Goal: Transaction & Acquisition: Purchase product/service

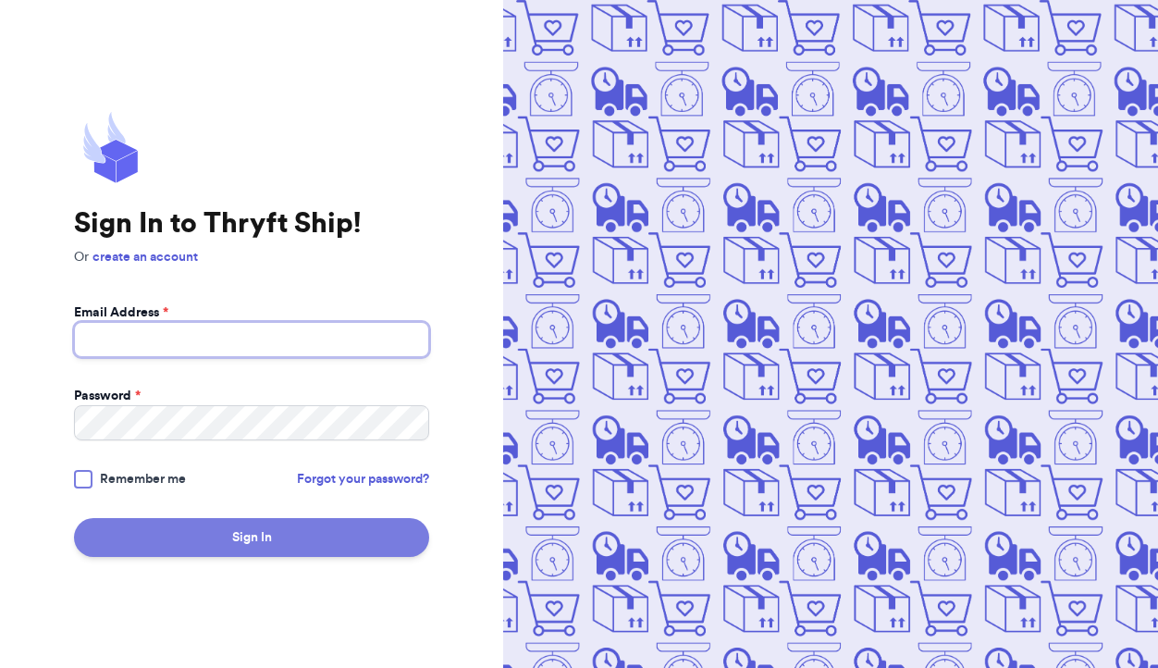
type input "[EMAIL_ADDRESS][DOMAIN_NAME]"
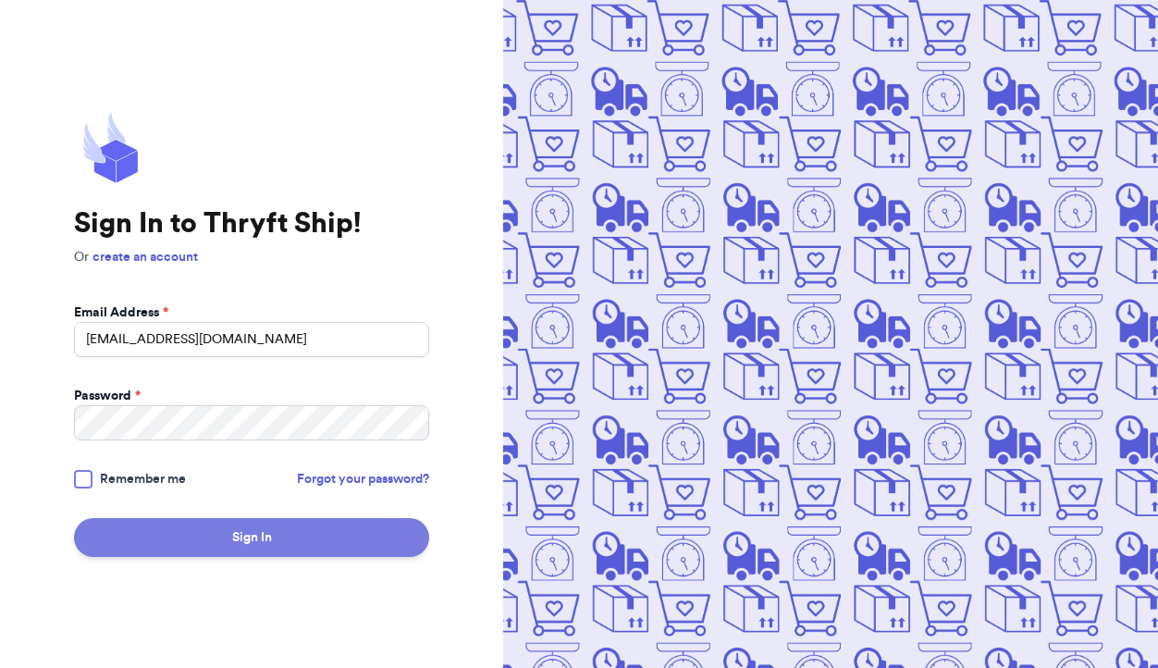
click at [253, 540] on button "Sign In" at bounding box center [251, 537] width 355 height 39
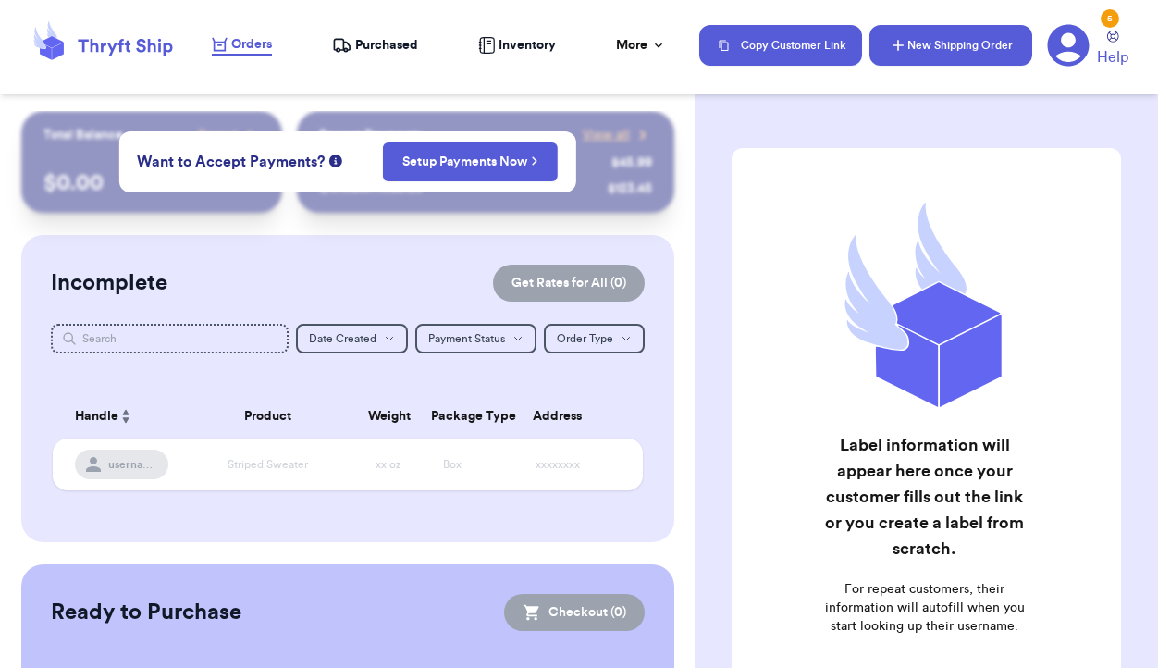
click at [953, 55] on button "New Shipping Order" at bounding box center [950, 45] width 163 height 41
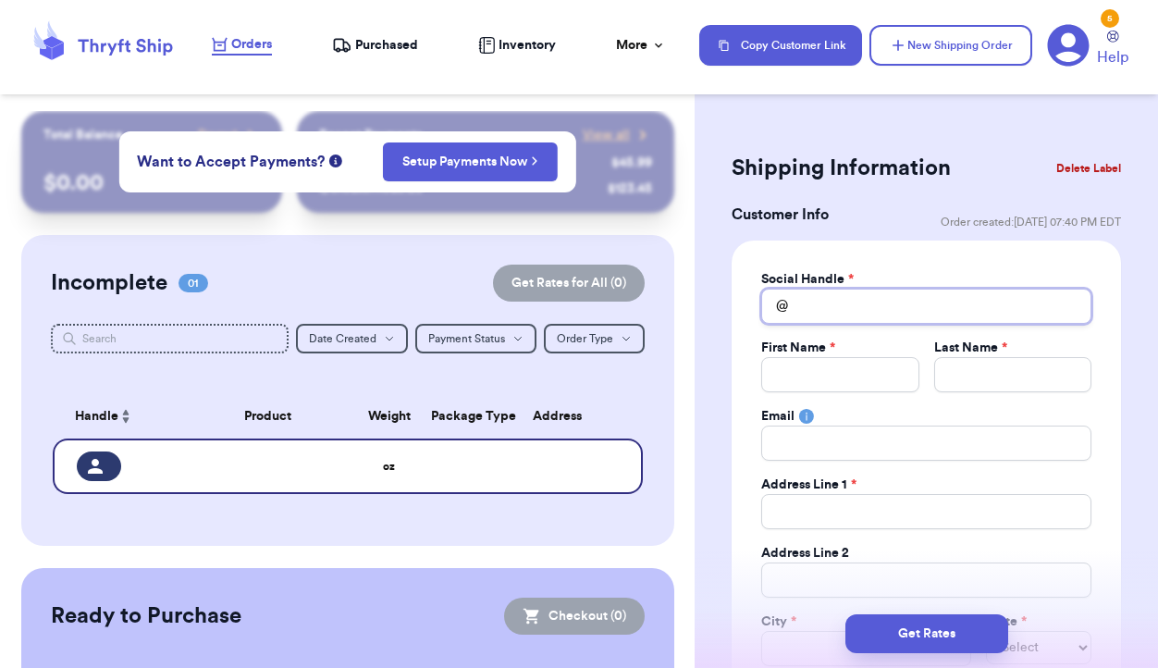
click at [868, 314] on input "Total Amount Paid" at bounding box center [926, 306] width 330 height 35
click at [865, 313] on input "Total Amount Paid" at bounding box center [926, 306] width 330 height 35
type input "S"
type input "Ss"
type input "Ssa"
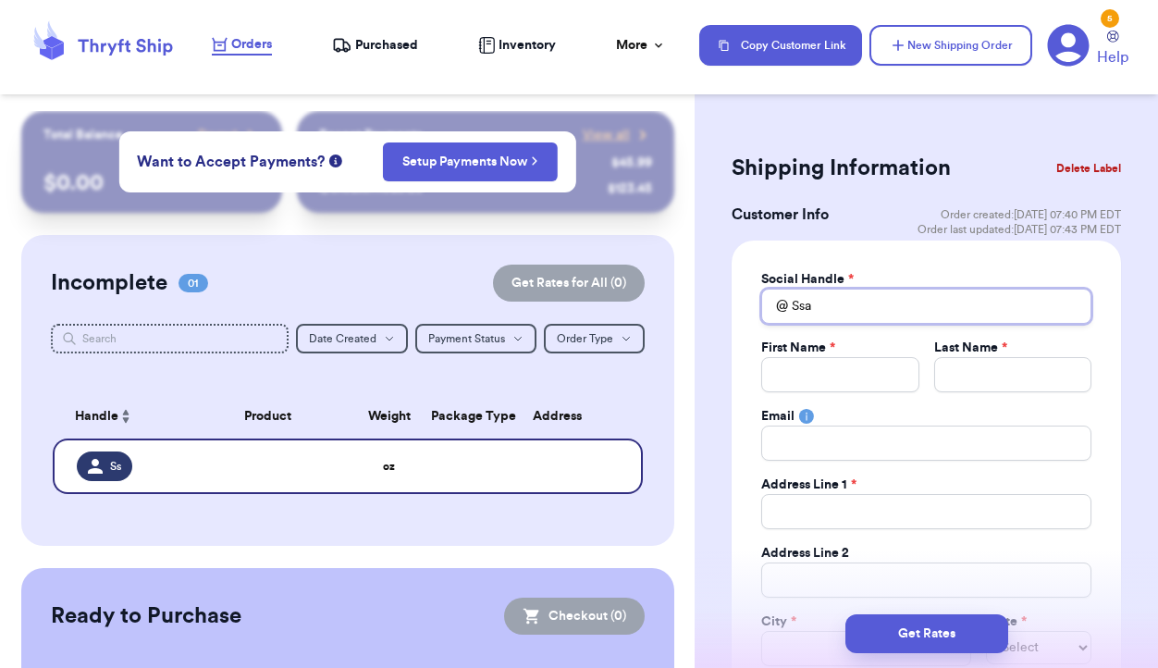
type input "Ssar"
type input "[PERSON_NAME]"
type input "Ssarah"
type input "Ssarahb"
type input "Ssarahbu"
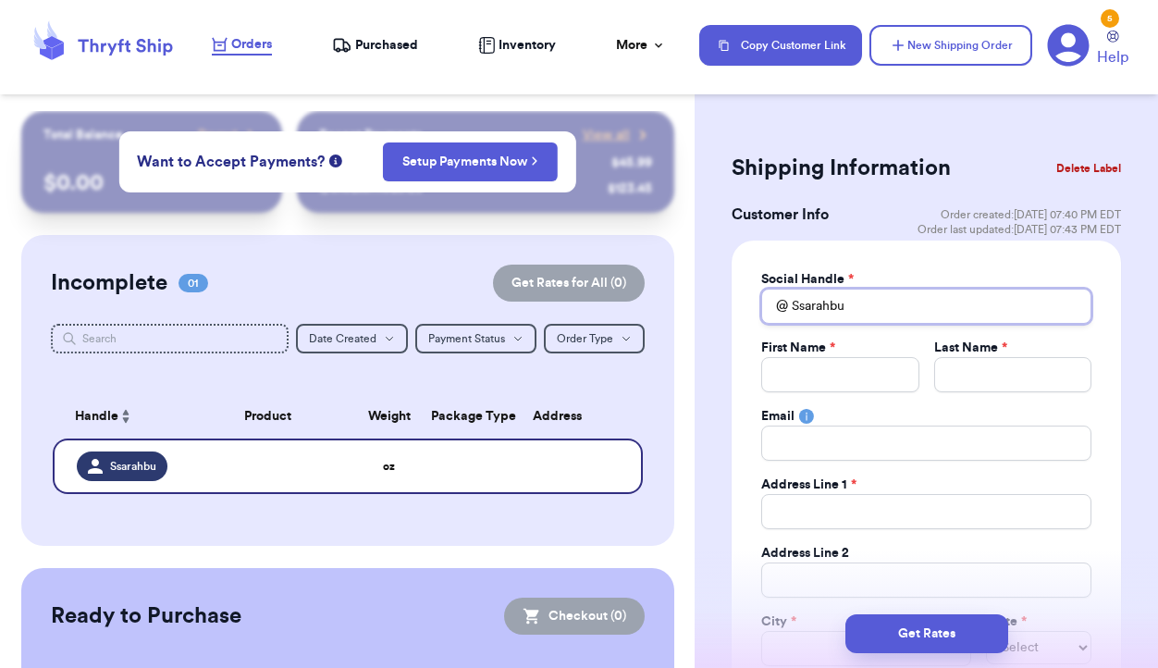
type input "Ssarahbuc"
type input "Ssarahbuck"
type input "Ssarahbuckk"
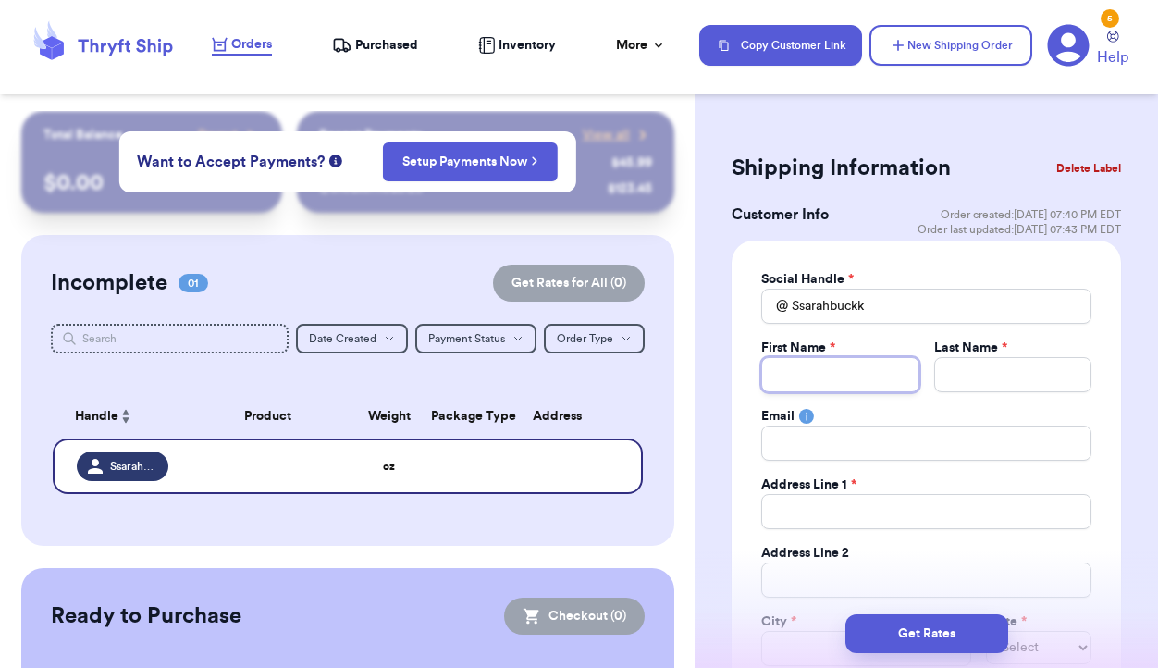
click at [823, 367] on input "Total Amount Paid" at bounding box center [839, 374] width 157 height 35
type input "S"
type input "Sa"
type input "Sae"
type input "Sa"
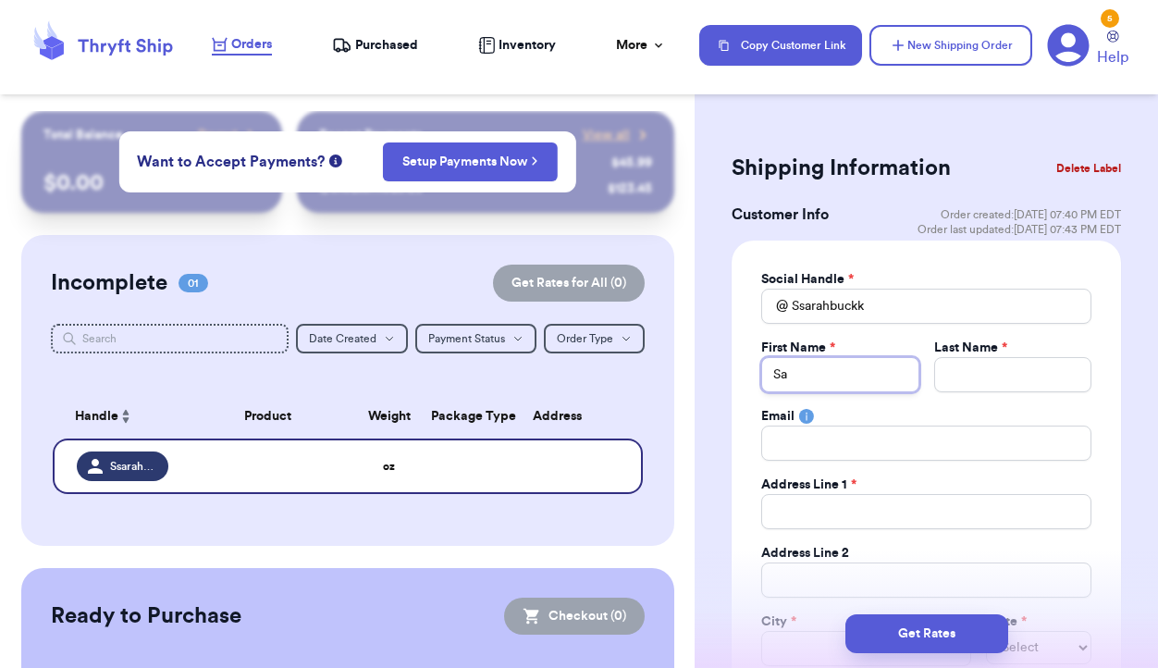
type input "Sar"
type input "[PERSON_NAME]"
click at [1002, 370] on input "Total Amount Paid" at bounding box center [1012, 374] width 157 height 35
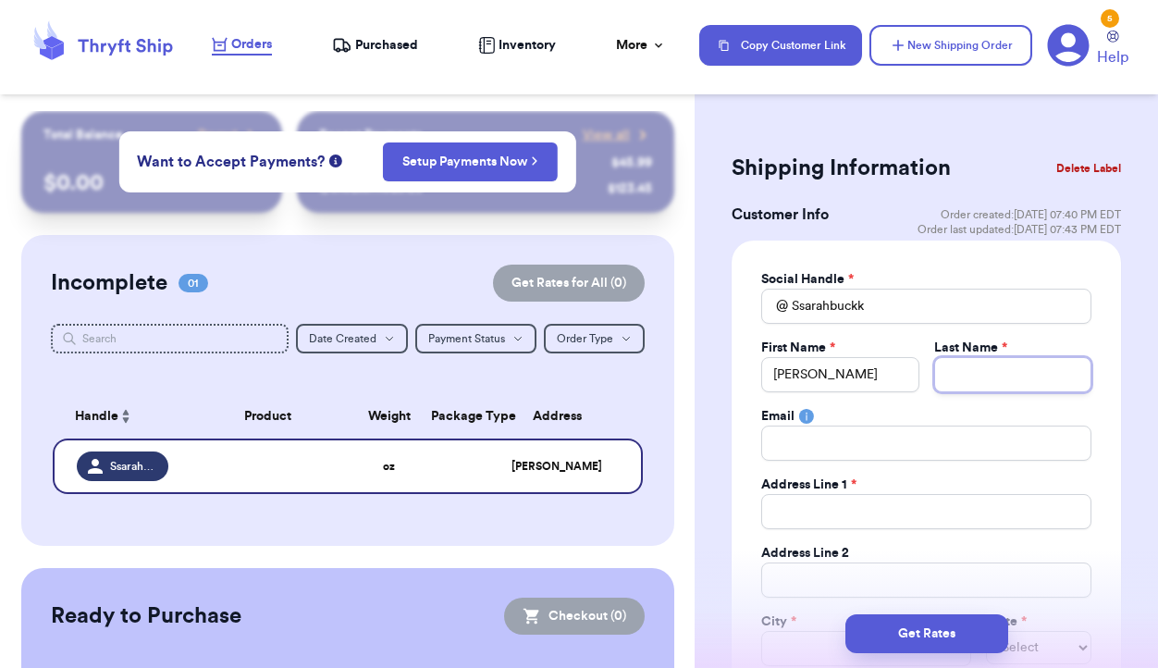
type input "B"
type input "Bu"
type input "Buc"
type input "Buck"
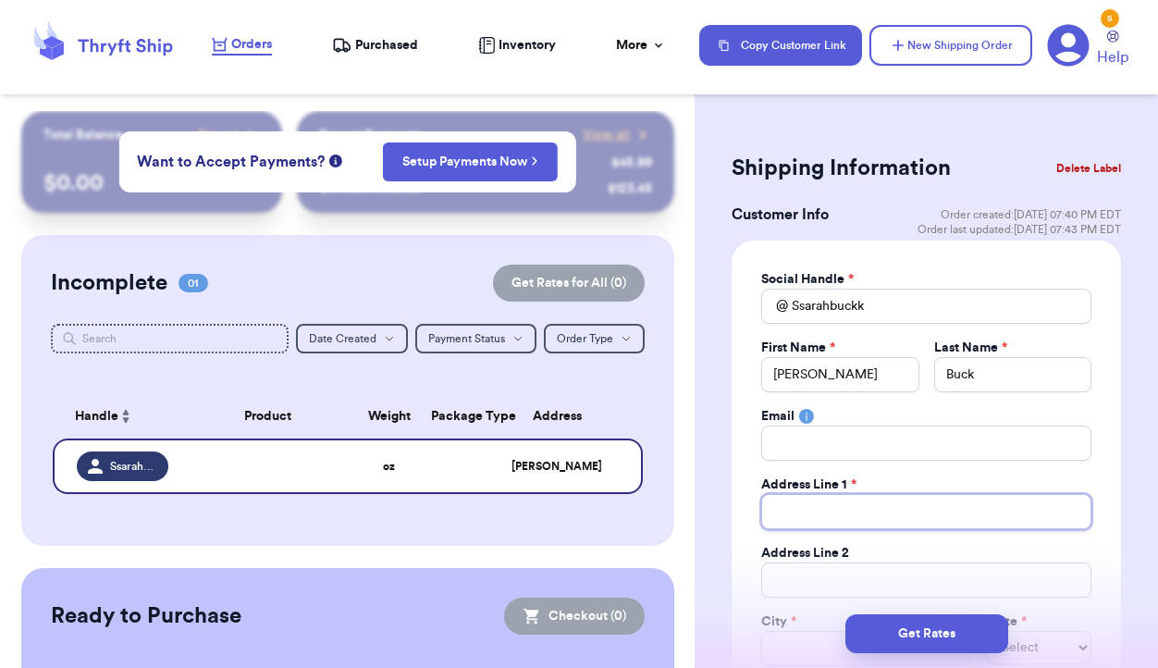
click at [872, 511] on input "Total Amount Paid" at bounding box center [926, 511] width 330 height 35
type input "7"
type input "70"
type input "700"
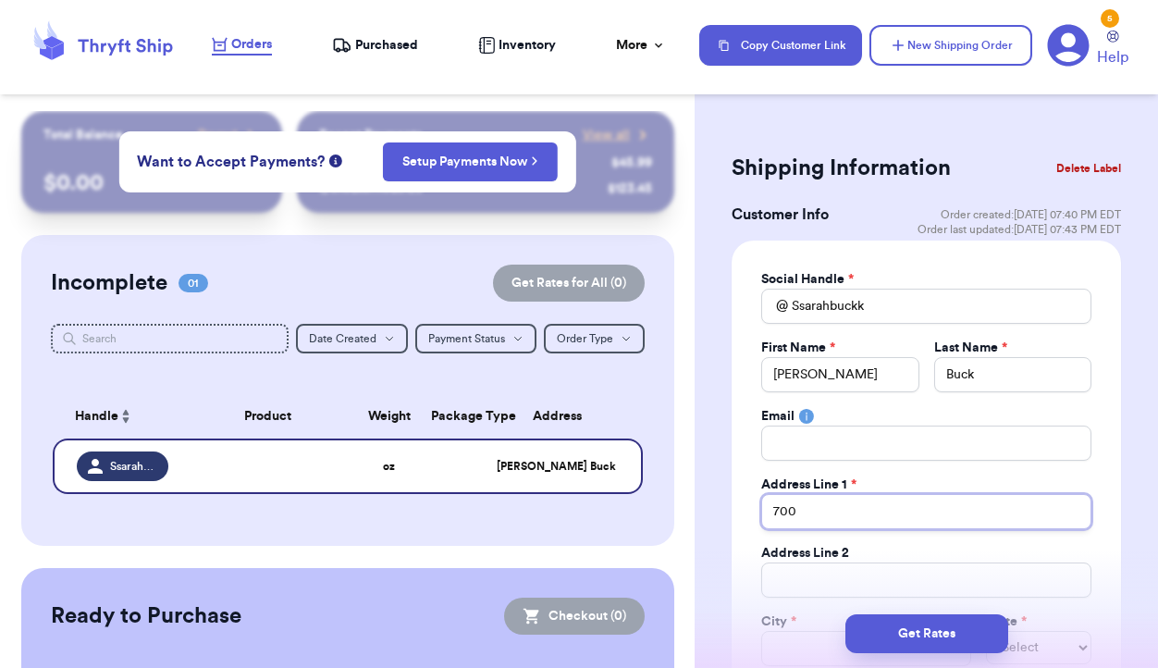
type input "700 H"
type input "700 He"
type input "700 Hen"
type input "700 Henl"
type input "700 Henle"
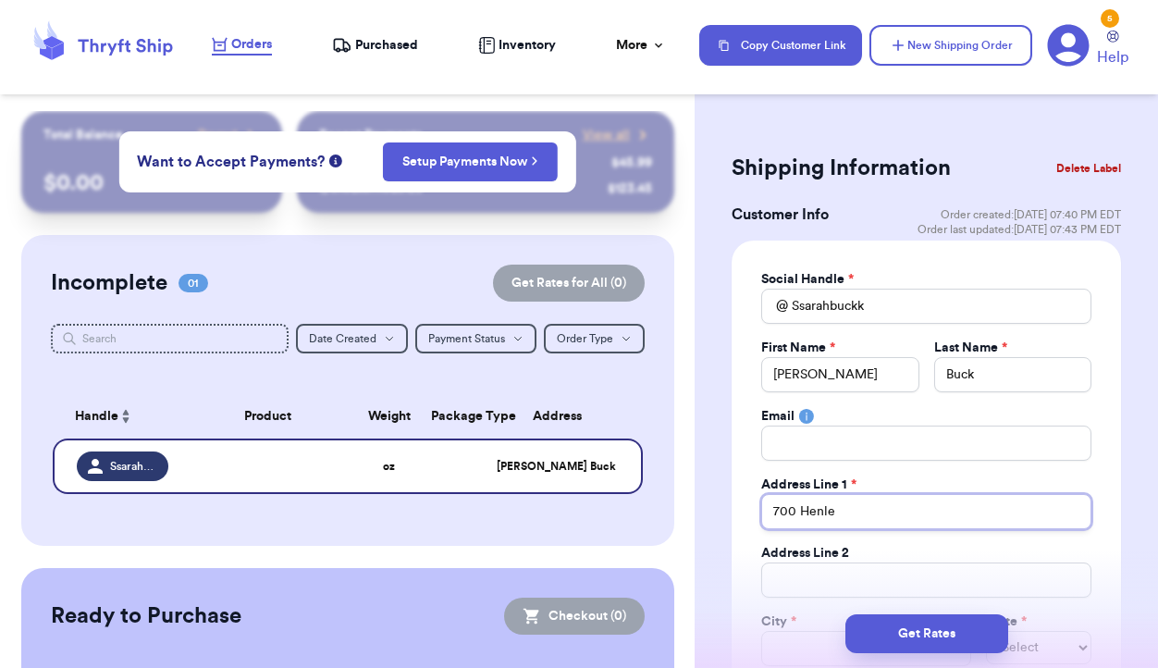
type input "700 Henley"
type input "700 Henley S"
type input "[STREET_ADDRESS]"
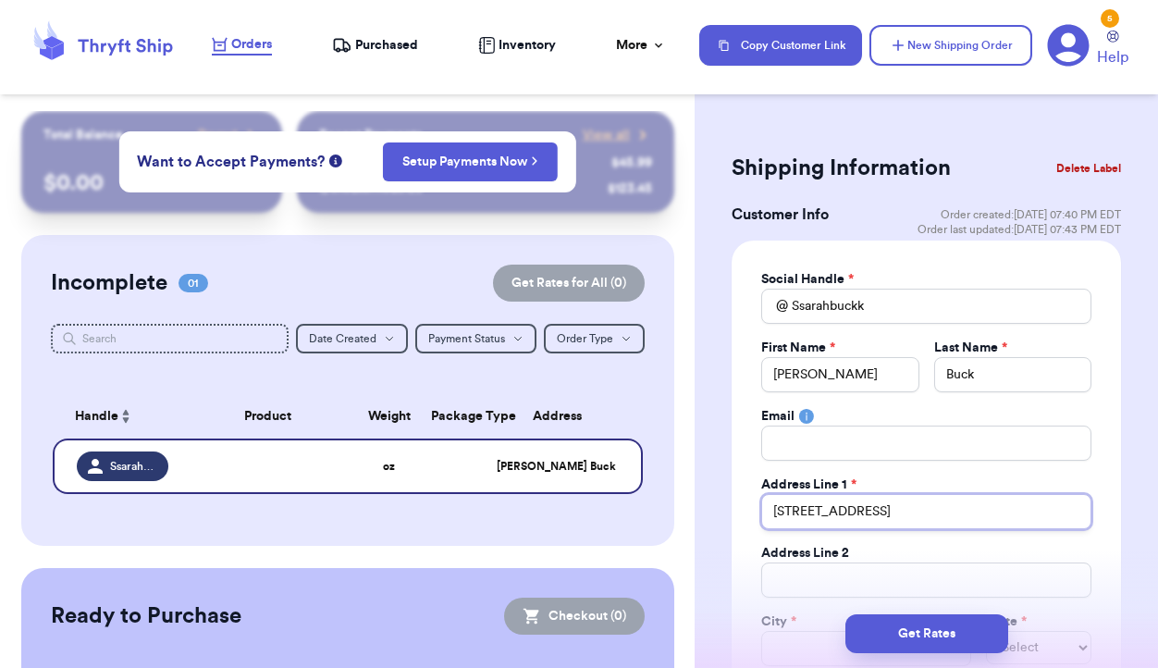
type input "[STREET_ADDRESS]"
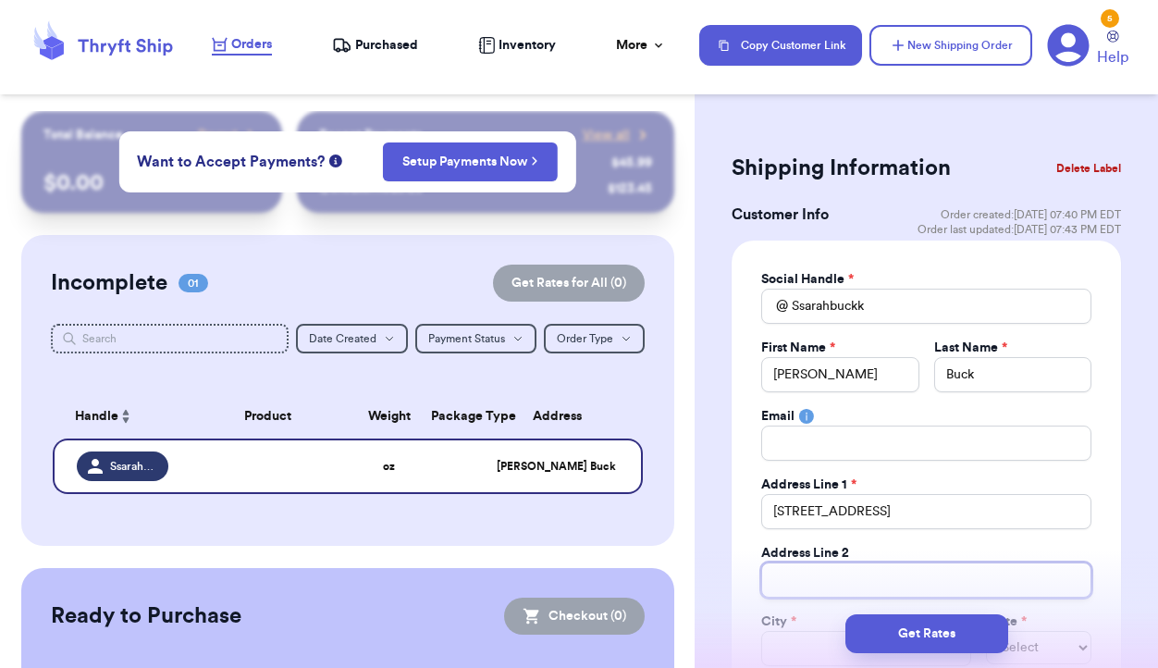
click at [842, 568] on input "Total Amount Paid" at bounding box center [926, 579] width 330 height 35
type input "a"
type input "ap"
type input "apt"
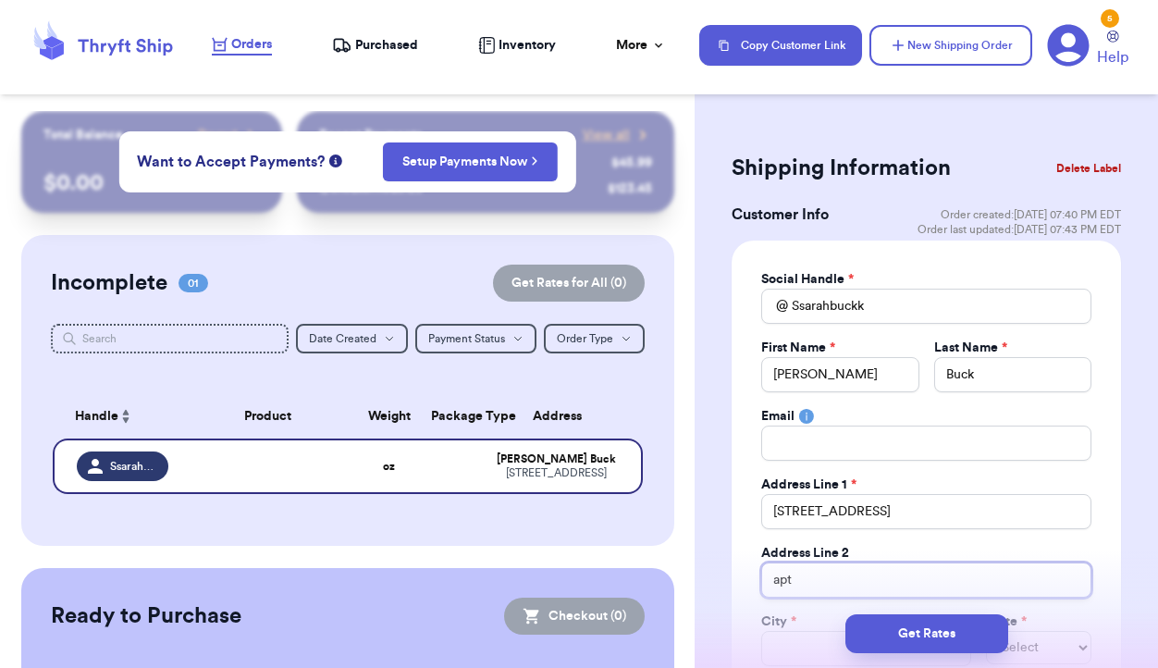
type input "apt 8"
type input "apt 83"
type input "apt 837"
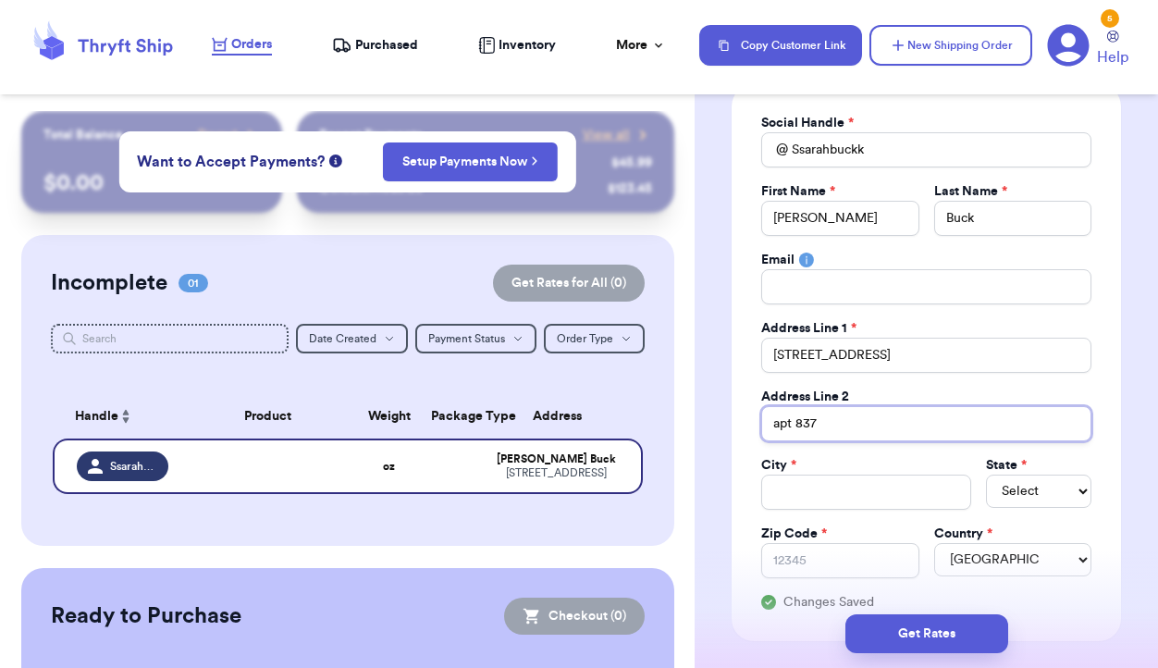
scroll to position [184, 0]
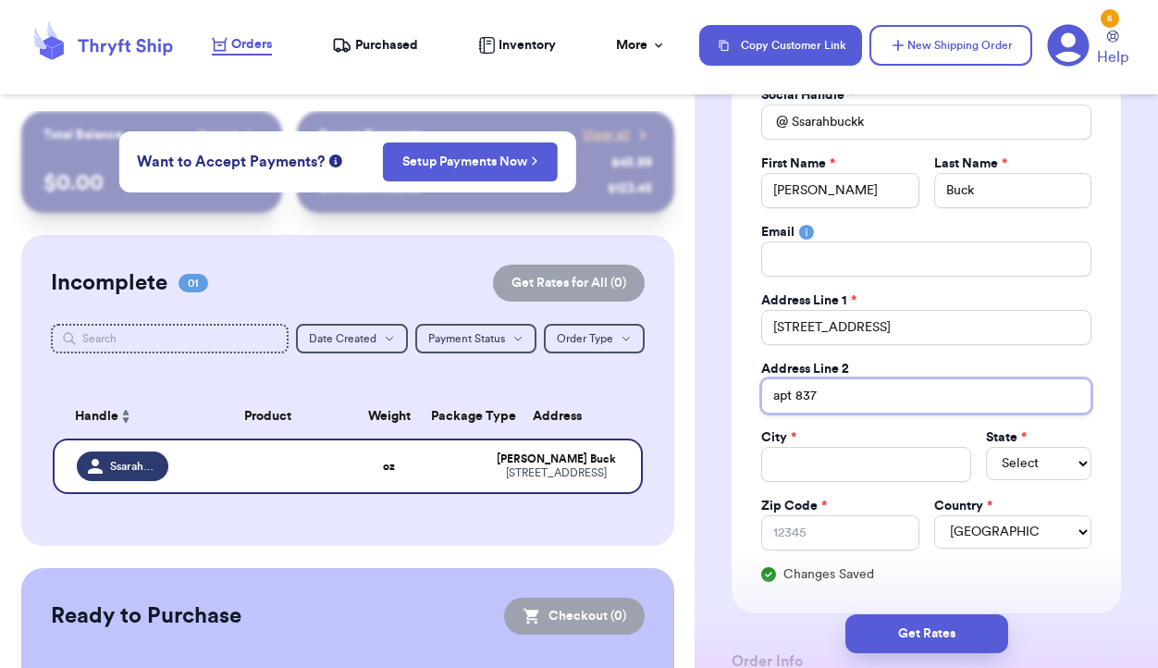
type input "apt 837"
click at [862, 455] on input "Total Amount Paid" at bounding box center [866, 464] width 210 height 35
type input "K"
type input "Kn"
type input "Kno"
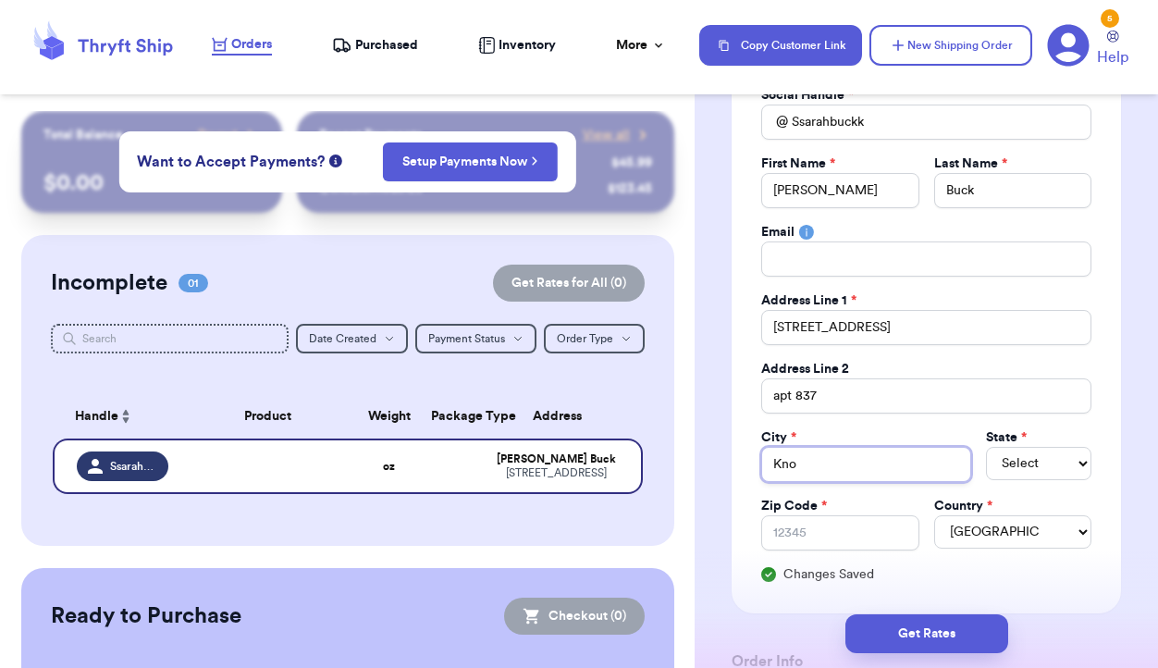
type input "[PERSON_NAME]"
type input "Knoxv"
type input "[DEMOGRAPHIC_DATA]"
type input "Knoxvil"
type input "Knoxvill"
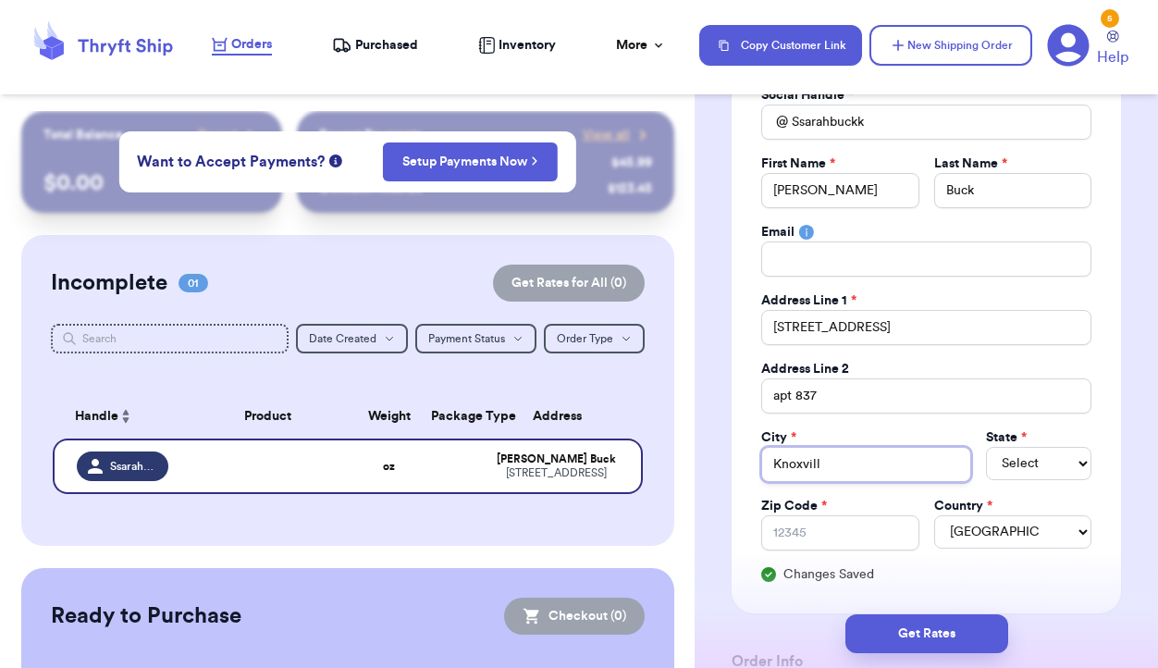
type input "[GEOGRAPHIC_DATA]"
click at [1038, 460] on select "Select AL AK AZ AR CA CO [GEOGRAPHIC_DATA] DE DC [GEOGRAPHIC_DATA] [GEOGRAPHIC_…" at bounding box center [1038, 463] width 105 height 33
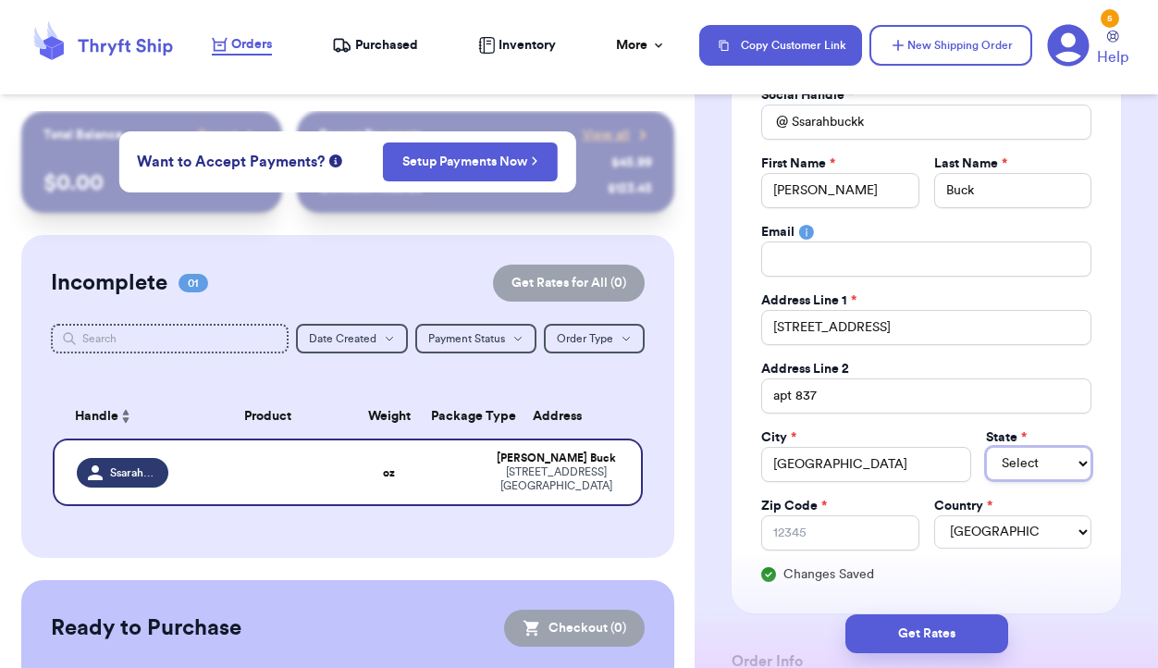
select select "TN"
click at [846, 537] on input "Zip Code *" at bounding box center [839, 532] width 157 height 35
type input "3"
type input "37"
type input "379"
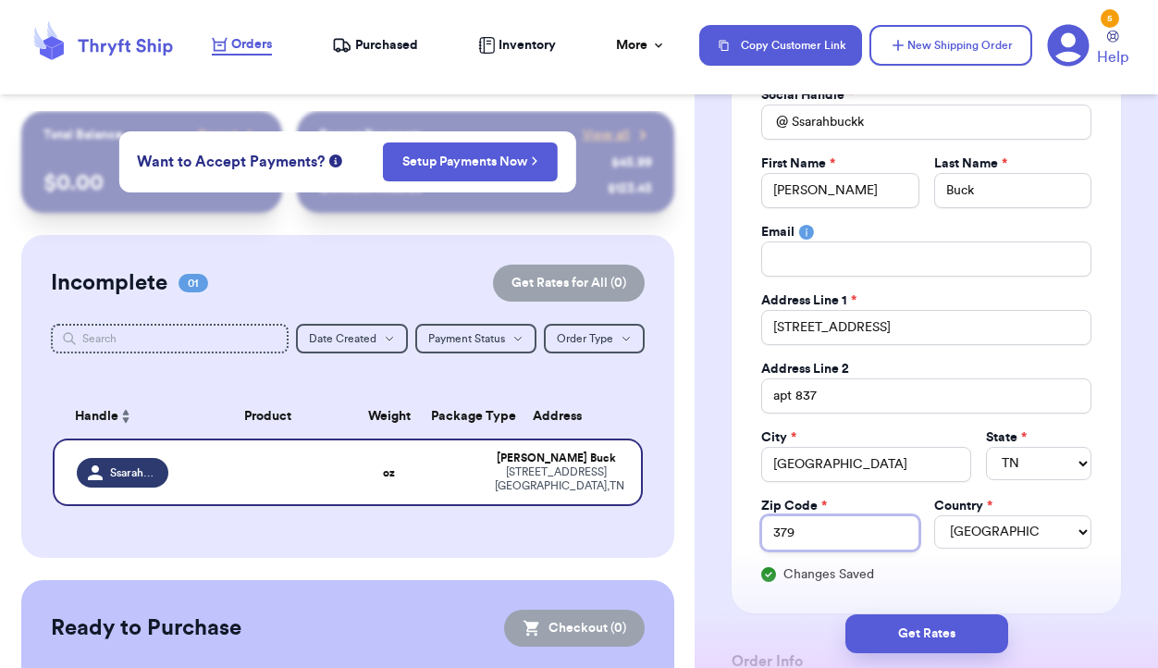
type input "3790"
type input "37902"
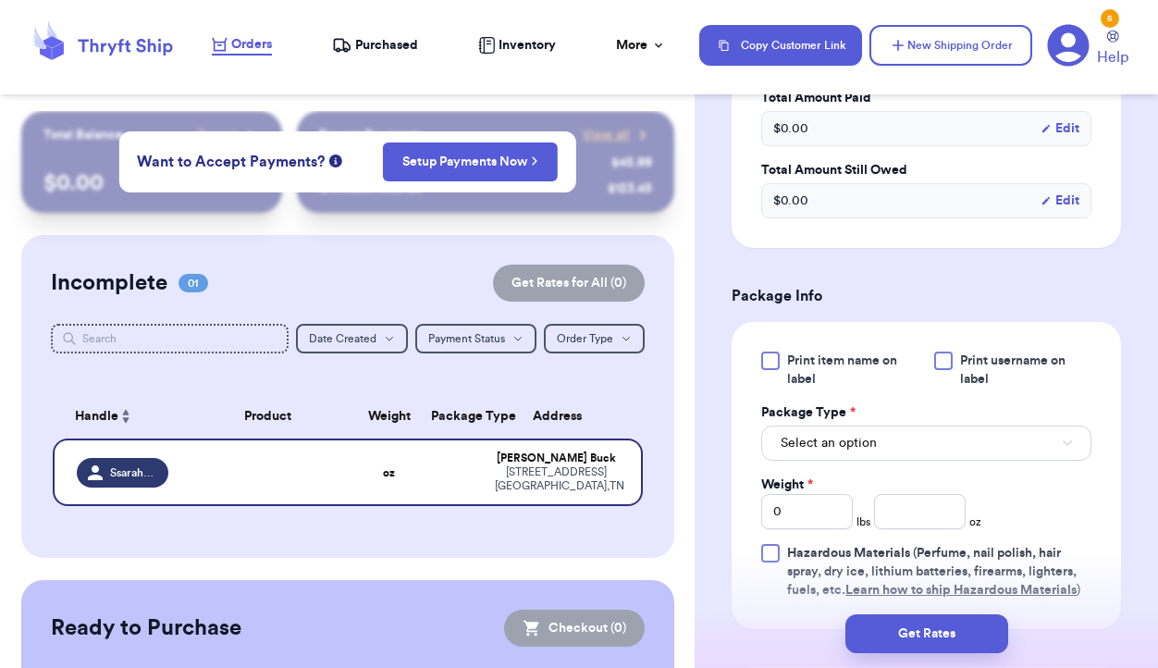
type input "37902"
click at [920, 445] on button "Select an option" at bounding box center [926, 442] width 330 height 35
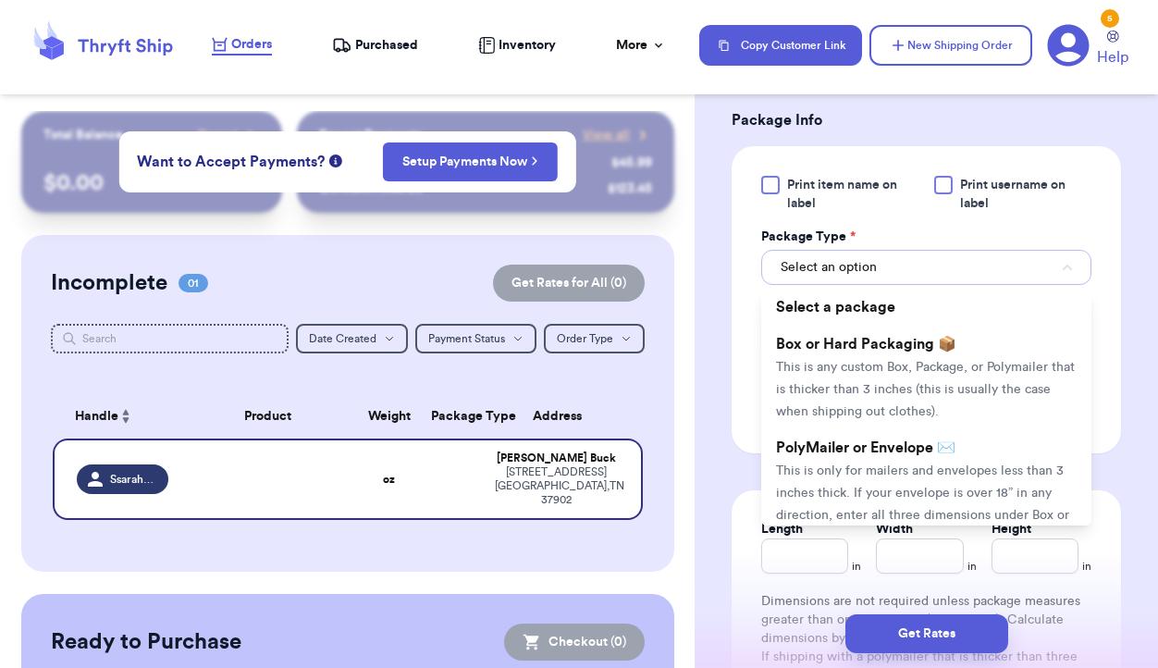
scroll to position [1125, 0]
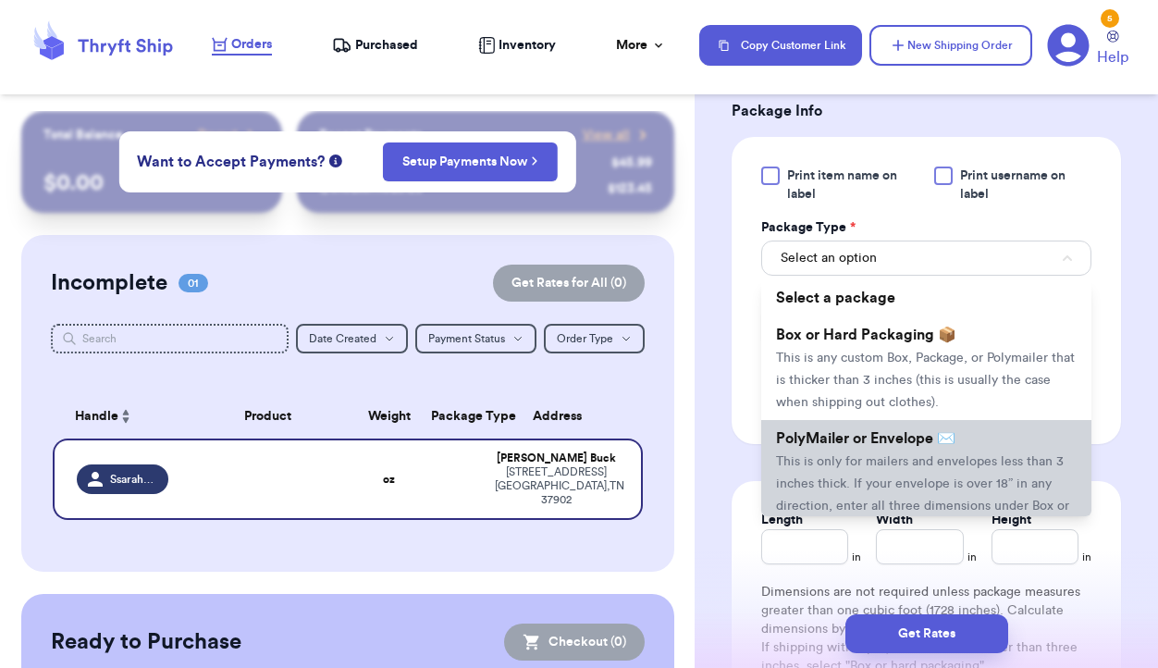
click at [899, 458] on span "This is only for mailers and envelopes less than 3 inches thick. If your envelo…" at bounding box center [922, 495] width 293 height 80
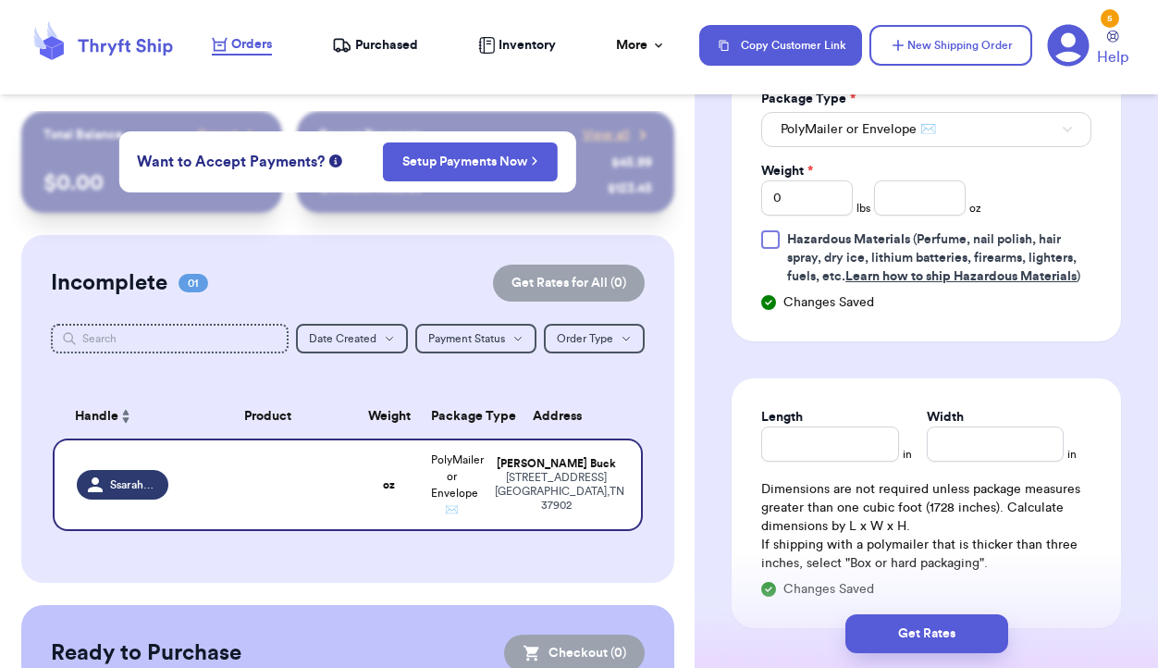
scroll to position [1298, 0]
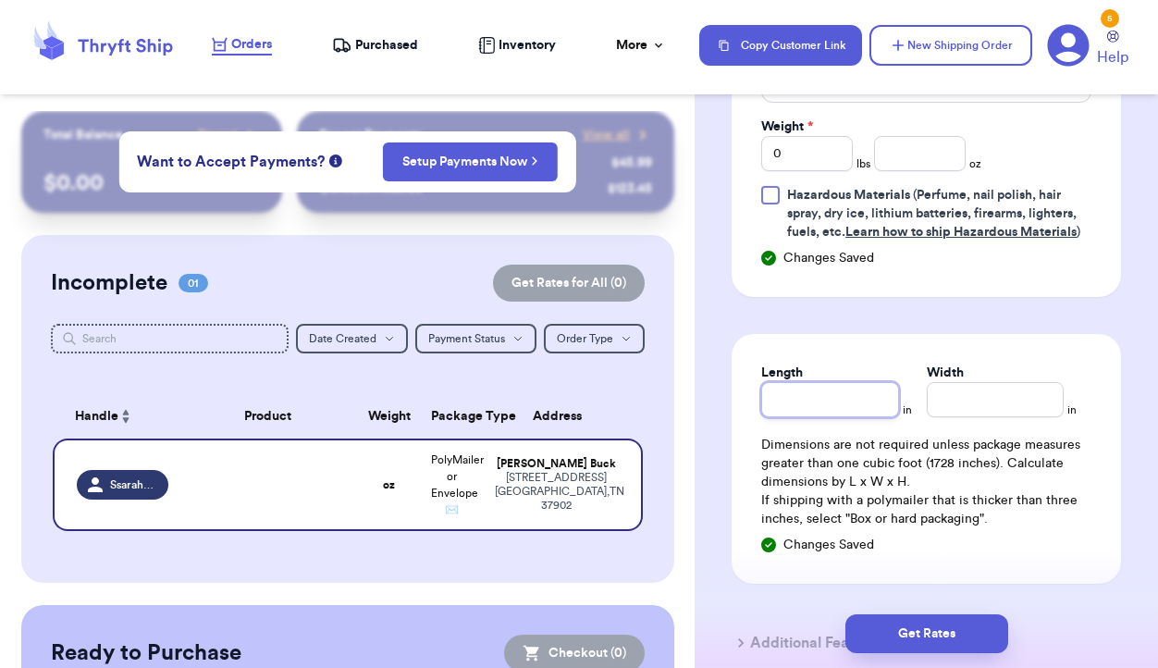
click at [819, 400] on input "Length" at bounding box center [829, 399] width 137 height 35
type input "1"
type input "14"
click at [991, 396] on input "Width *" at bounding box center [995, 399] width 137 height 35
type input "1"
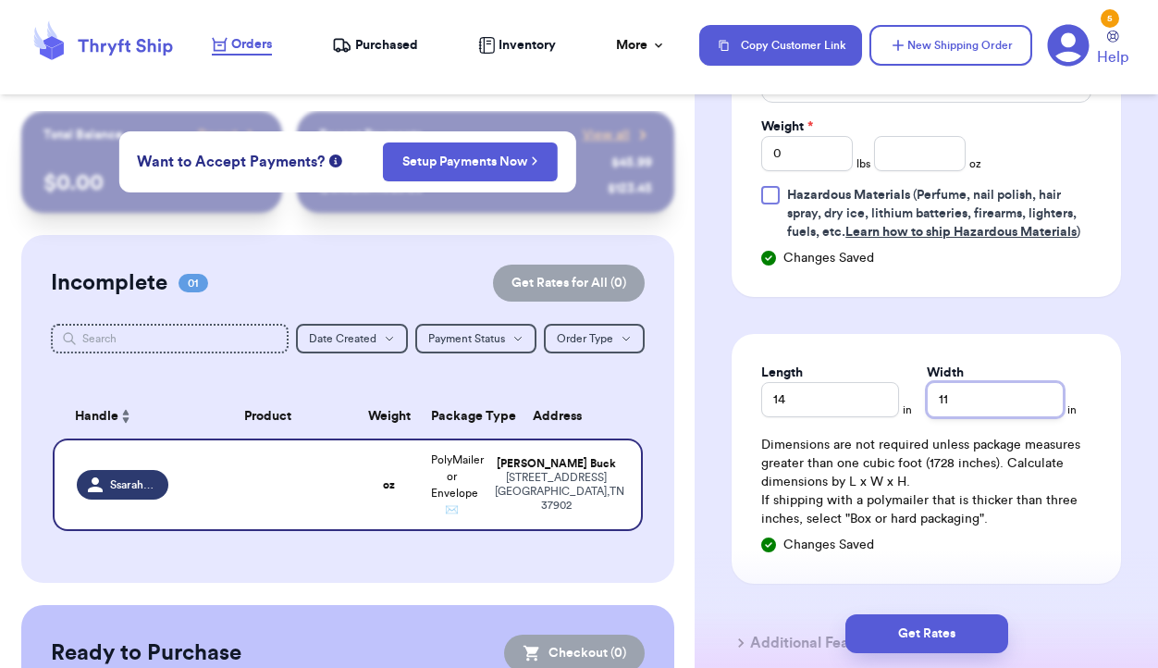
type input "11"
click at [927, 151] on input "number" at bounding box center [920, 153] width 92 height 35
type input "13"
click at [816, 164] on input "0" at bounding box center [807, 153] width 92 height 35
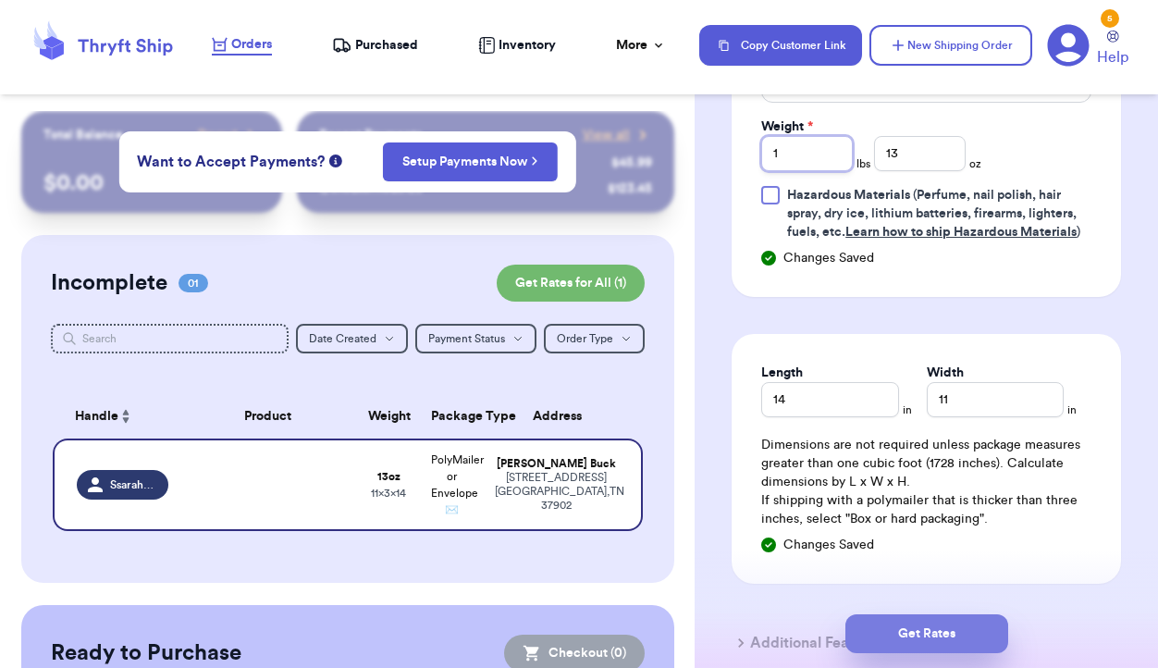
type input "1"
click at [979, 619] on button "Get Rates" at bounding box center [926, 633] width 163 height 39
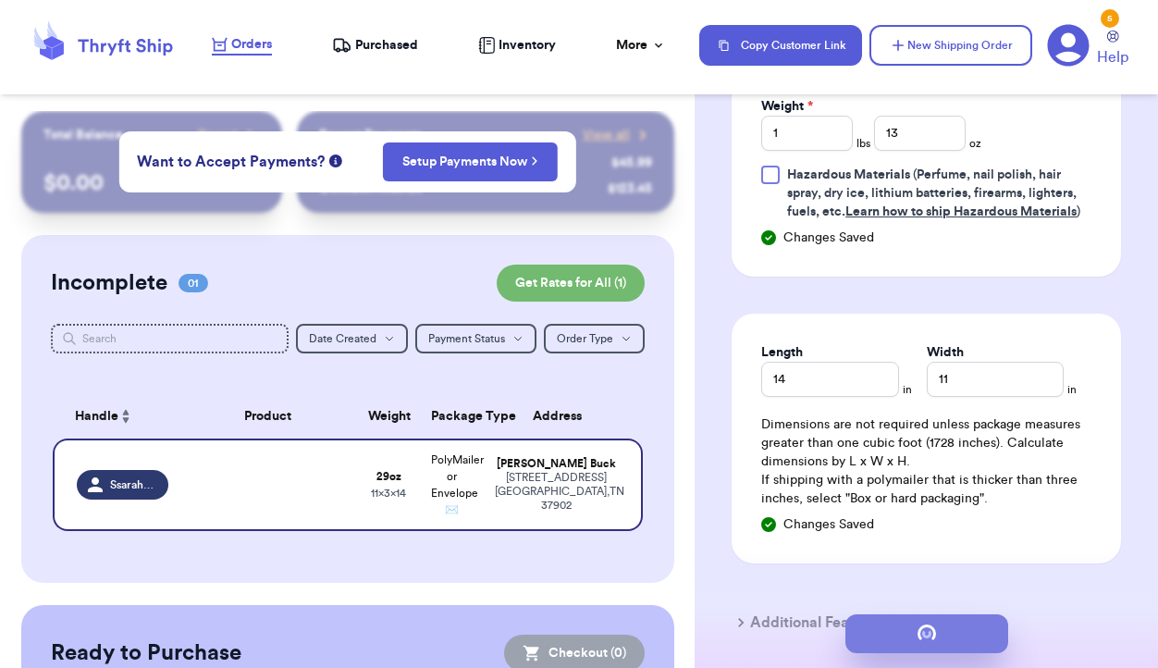
scroll to position [0, 0]
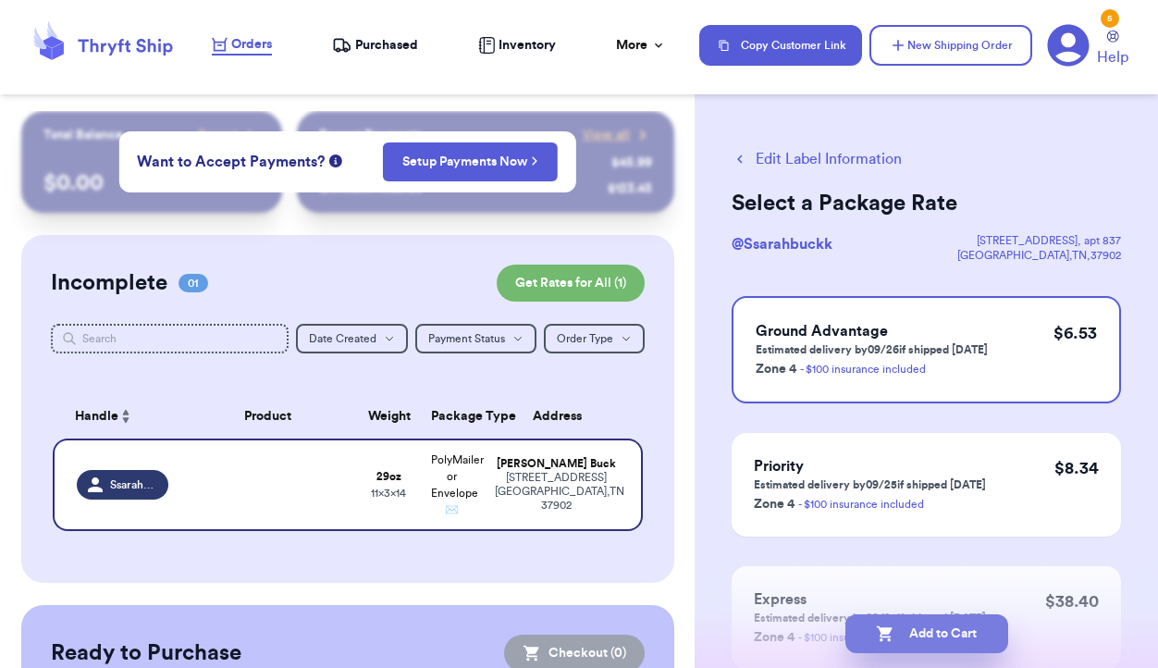
click at [913, 630] on button "Add to Cart" at bounding box center [926, 633] width 163 height 39
checkbox input "true"
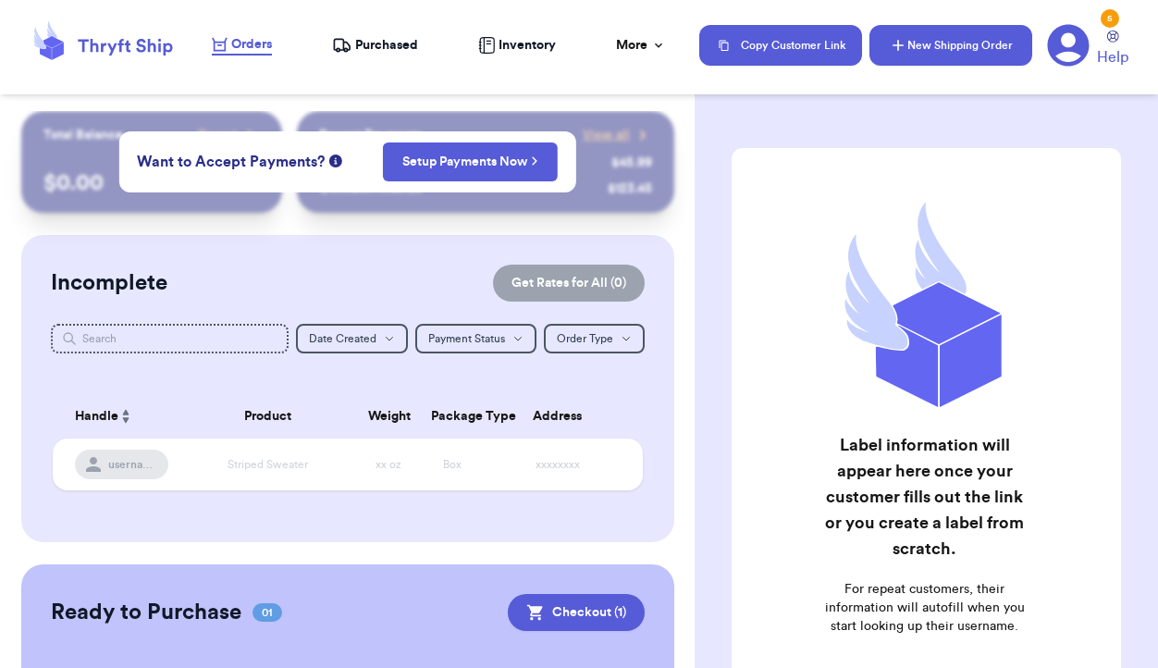
click at [932, 55] on button "New Shipping Order" at bounding box center [950, 45] width 163 height 41
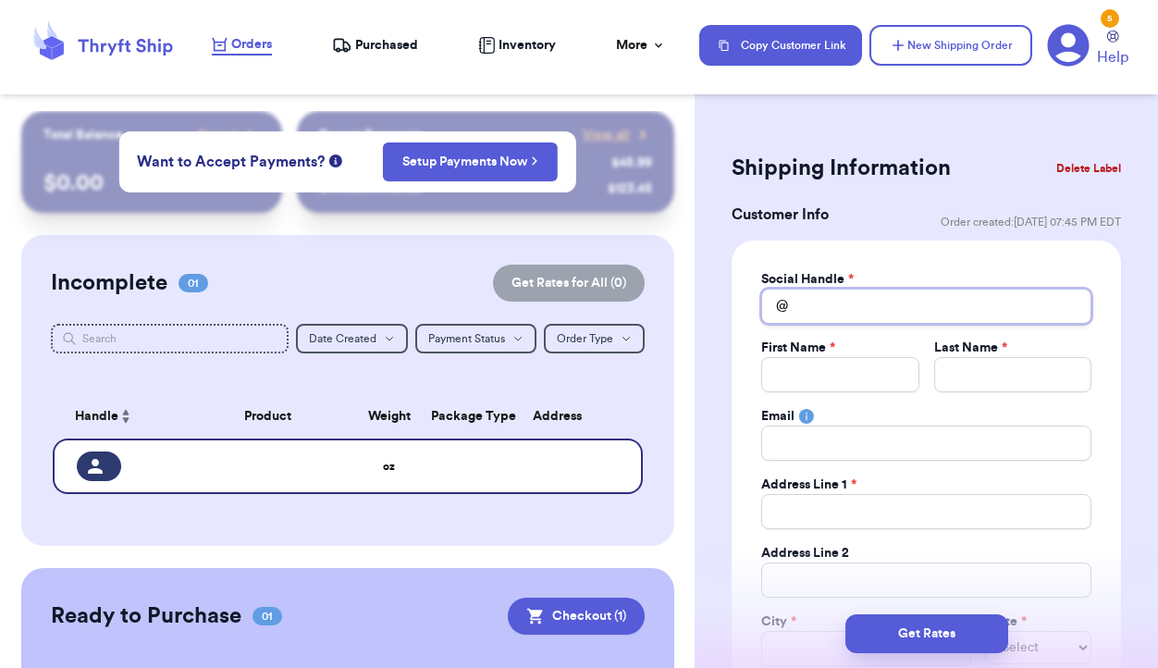
click at [826, 312] on input "Total Amount Paid" at bounding box center [926, 306] width 330 height 35
type input "m"
type input "me"
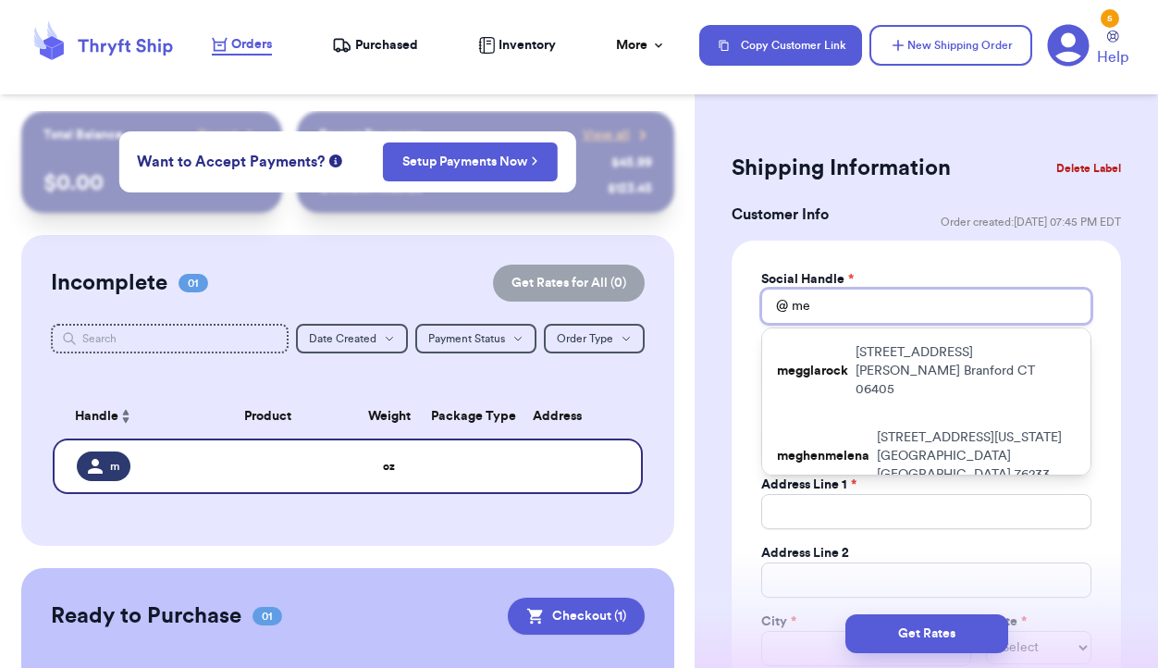
type input "meg"
type input "megh"
type input "meghe"
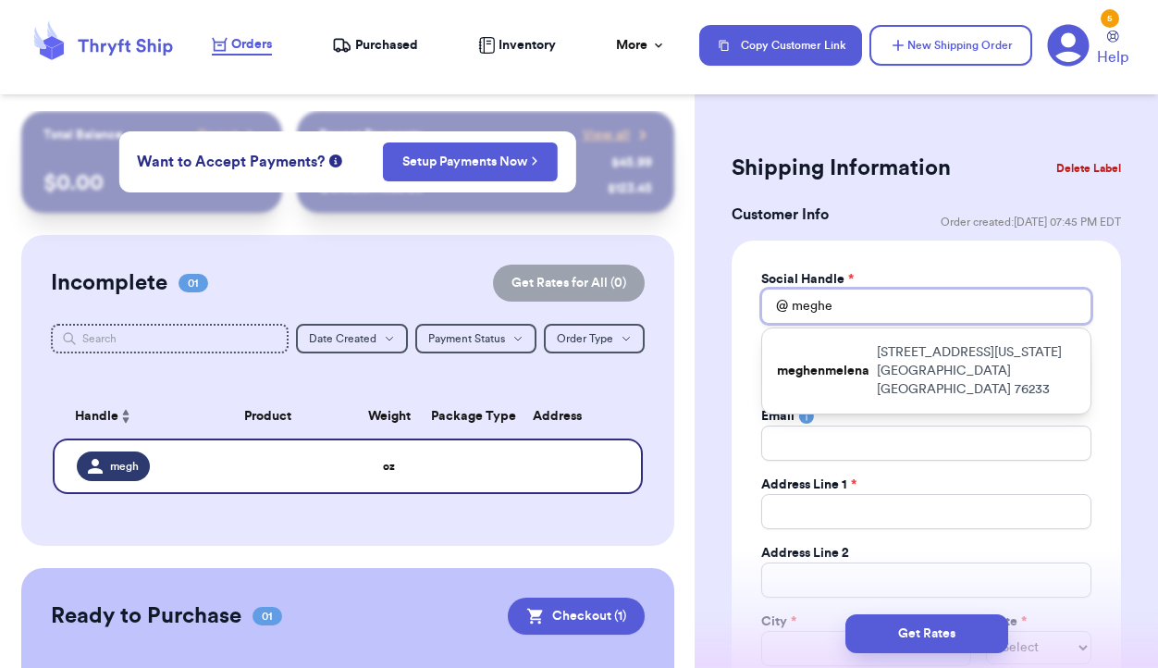
type input "meghen"
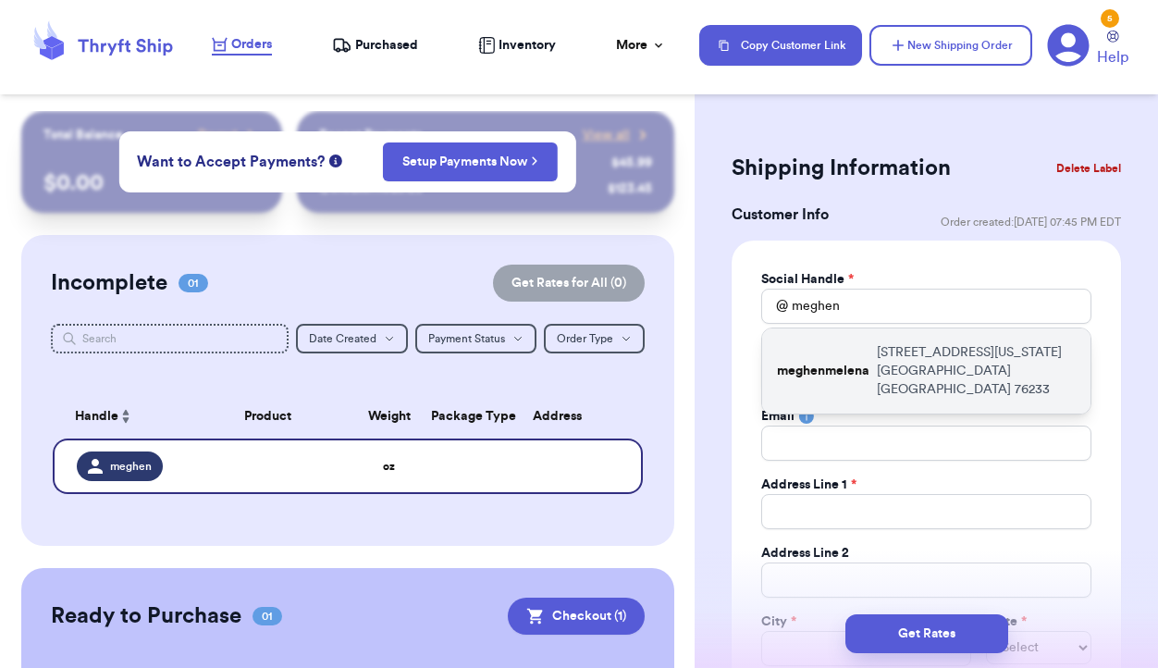
click at [856, 383] on div "meghenmelena [STREET_ADDRESS][US_STATE]" at bounding box center [926, 370] width 328 height 85
type input "meghenmelena"
type input "[PERSON_NAME]"
type input "[MEDICAL_DATA]"
type input "[STREET_ADDRESS][US_STATE]"
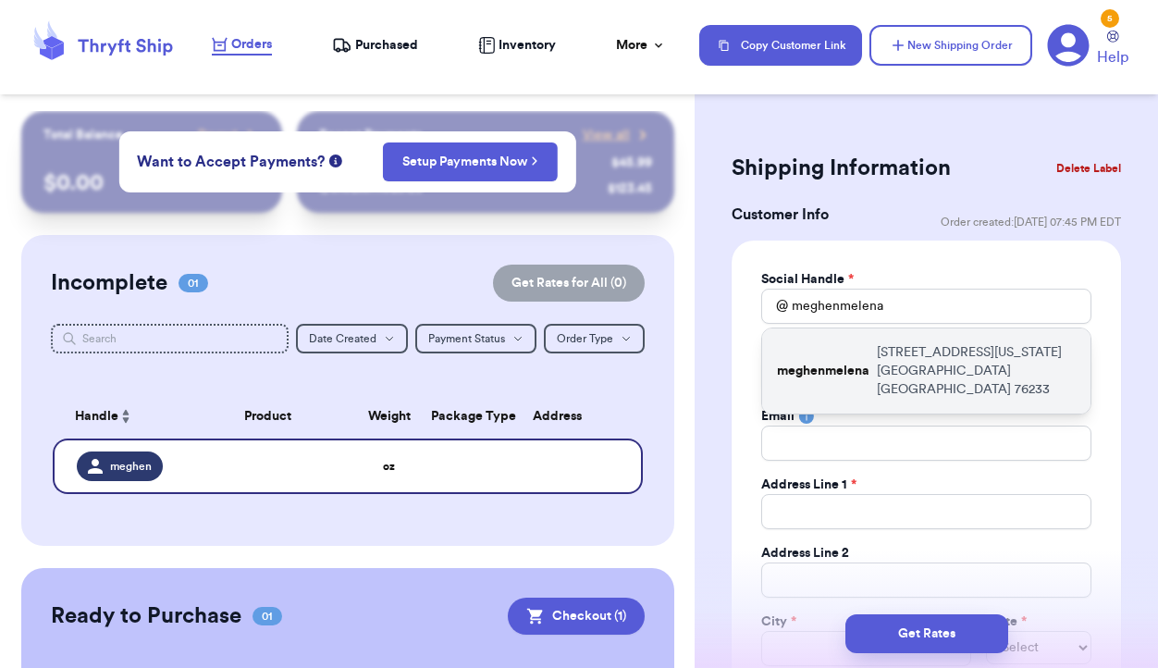
type input "[GEOGRAPHIC_DATA]"
select select "[GEOGRAPHIC_DATA]"
type input "76233"
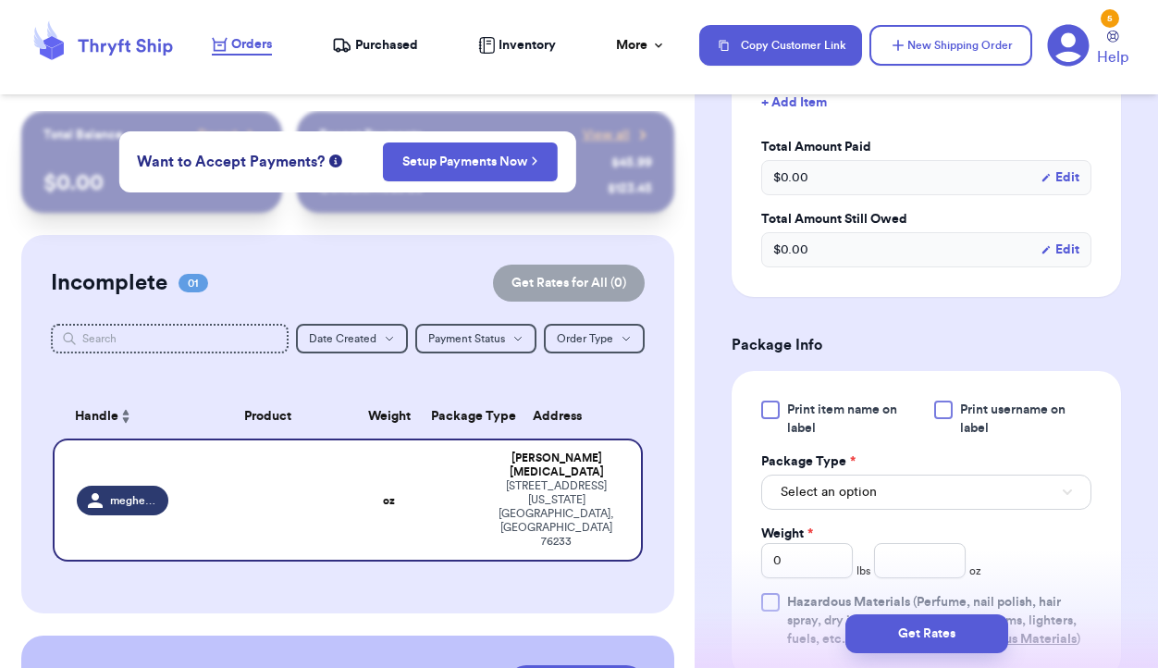
scroll to position [952, 0]
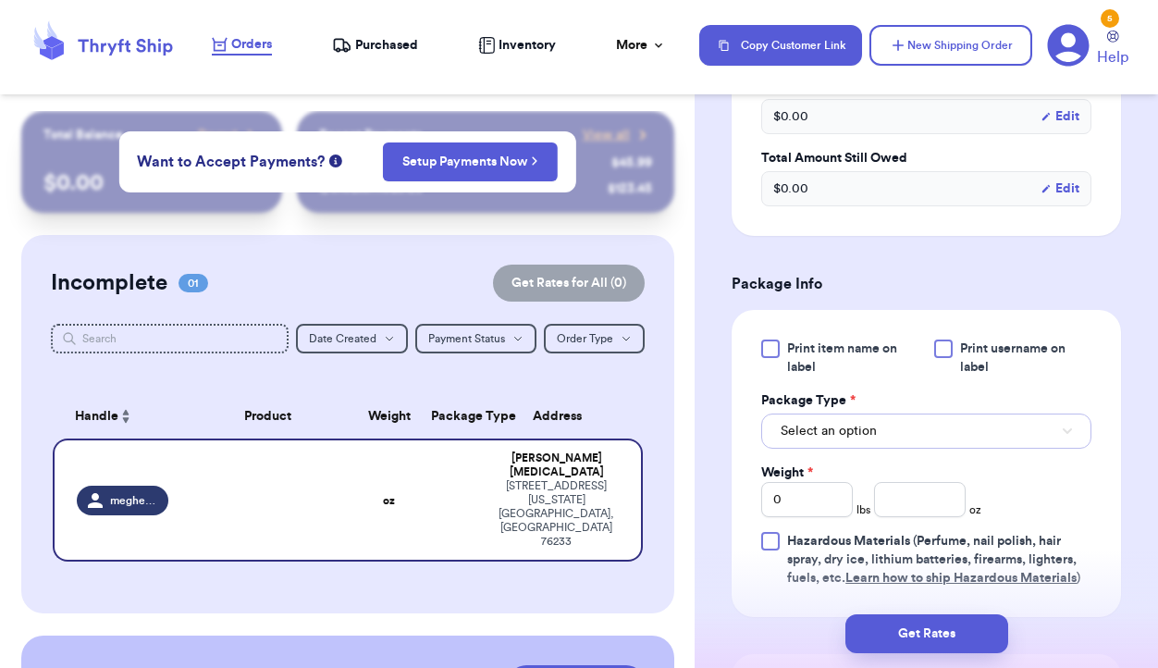
click at [928, 437] on button "Select an option" at bounding box center [926, 430] width 330 height 35
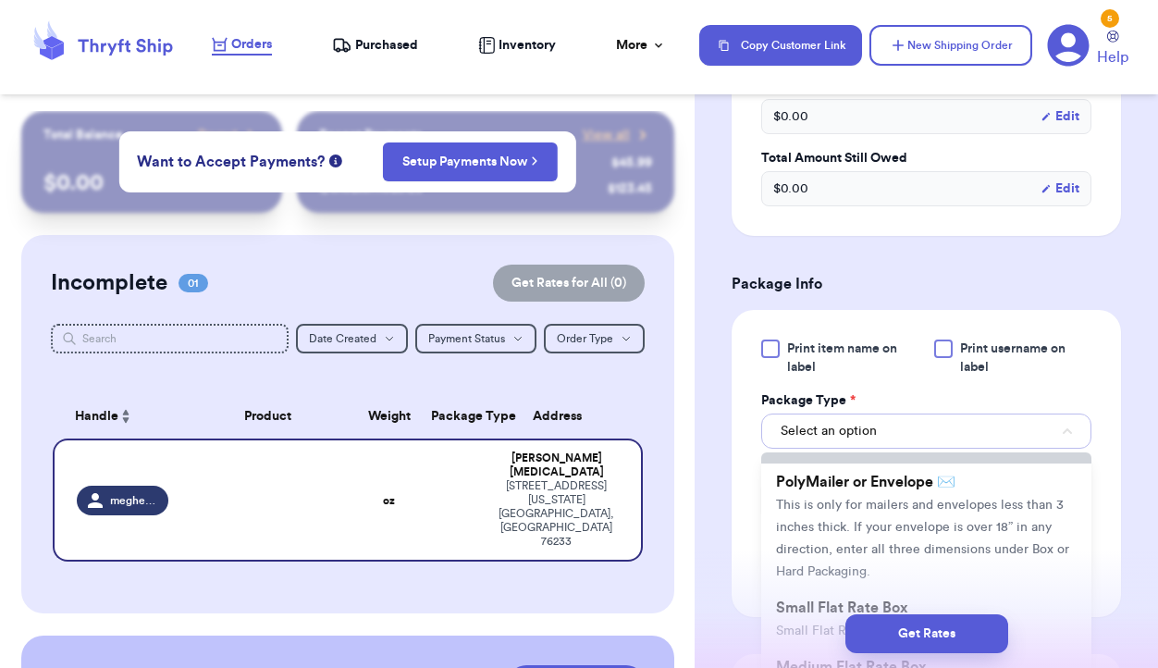
scroll to position [134, 0]
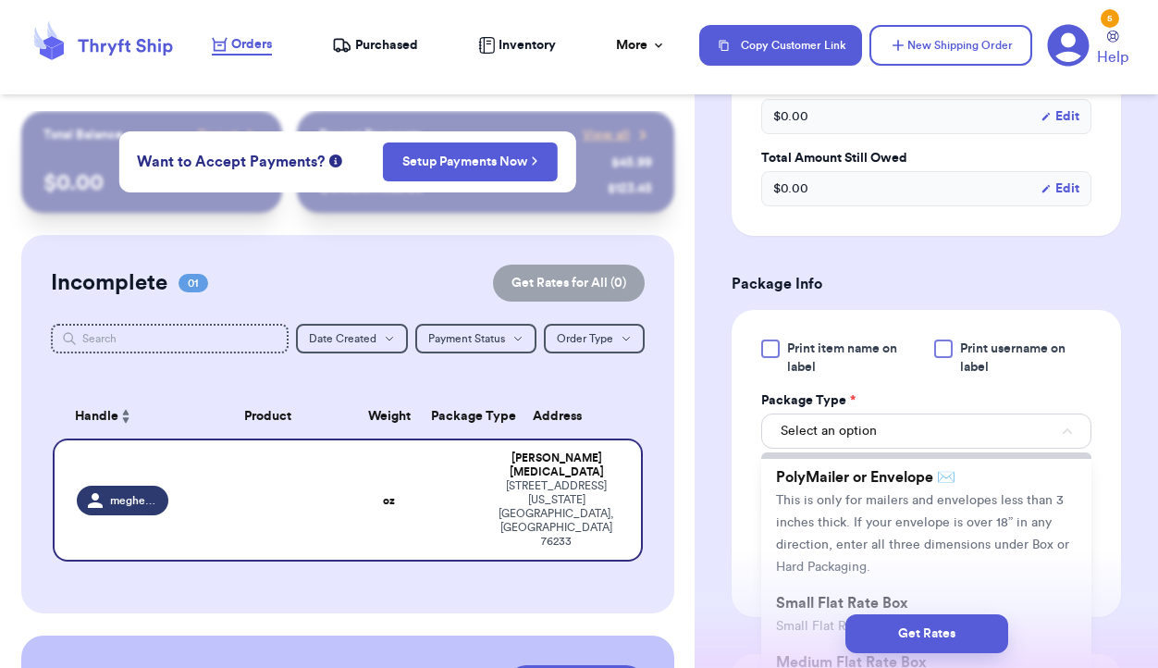
click at [917, 521] on span "This is only for mailers and envelopes less than 3 inches thick. If your envelo…" at bounding box center [922, 534] width 293 height 80
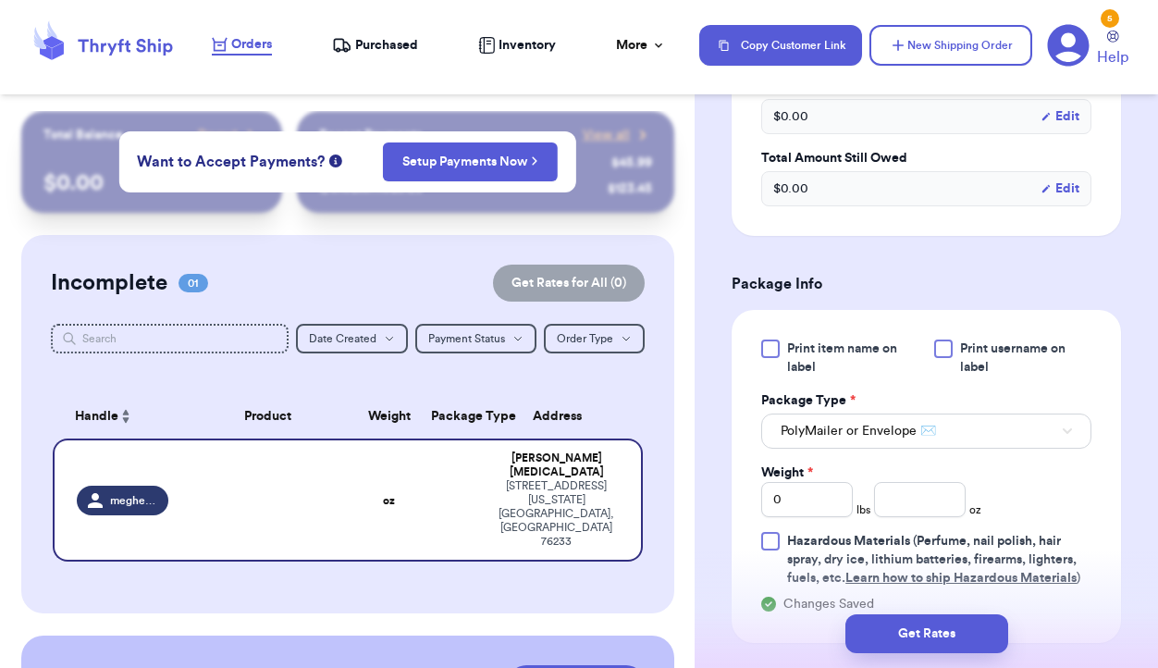
scroll to position [1028, 0]
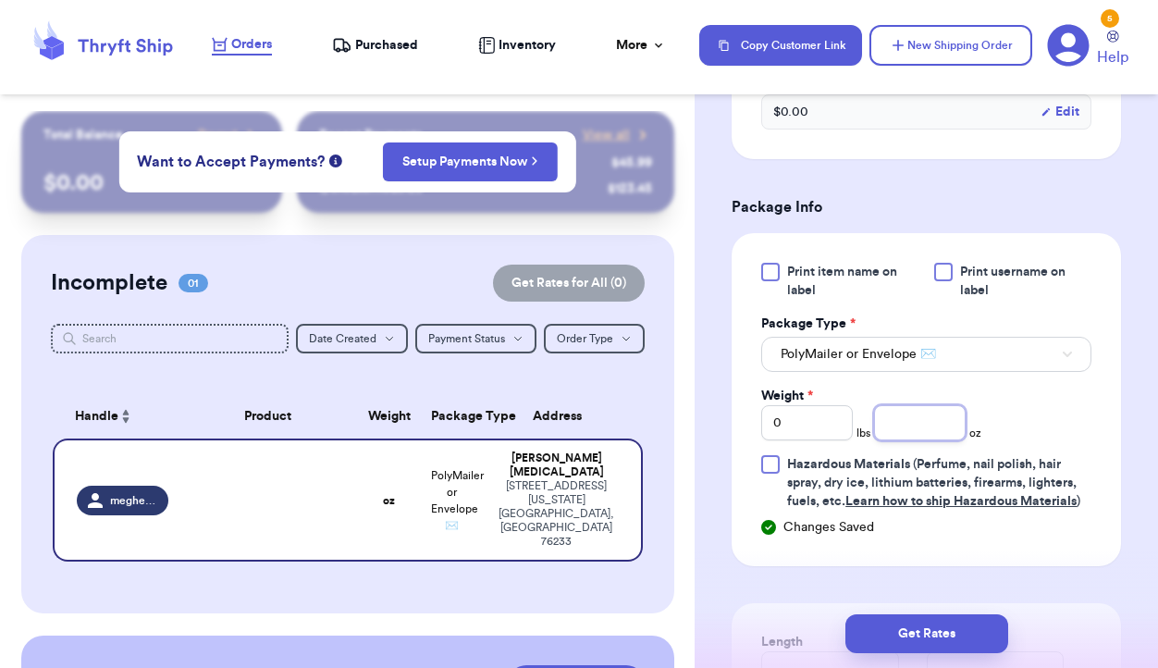
click at [911, 428] on input "number" at bounding box center [920, 422] width 92 height 35
type input "1"
click at [838, 431] on input "0" at bounding box center [807, 422] width 92 height 35
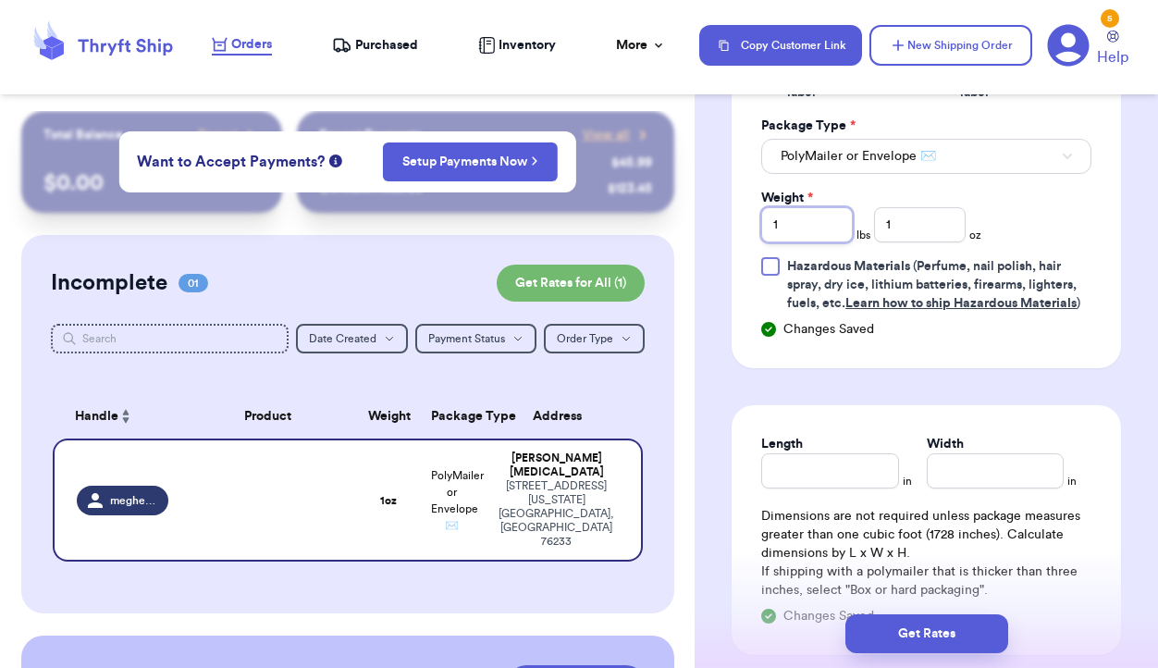
scroll to position [1229, 0]
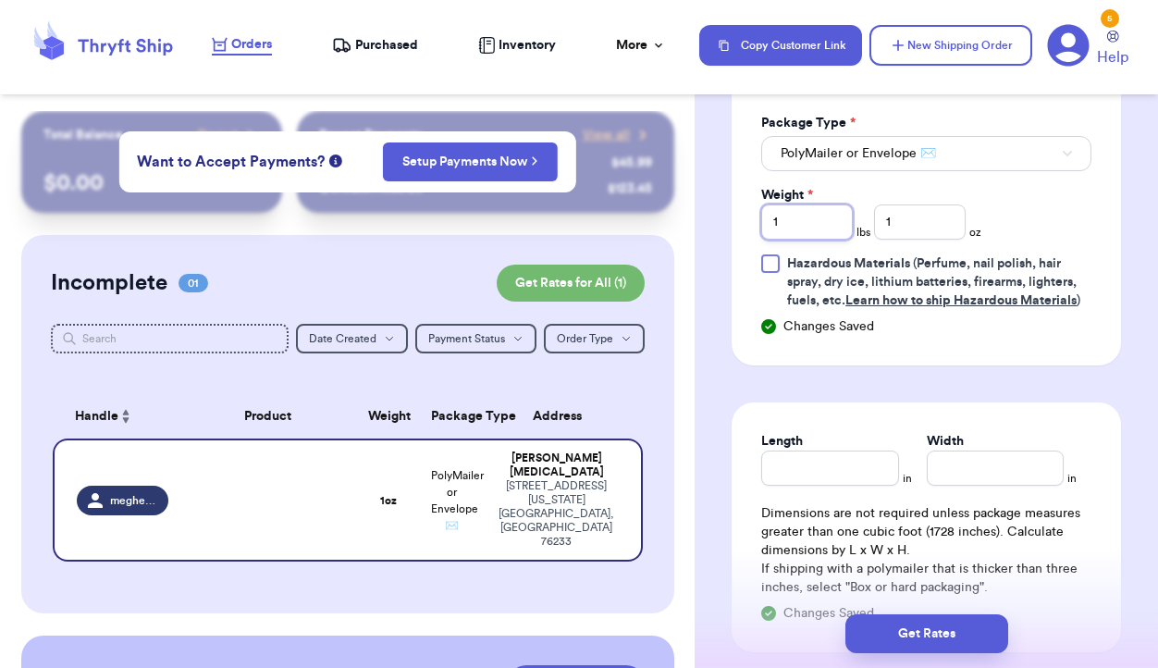
type input "1"
click at [820, 466] on input "Length" at bounding box center [829, 467] width 137 height 35
type input "14"
click at [983, 466] on input "Width *" at bounding box center [995, 467] width 137 height 35
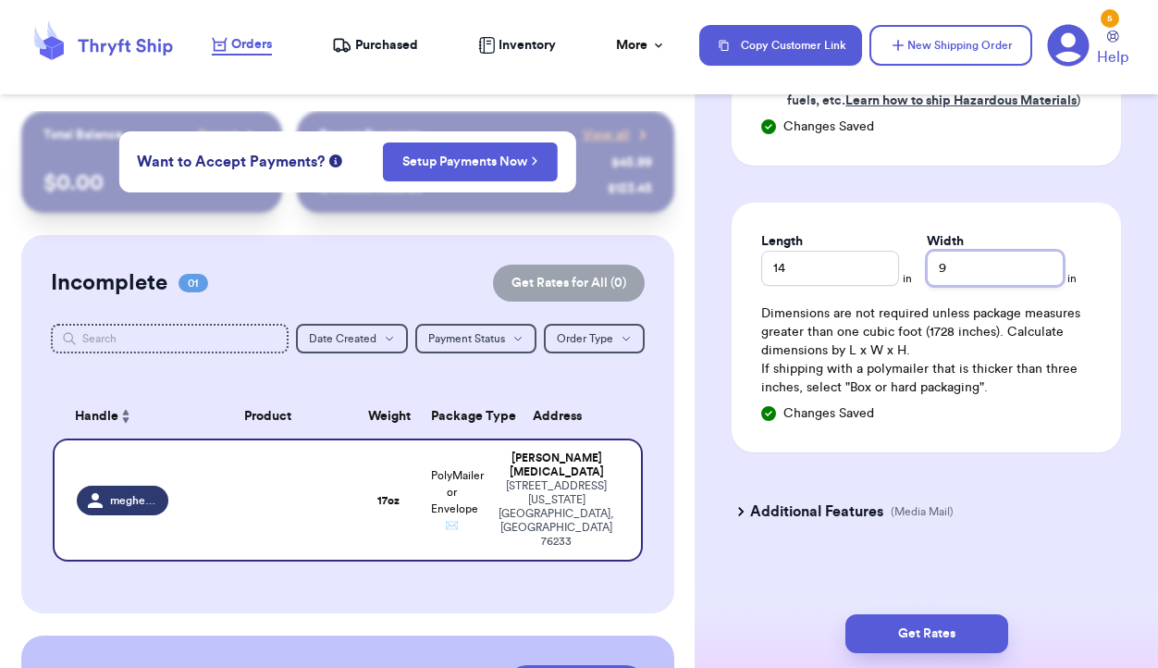
scroll to position [1442, 0]
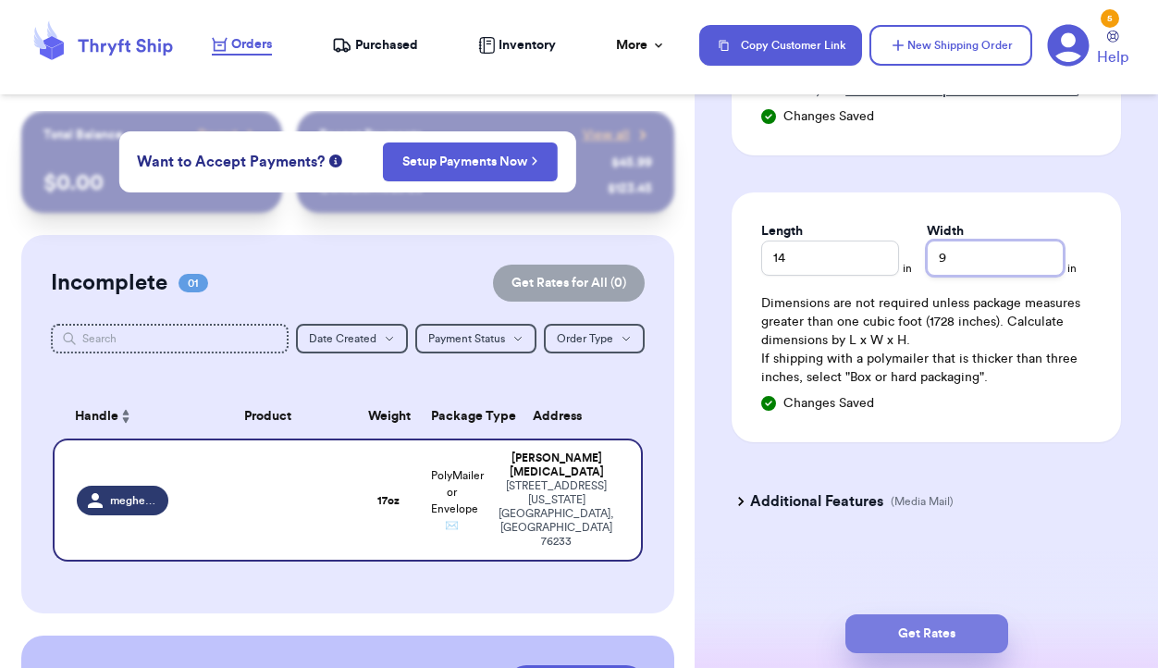
type input "9"
click at [953, 638] on button "Get Rates" at bounding box center [926, 633] width 163 height 39
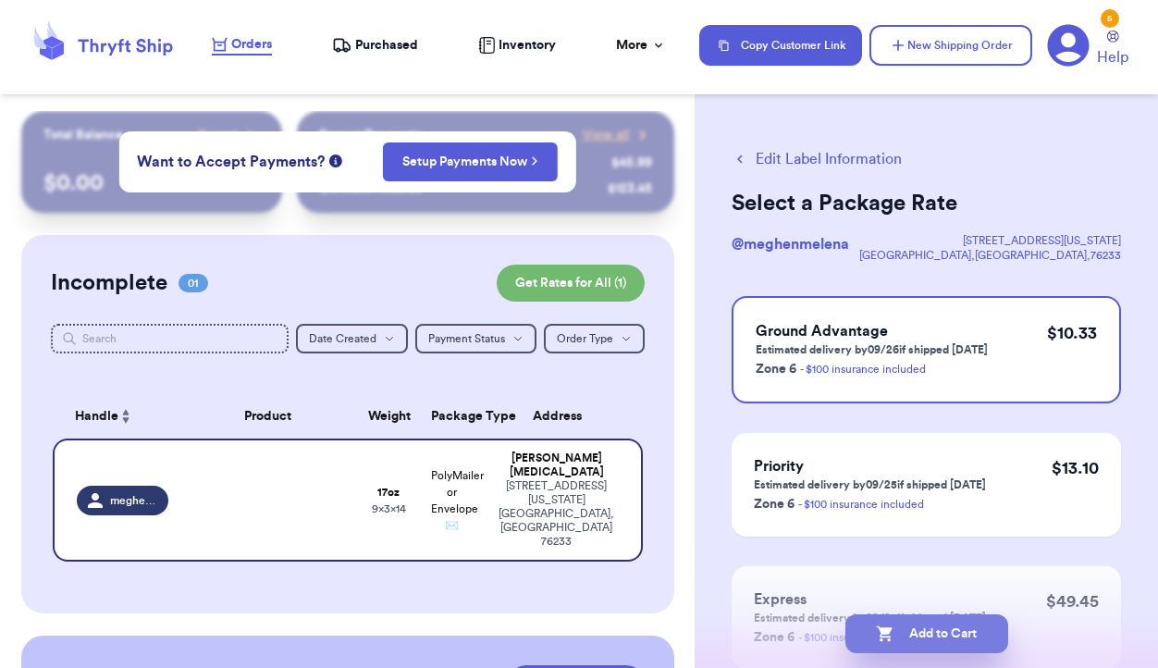
click at [923, 633] on button "Add to Cart" at bounding box center [926, 633] width 163 height 39
checkbox input "true"
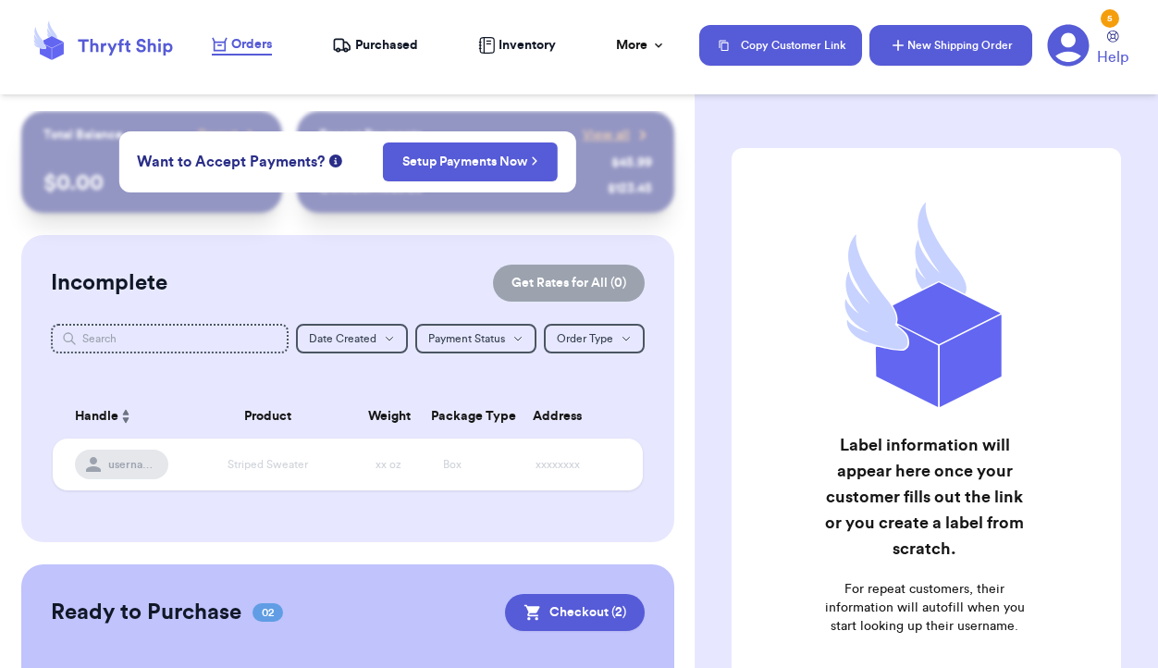
click at [956, 39] on button "New Shipping Order" at bounding box center [950, 45] width 163 height 41
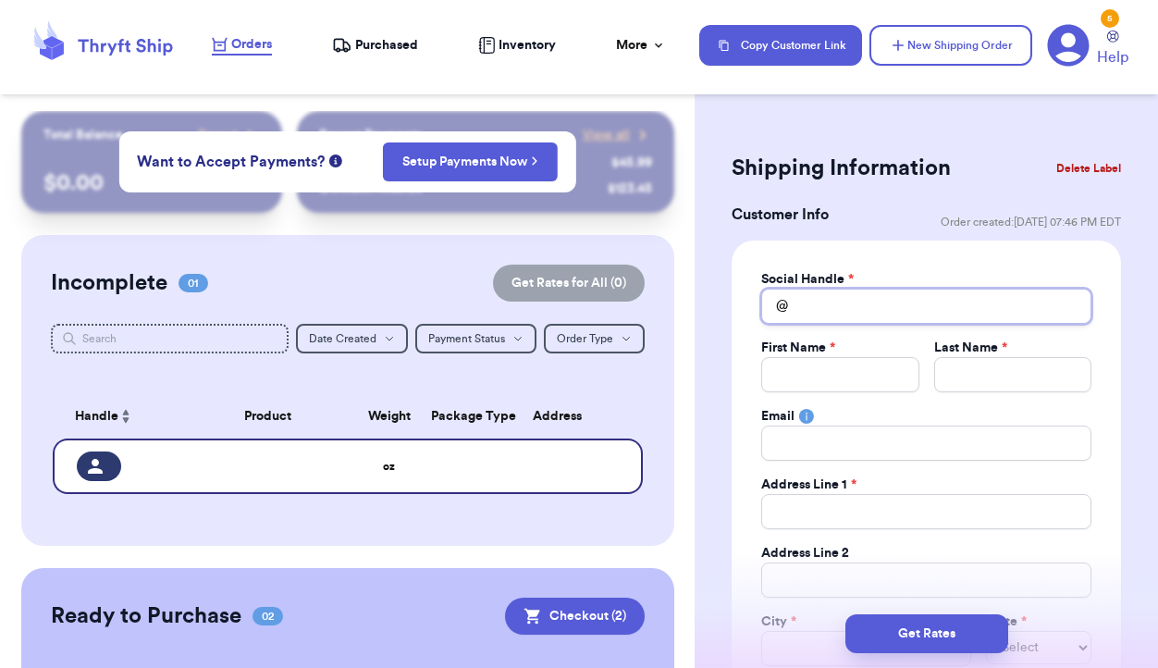
click at [831, 309] on input "Total Amount Paid" at bounding box center [926, 306] width 330 height 35
type input "a"
type input "as"
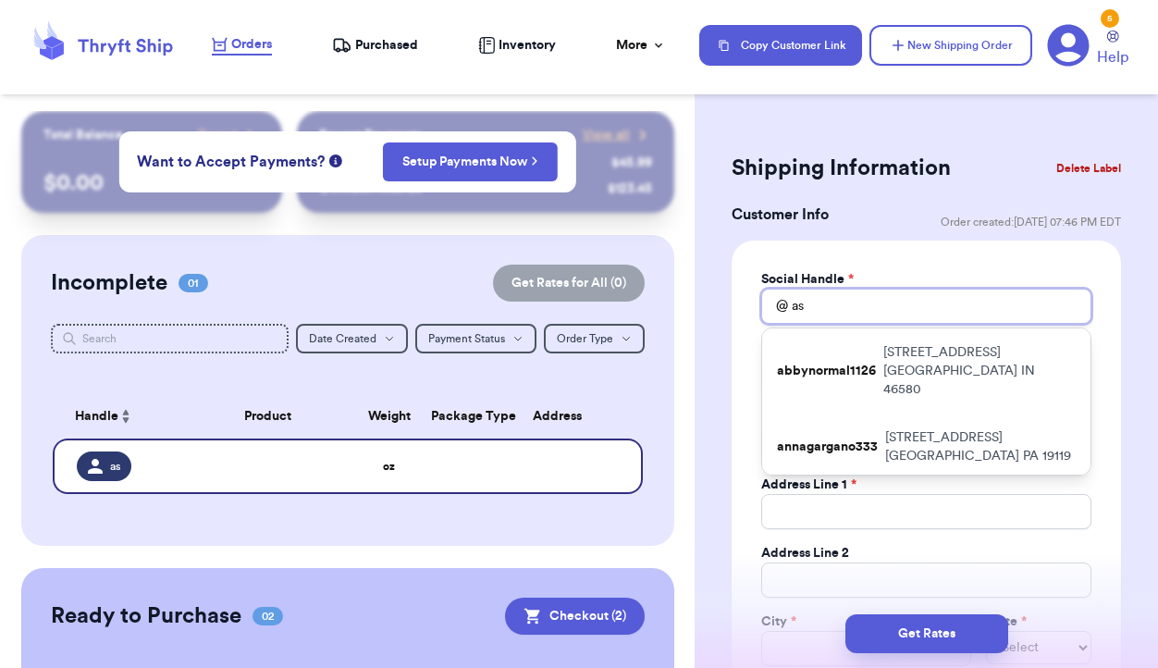
type input "ash"
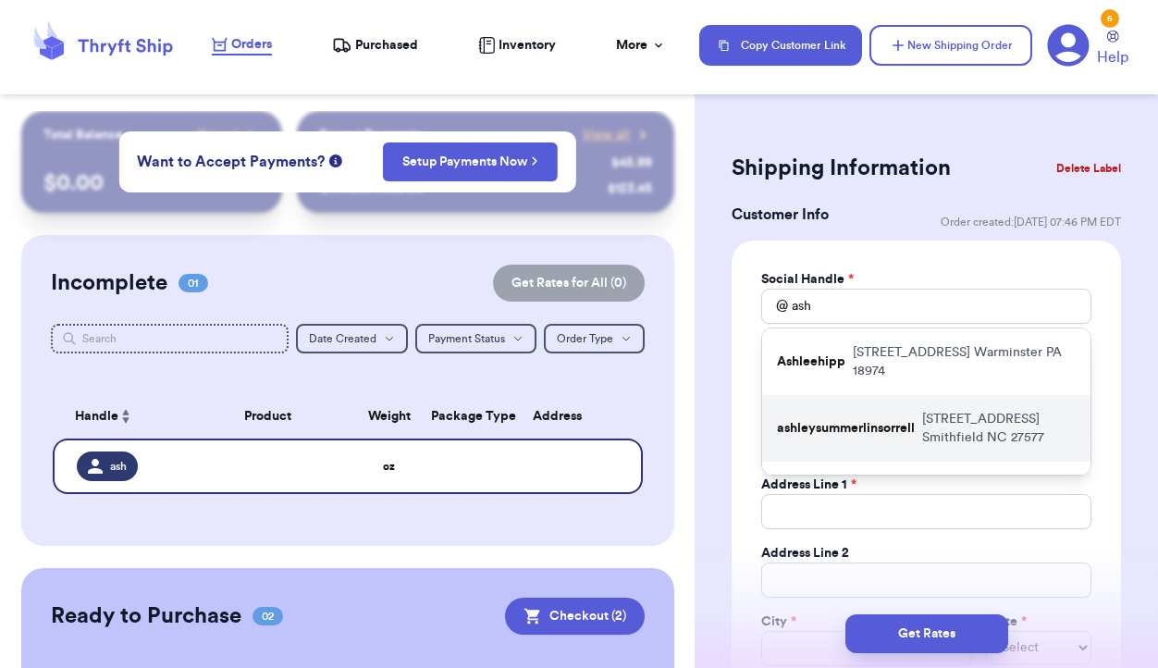
click at [844, 428] on p "ashleysummerlinsorrell" at bounding box center [846, 428] width 138 height 18
type input "ashleysummerlinsorrell"
type input "[PERSON_NAME]"
type input "[STREET_ADDRESS]"
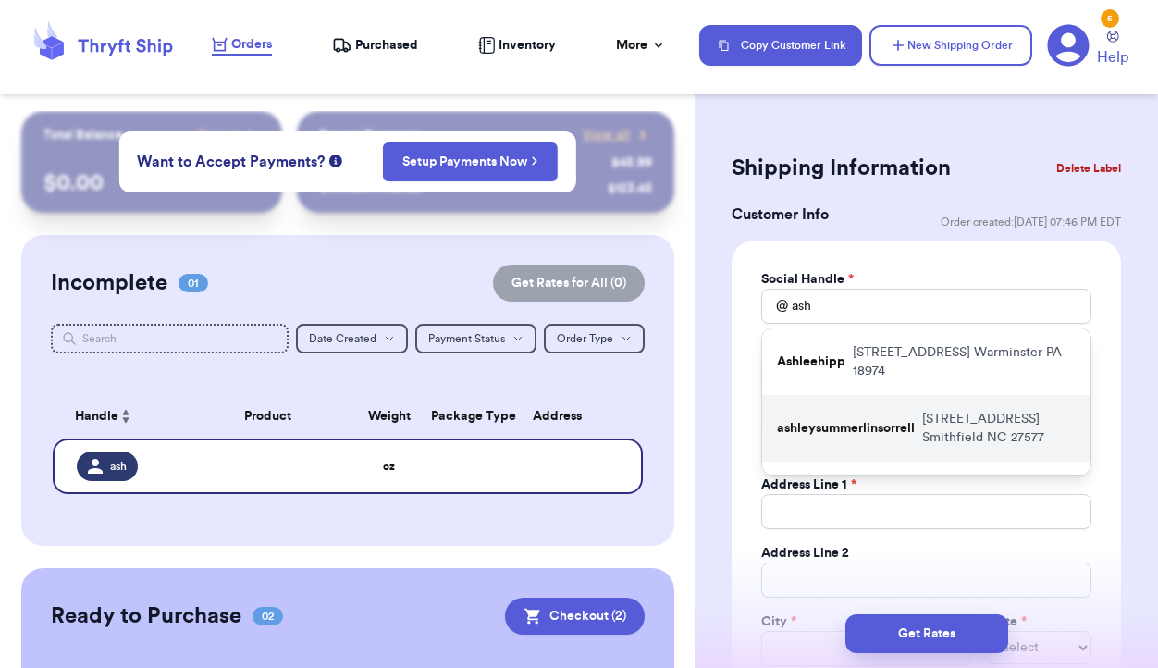
type input "Smithfield"
select select "NC"
type input "27577"
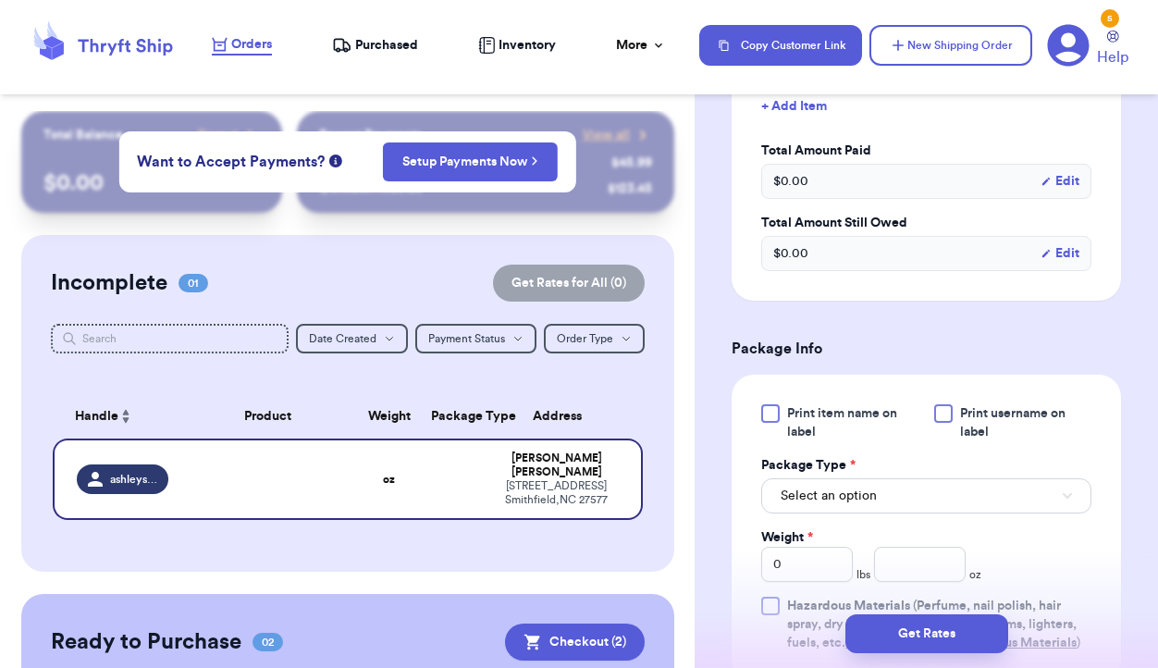
scroll to position [891, 0]
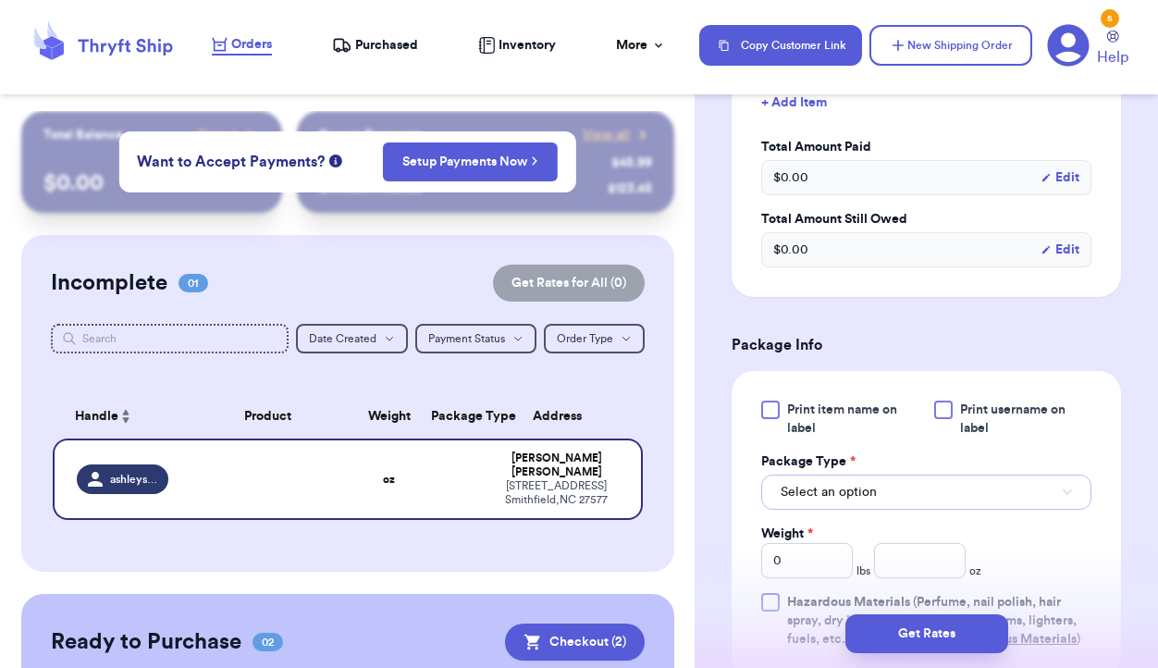
click at [889, 488] on button "Select an option" at bounding box center [926, 491] width 330 height 35
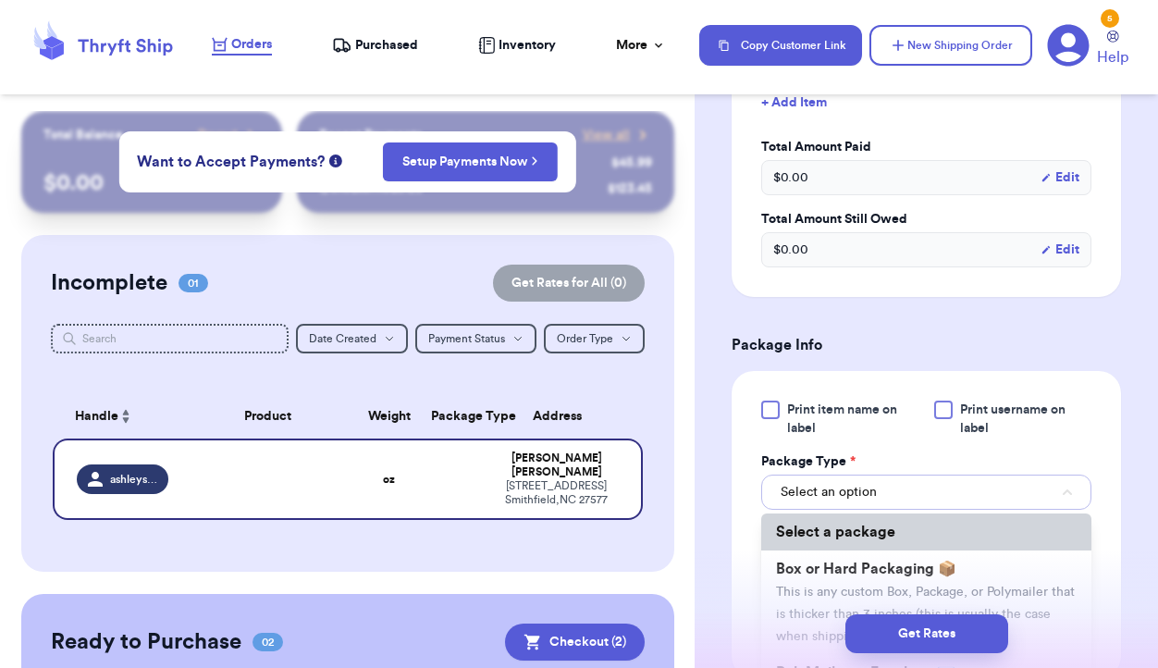
scroll to position [91, 0]
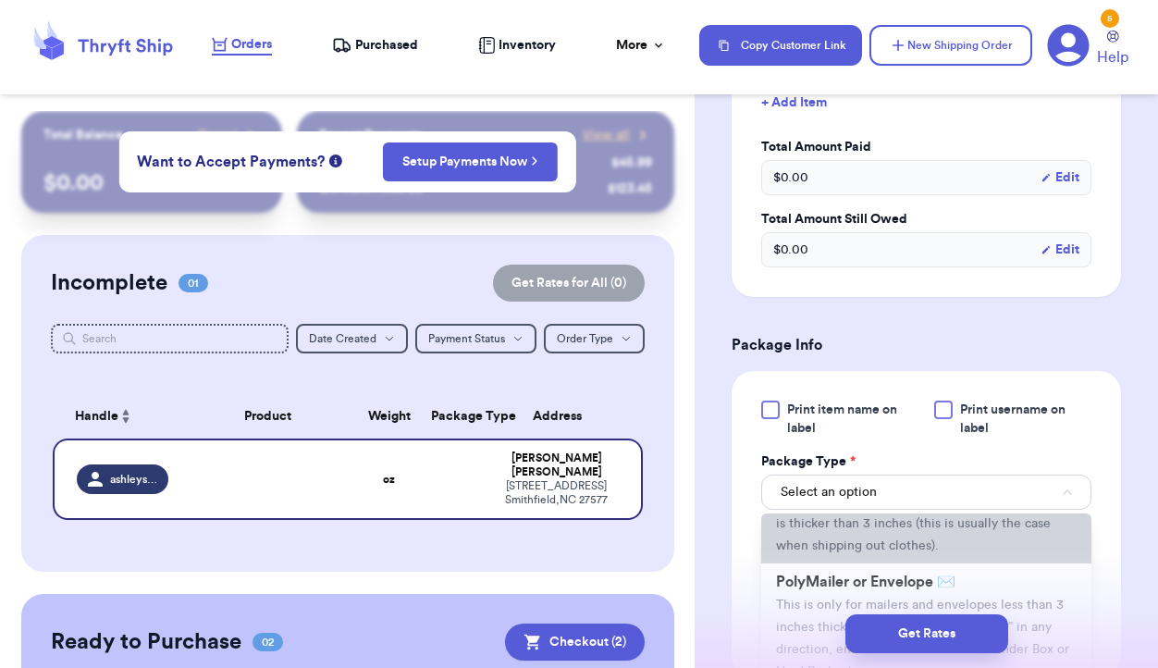
click at [889, 534] on li "Box or Hard Packaging 📦 This is any custom Box, Package, or Polymailer that is …" at bounding box center [926, 512] width 330 height 104
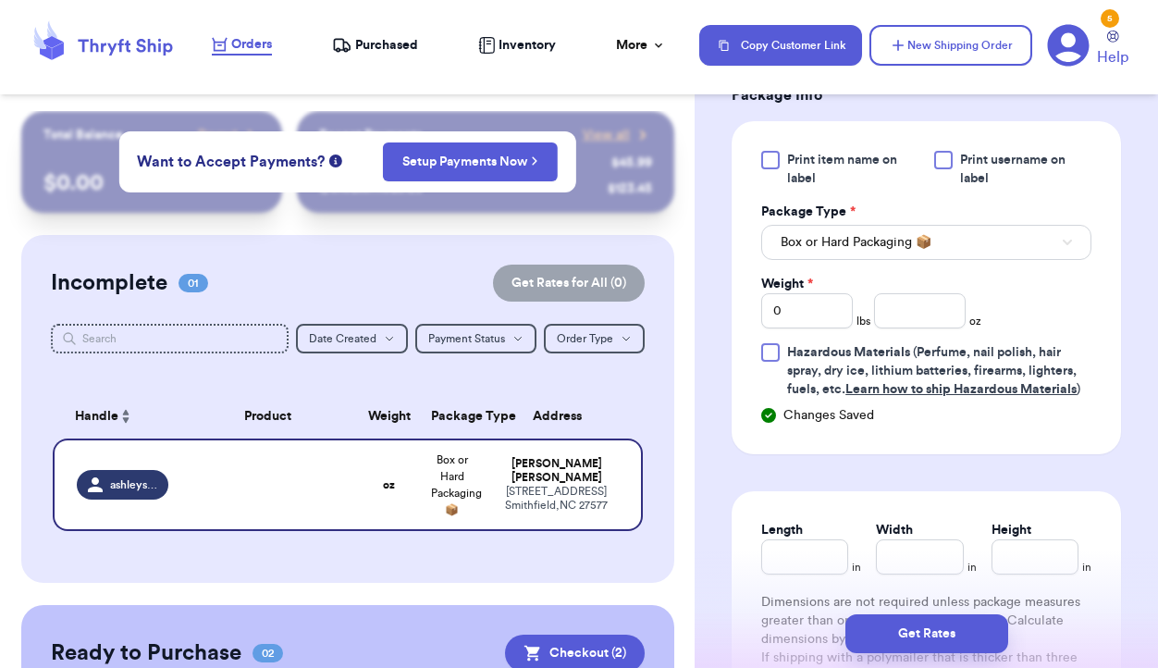
scroll to position [1183, 0]
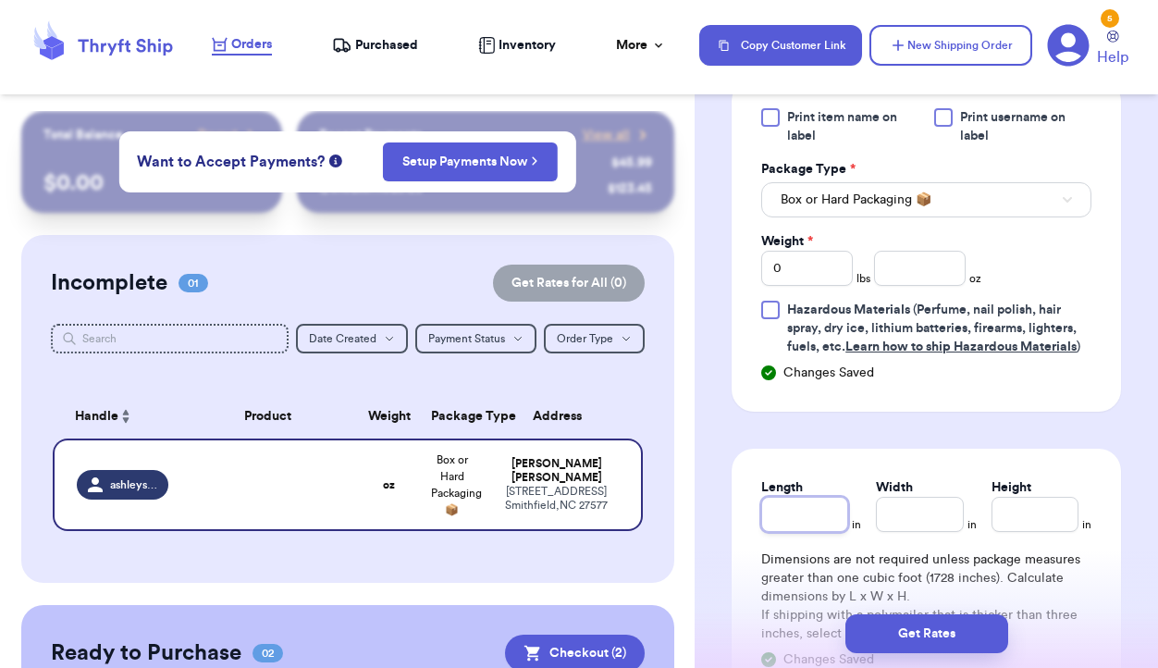
click at [814, 520] on input "Length" at bounding box center [804, 514] width 87 height 35
type input "1"
type input "11"
click at [894, 520] on input "Width *" at bounding box center [919, 514] width 87 height 35
type input "1"
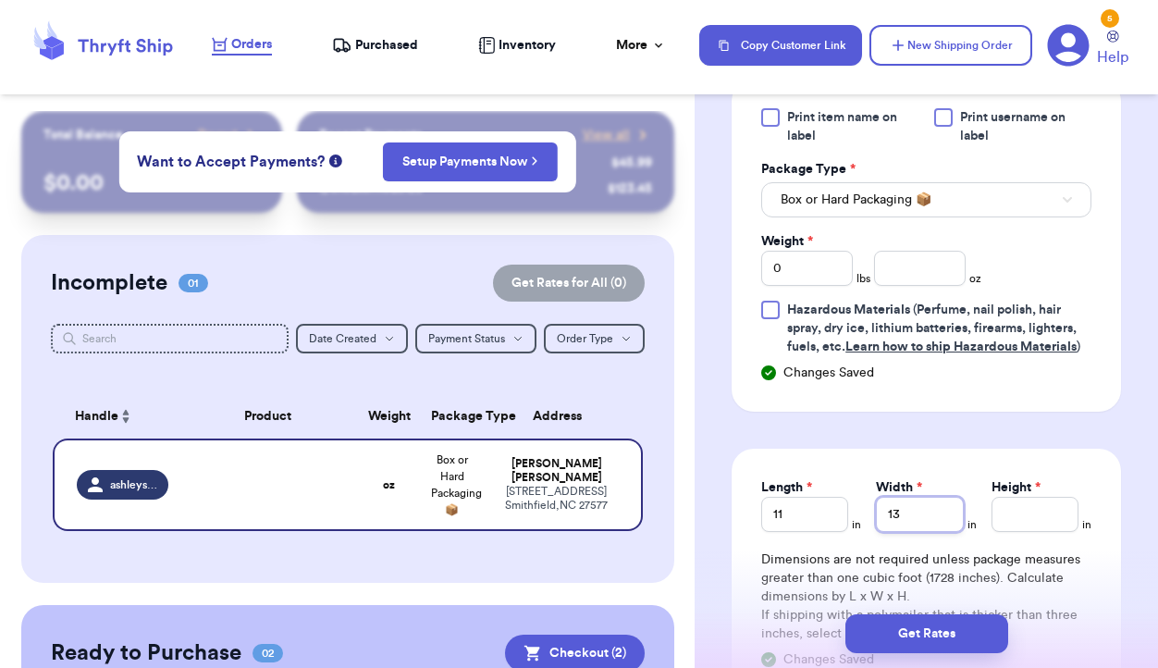
type input "13"
click at [1000, 529] on input "Height *" at bounding box center [1034, 514] width 87 height 35
type input "4"
click at [929, 266] on input "number" at bounding box center [920, 268] width 92 height 35
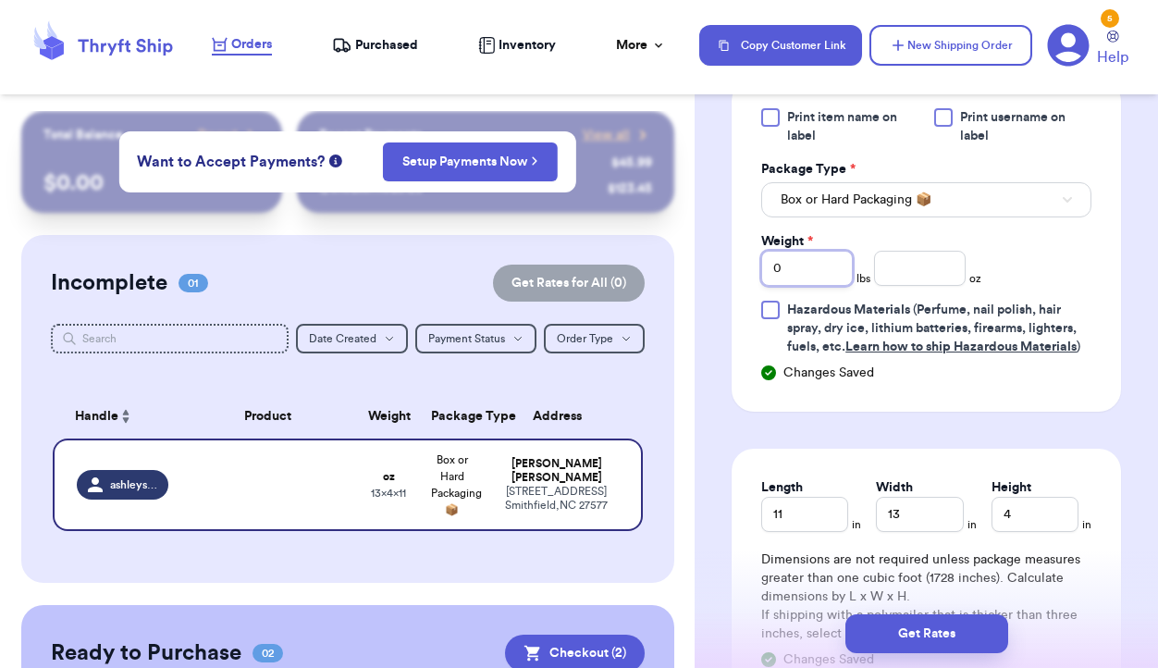
click at [805, 272] on input "0" at bounding box center [807, 268] width 92 height 35
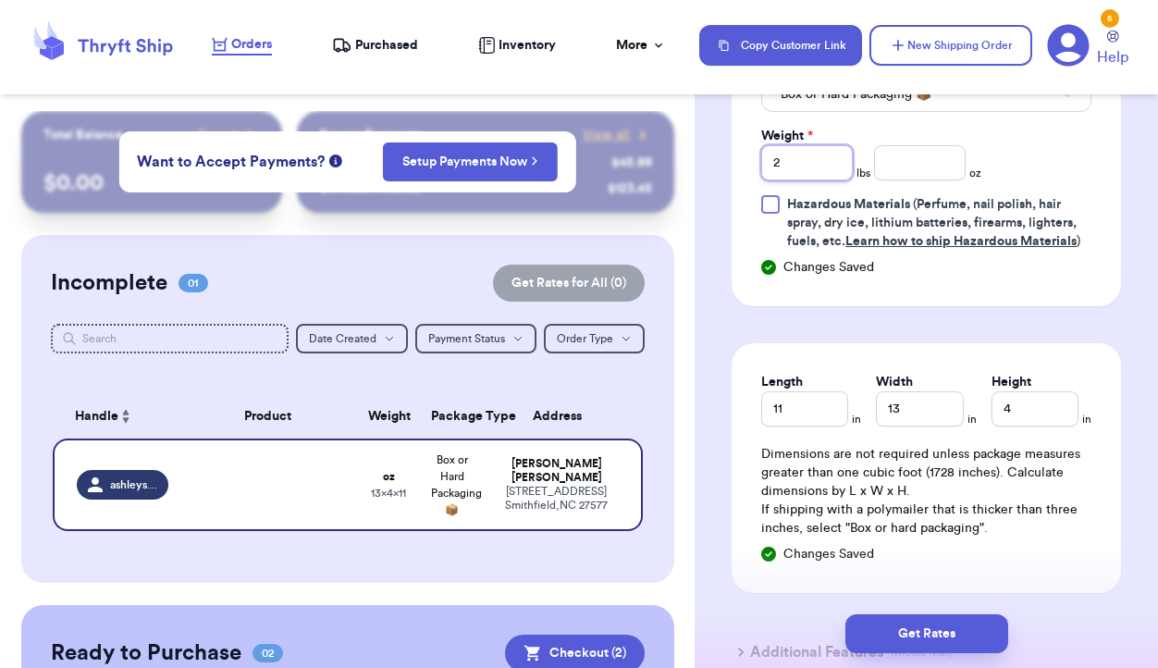
scroll to position [1291, 0]
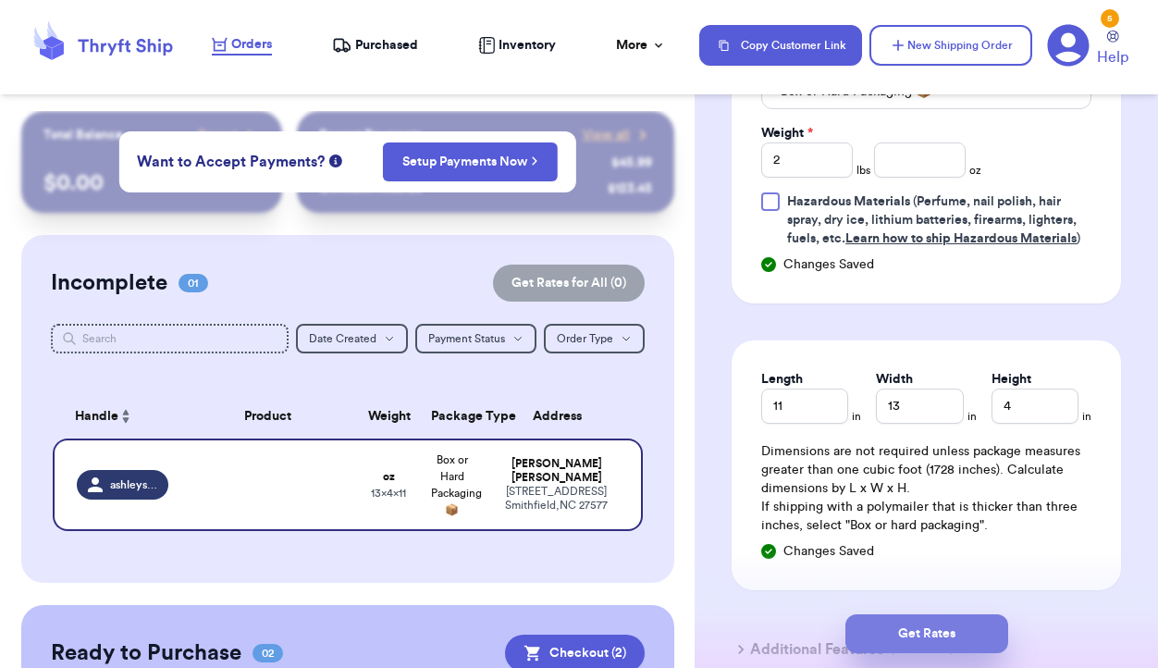
click at [906, 634] on button "Get Rates" at bounding box center [926, 633] width 163 height 39
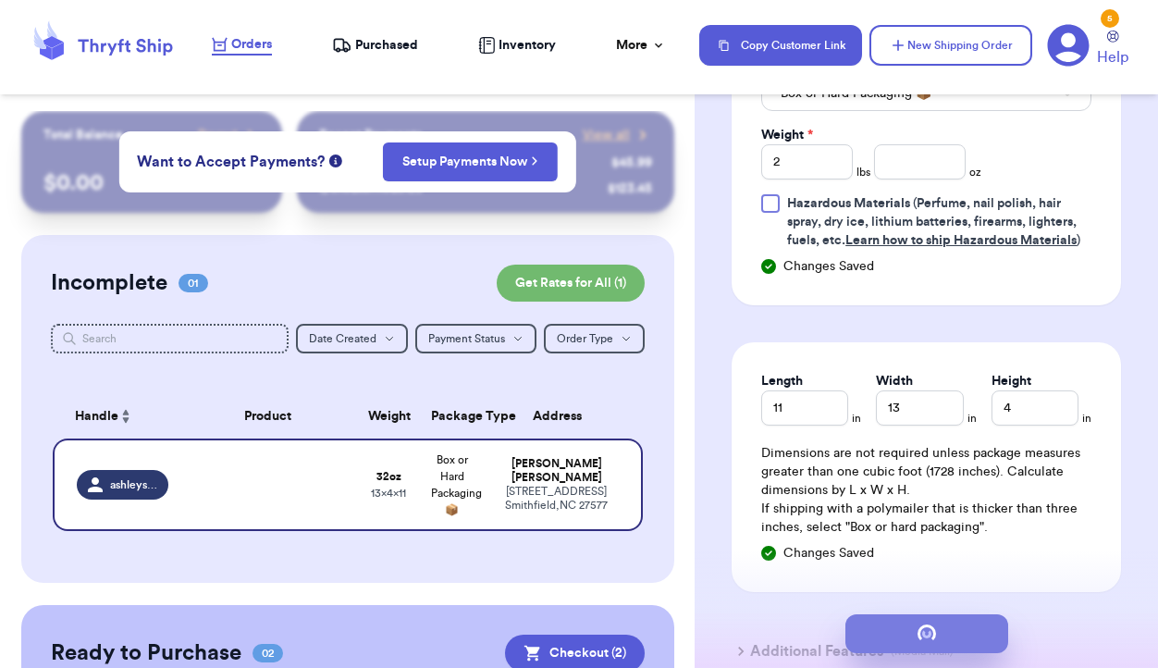
scroll to position [0, 0]
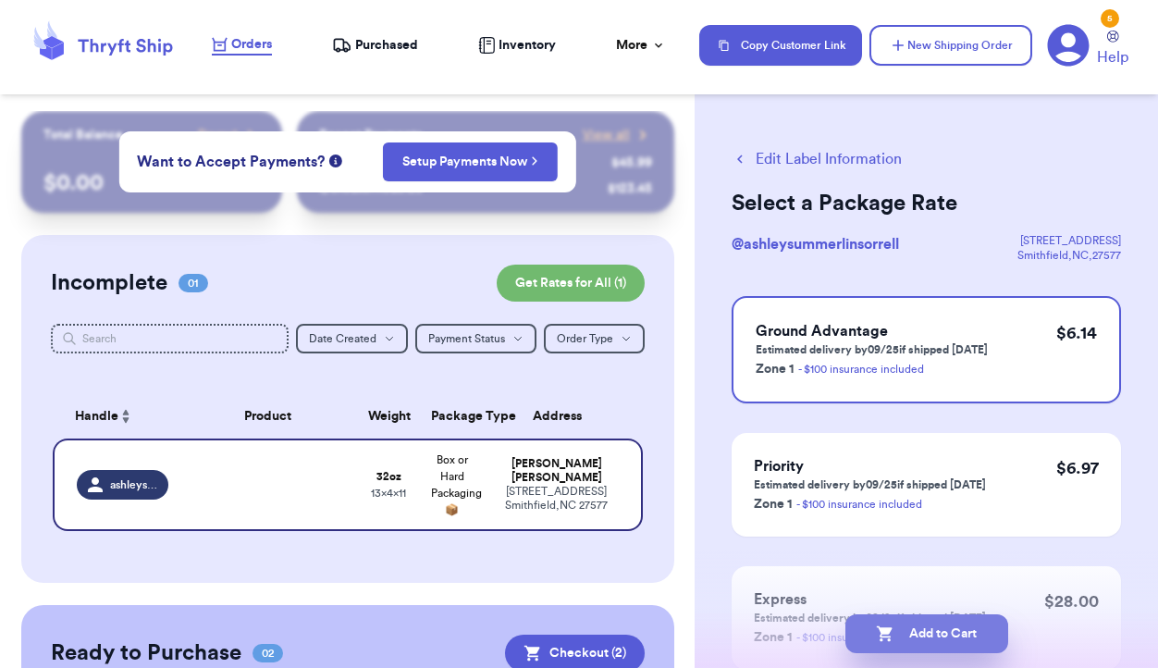
click at [933, 626] on button "Add to Cart" at bounding box center [926, 633] width 163 height 39
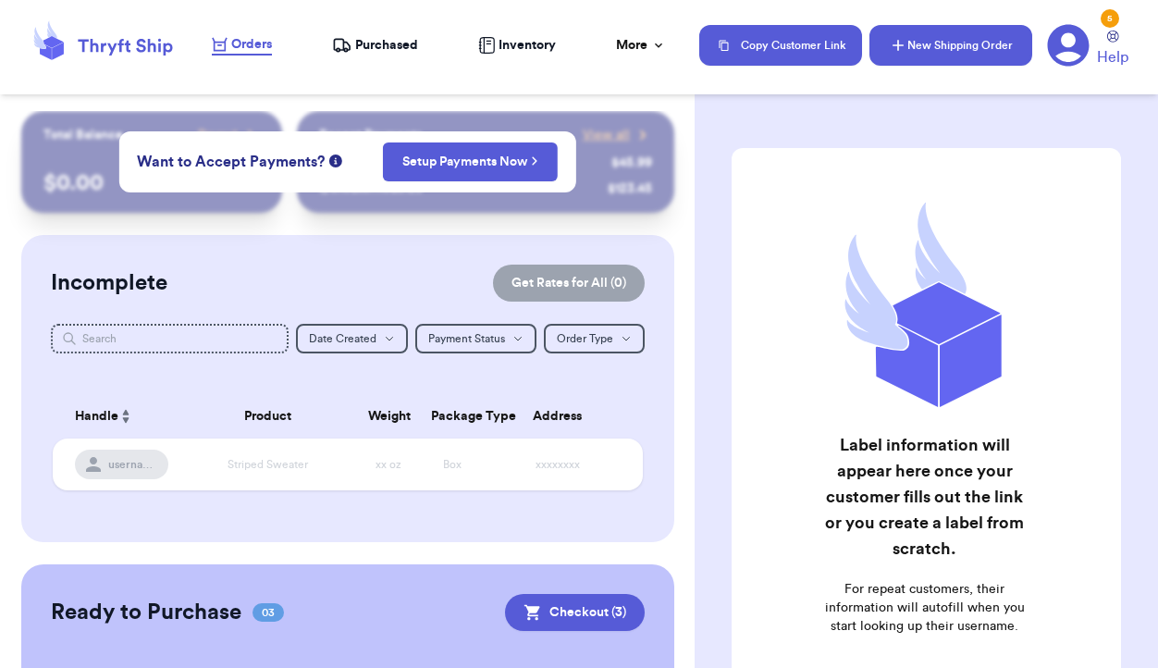
click at [941, 61] on button "New Shipping Order" at bounding box center [950, 45] width 163 height 41
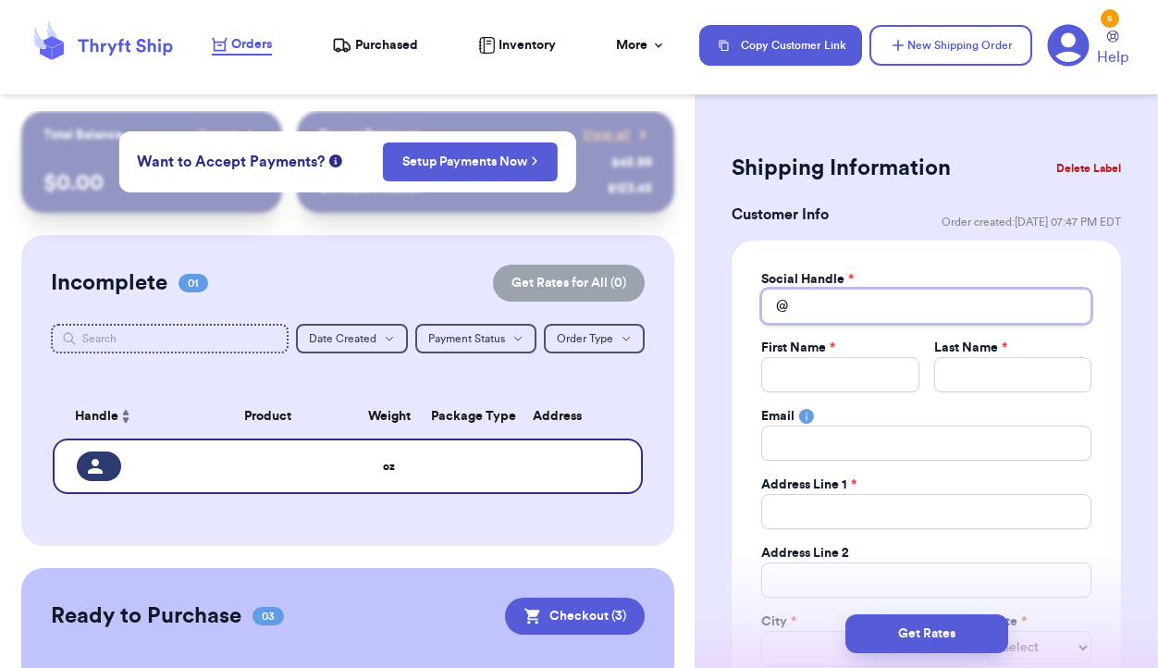
click at [874, 306] on input "Total Amount Paid" at bounding box center [926, 306] width 330 height 35
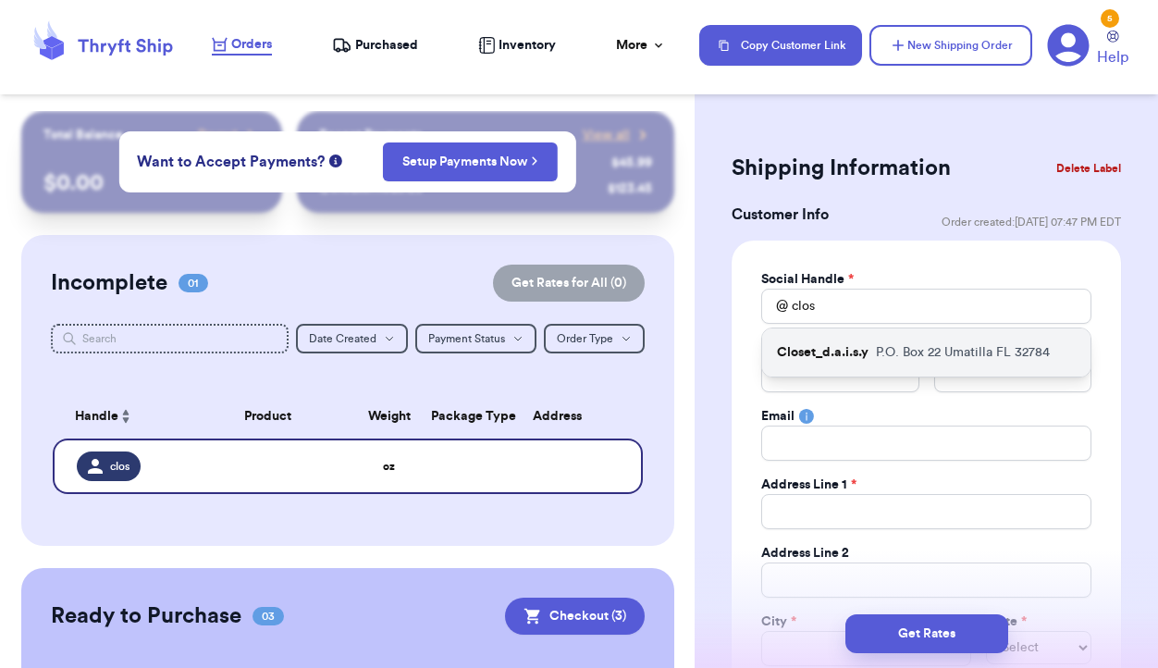
click at [855, 356] on p "Closet_d.a.i.s.y" at bounding box center [823, 352] width 92 height 18
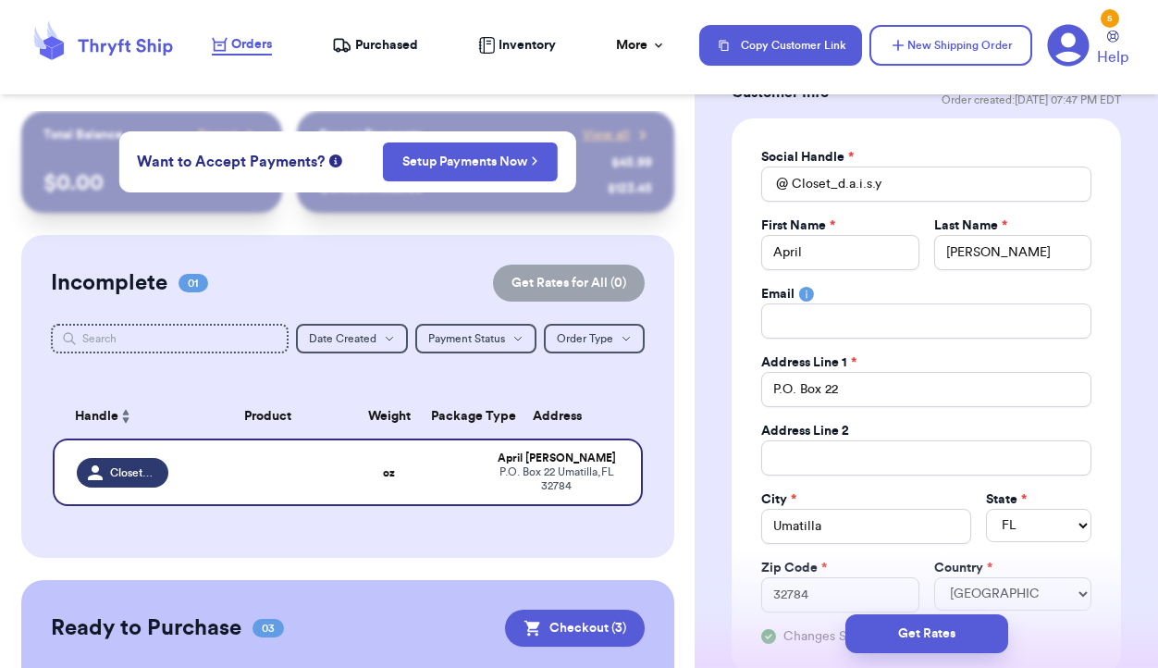
scroll to position [129, 0]
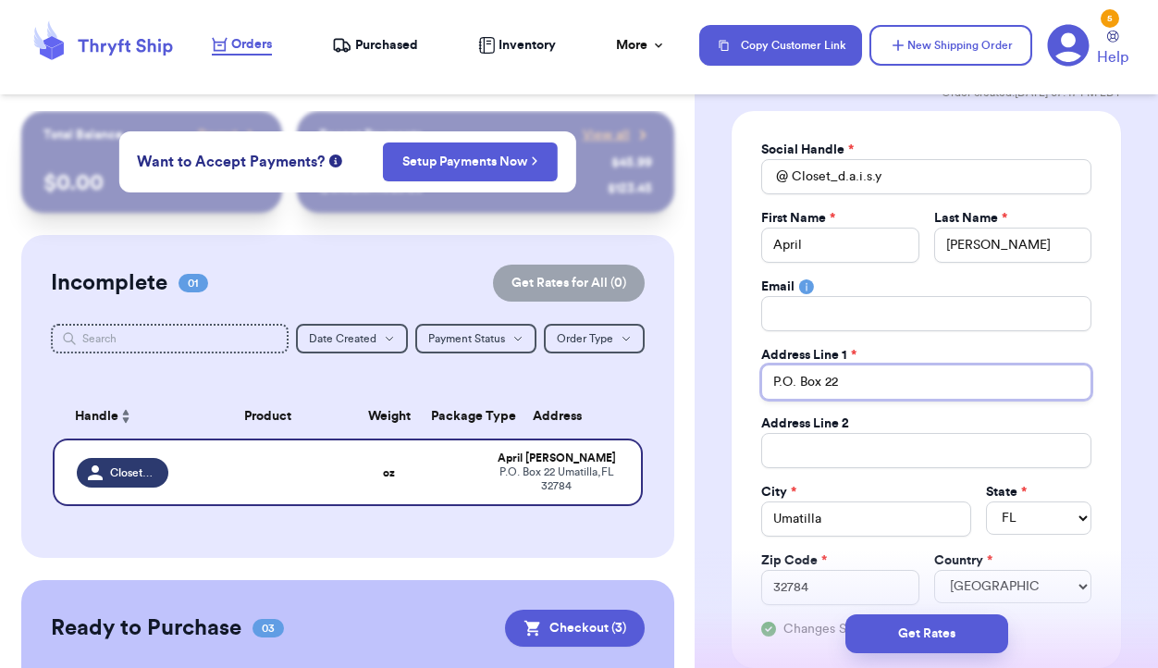
drag, startPoint x: 880, startPoint y: 379, endPoint x: 729, endPoint y: 378, distance: 150.8
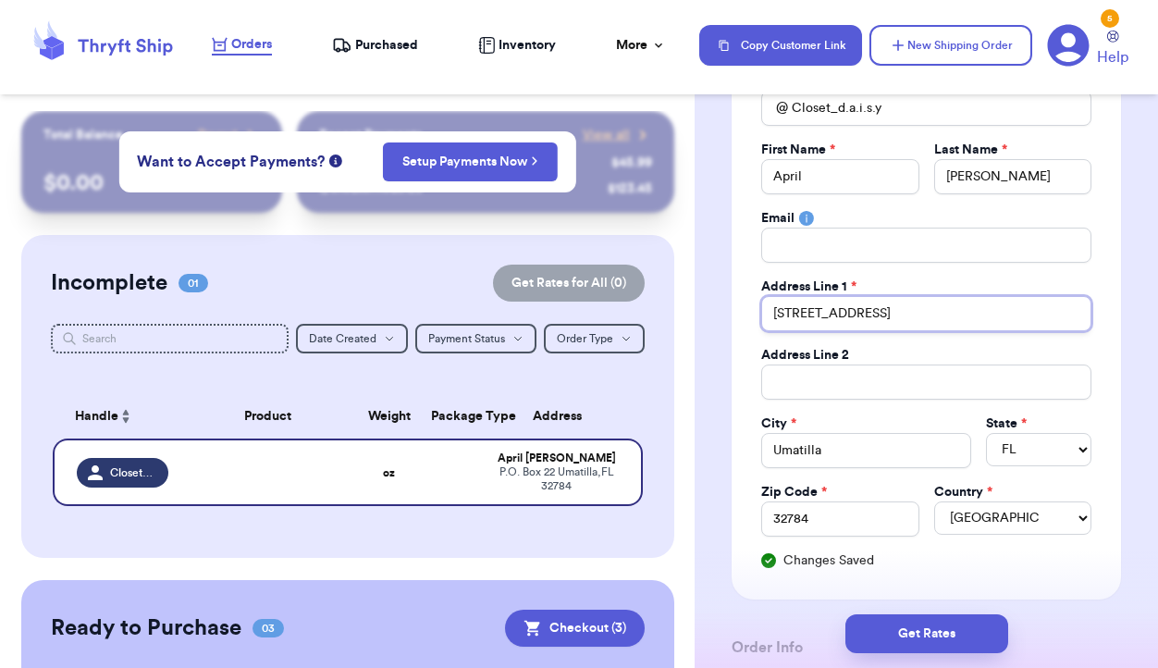
scroll to position [204, 0]
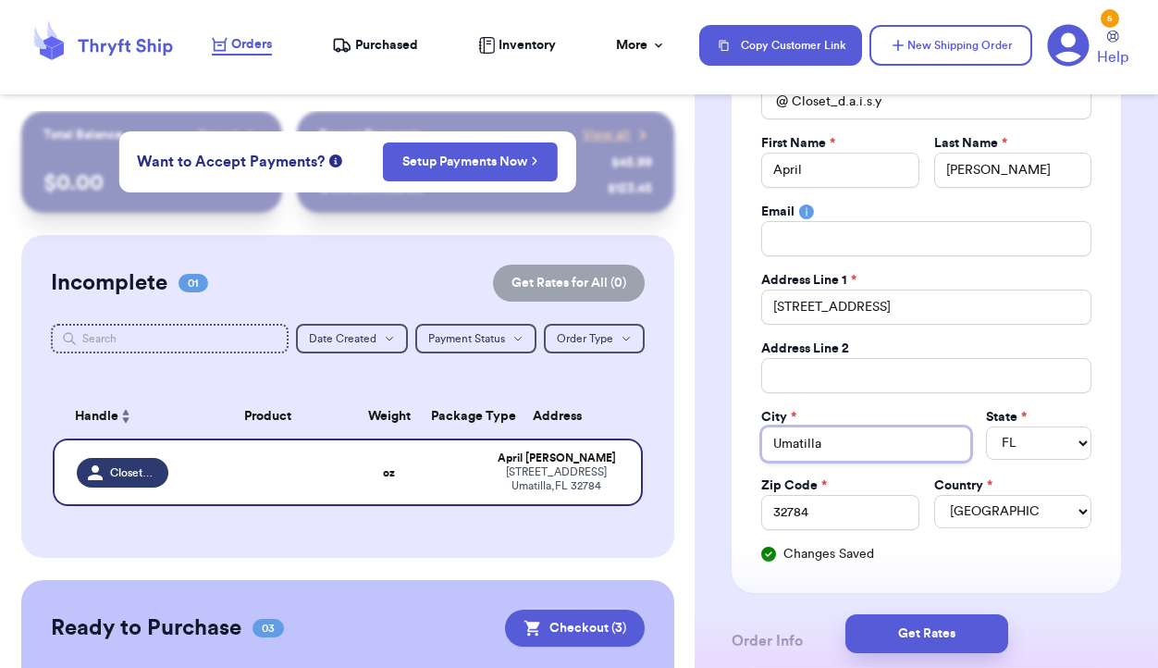
drag, startPoint x: 848, startPoint y: 445, endPoint x: 766, endPoint y: 444, distance: 82.3
click at [766, 444] on input "Umatilla" at bounding box center [866, 443] width 210 height 35
click at [1025, 445] on select "AL AK AZ AR CA CO CT DE DC [GEOGRAPHIC_DATA] [GEOGRAPHIC_DATA] HI ID IL IN IA […" at bounding box center [1038, 442] width 105 height 33
click at [859, 514] on input "32784" at bounding box center [839, 512] width 157 height 35
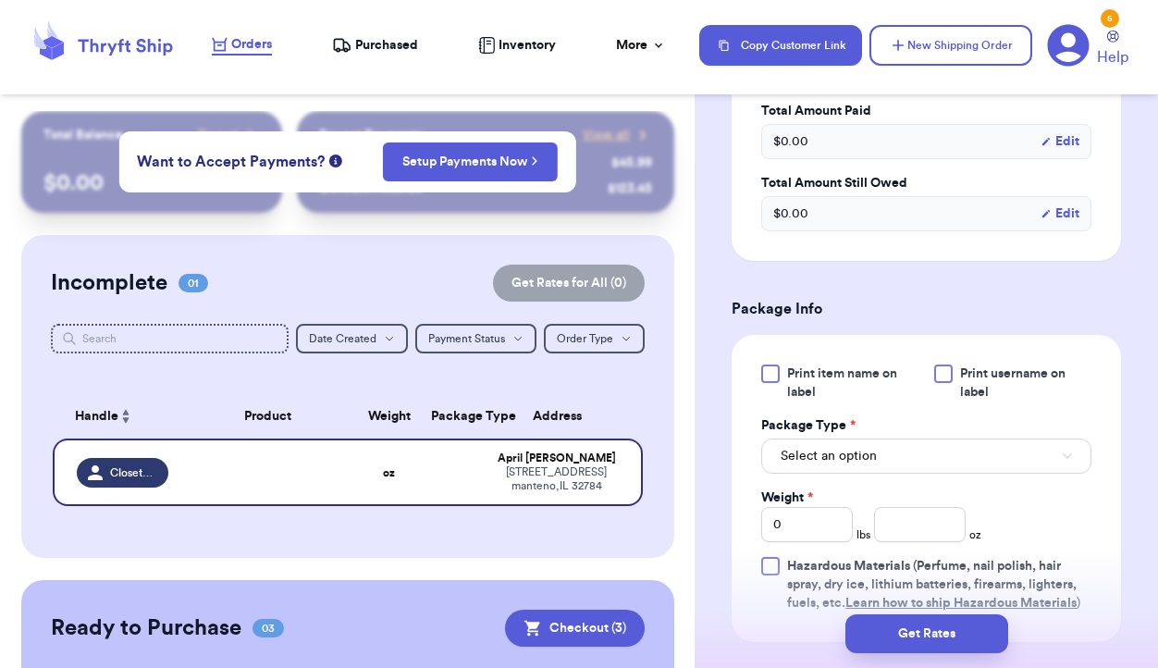
scroll to position [956, 0]
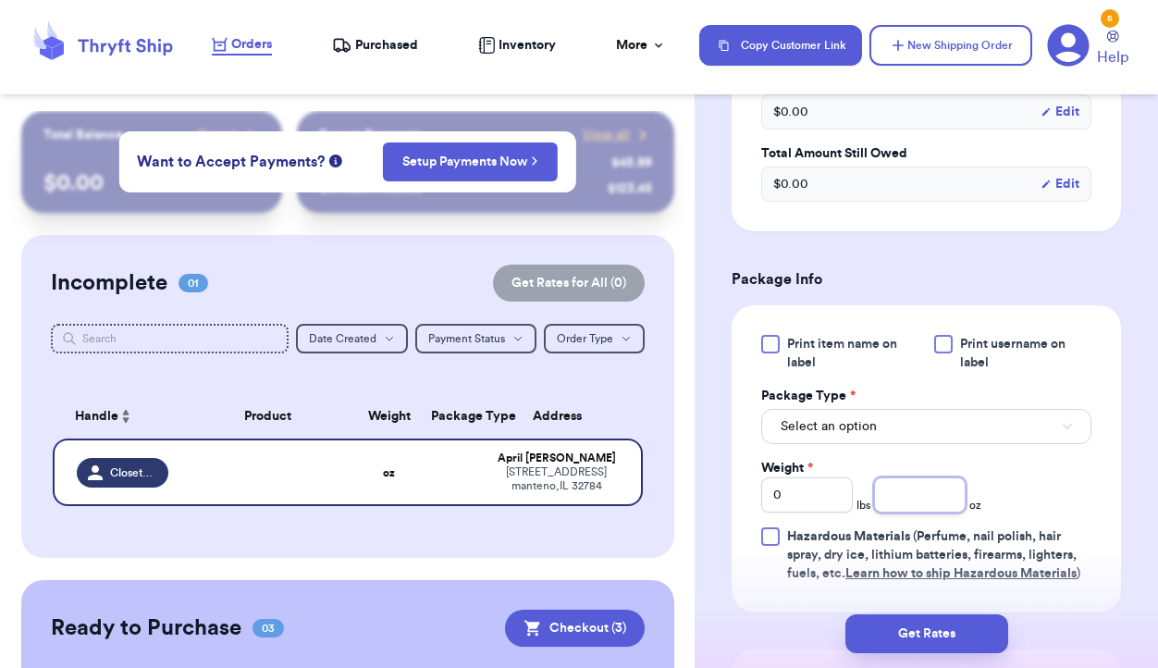
click at [934, 505] on input "number" at bounding box center [920, 494] width 92 height 35
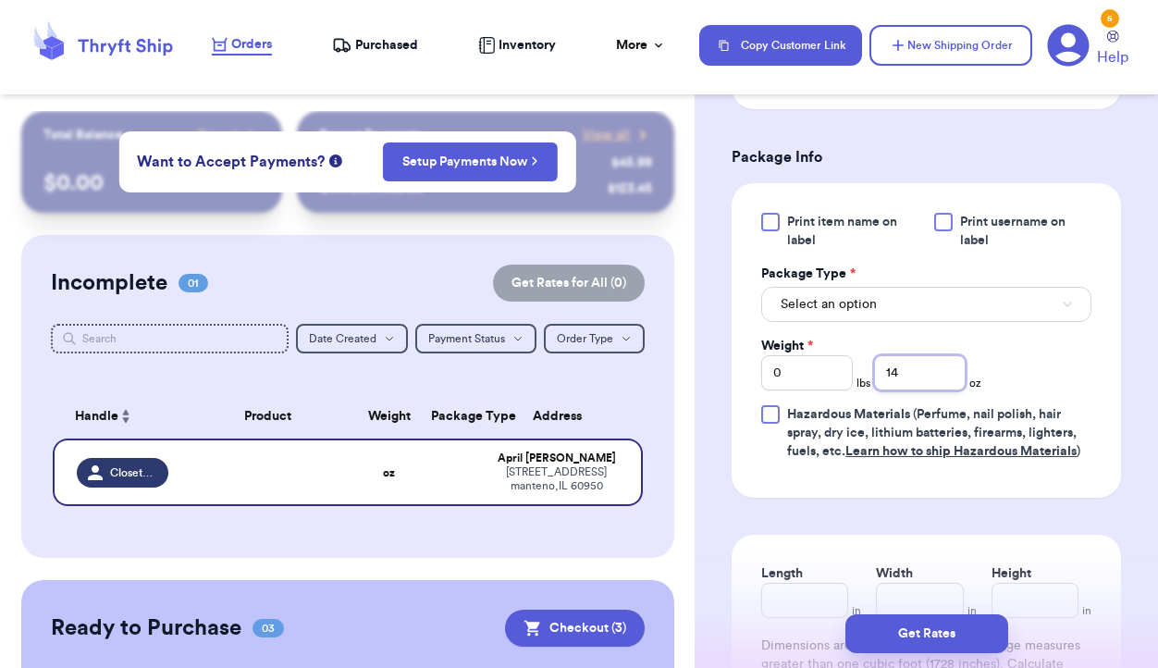
scroll to position [1103, 0]
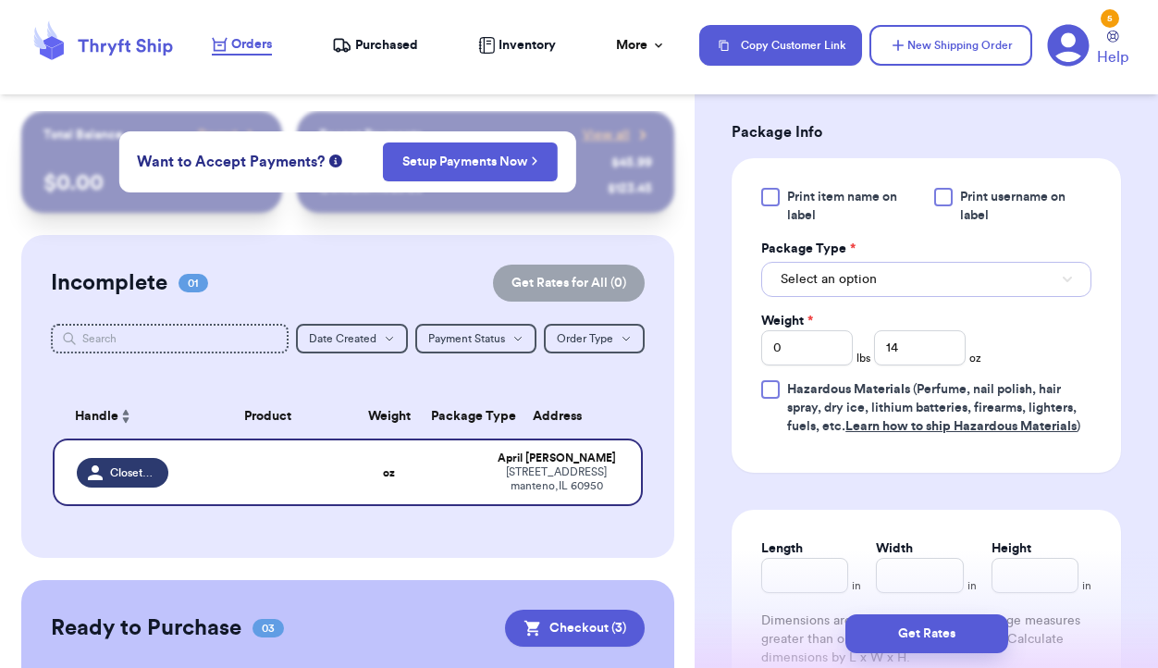
click at [960, 287] on button "Select an option" at bounding box center [926, 279] width 330 height 35
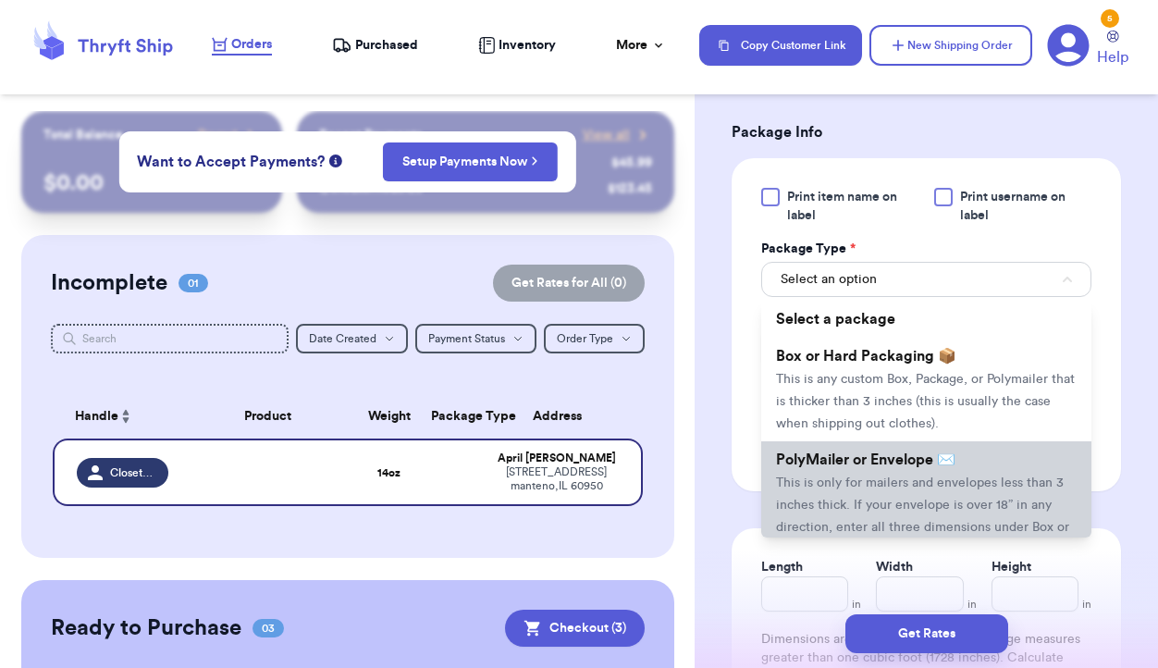
click at [930, 461] on span "PolyMailer or Envelope ✉️" at bounding box center [865, 459] width 179 height 15
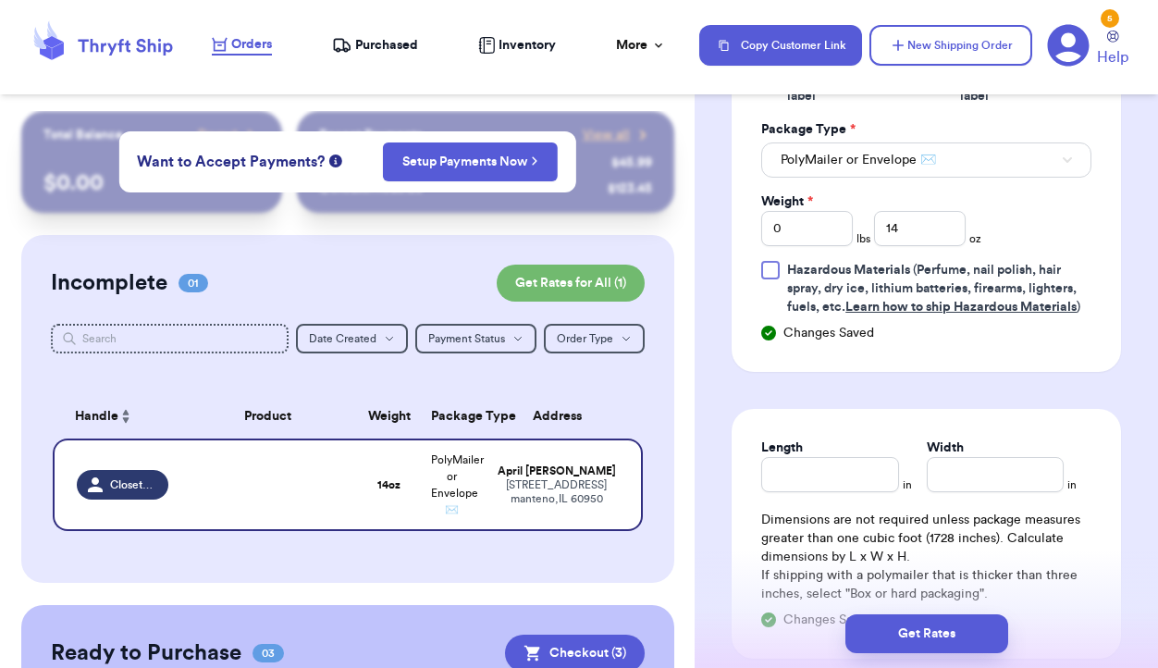
scroll to position [1225, 0]
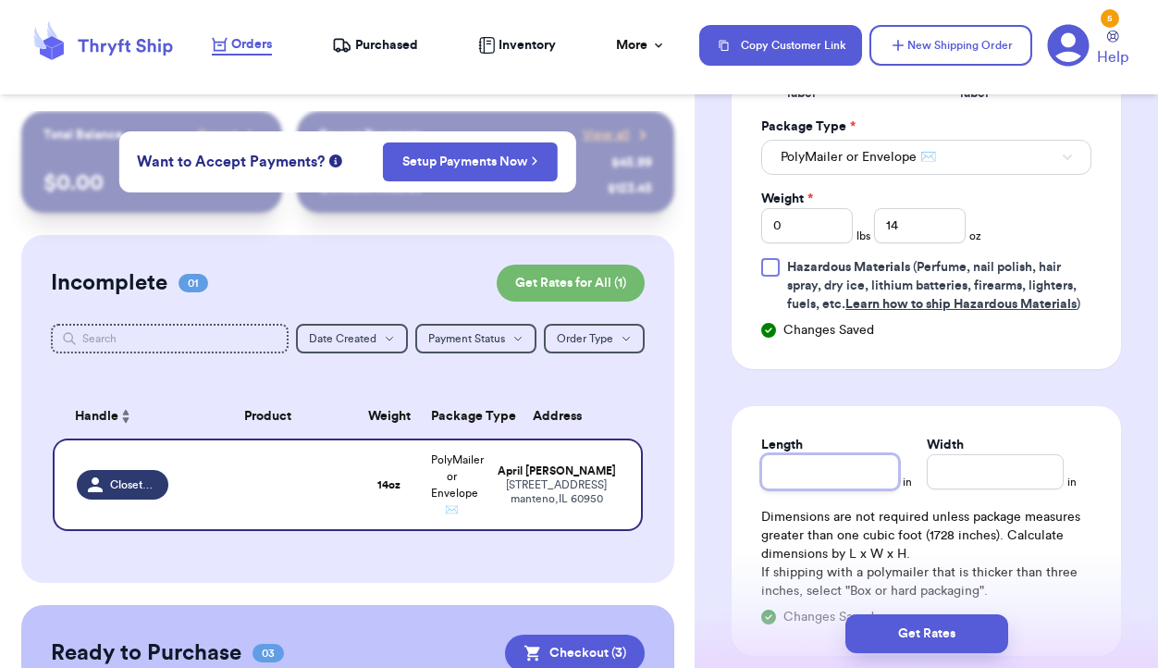
click at [850, 478] on input "Length" at bounding box center [829, 471] width 137 height 35
click at [991, 476] on input "Width *" at bounding box center [995, 471] width 137 height 35
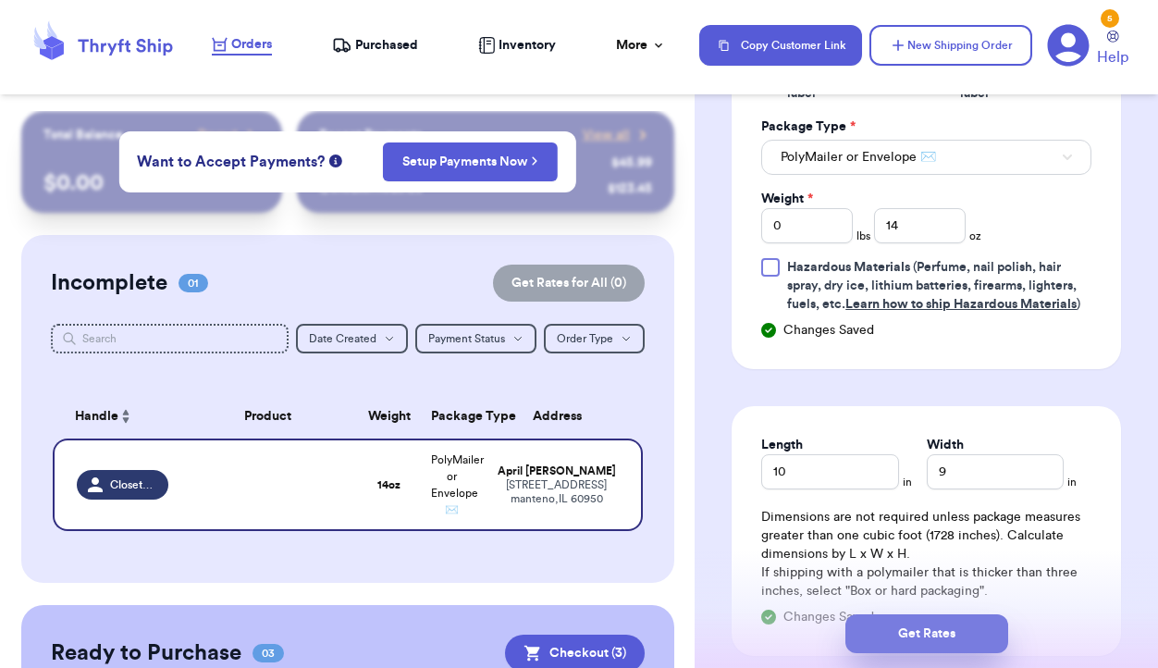
click at [937, 624] on button "Get Rates" at bounding box center [926, 633] width 163 height 39
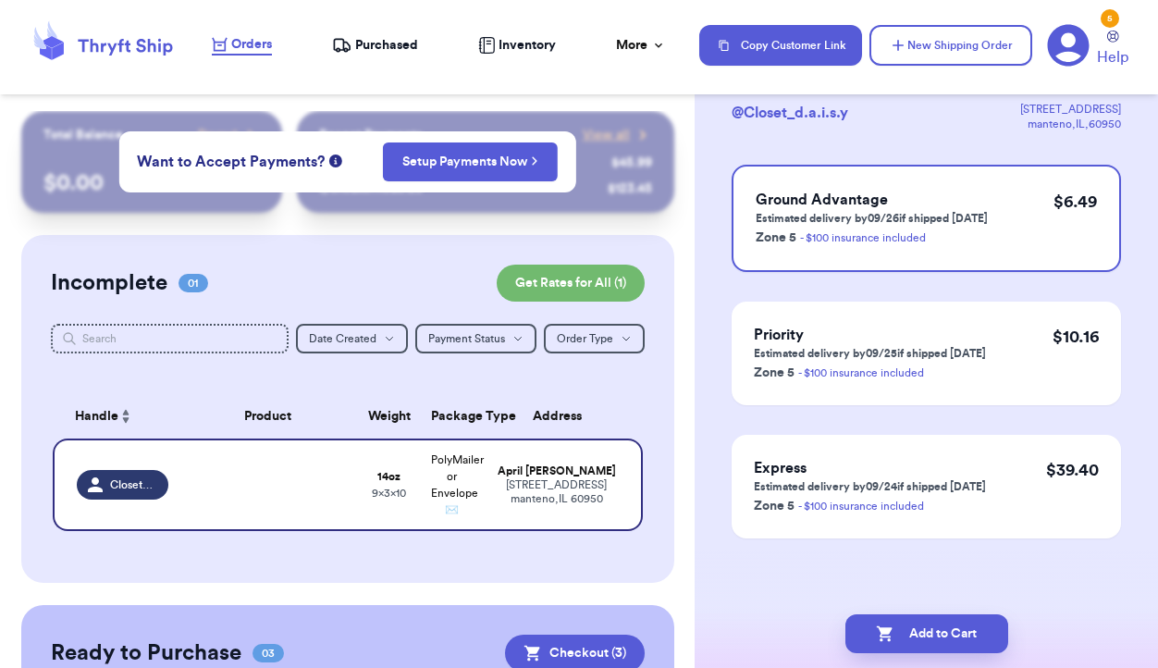
scroll to position [0, 0]
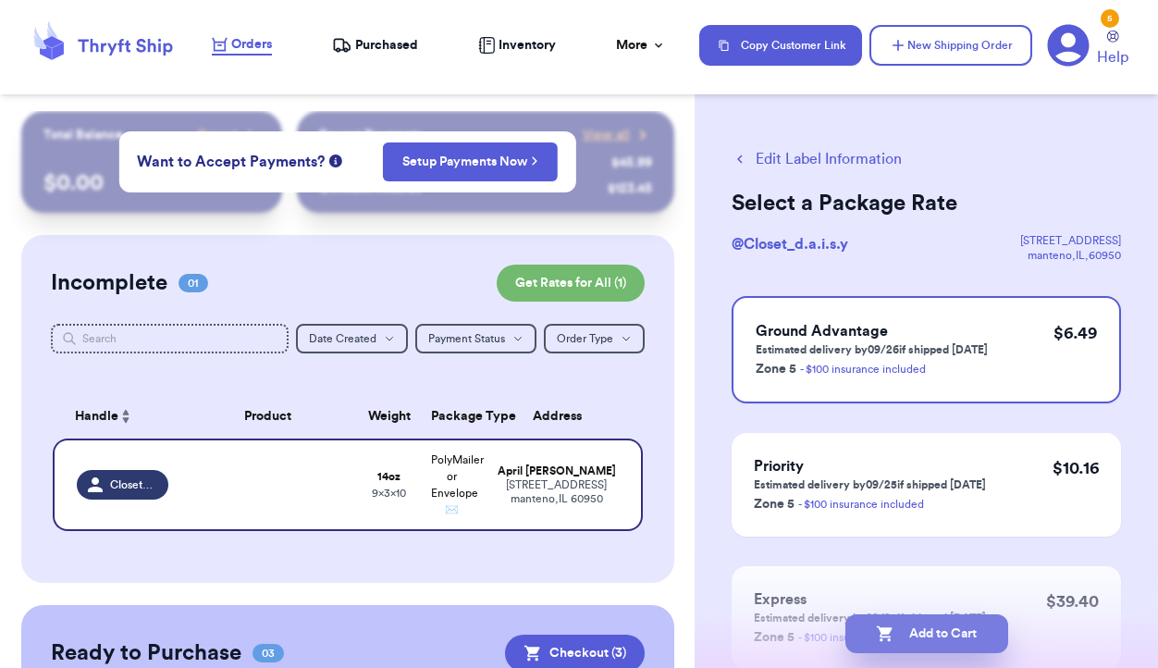
click at [941, 630] on button "Add to Cart" at bounding box center [926, 633] width 163 height 39
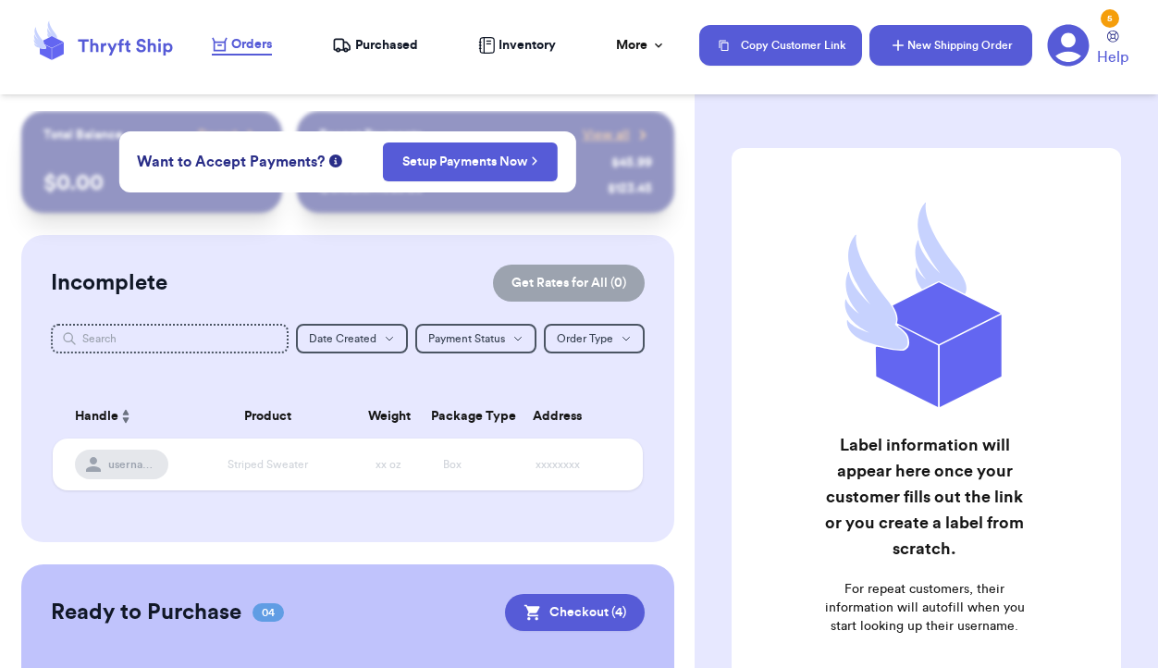
click at [950, 51] on button "New Shipping Order" at bounding box center [950, 45] width 163 height 41
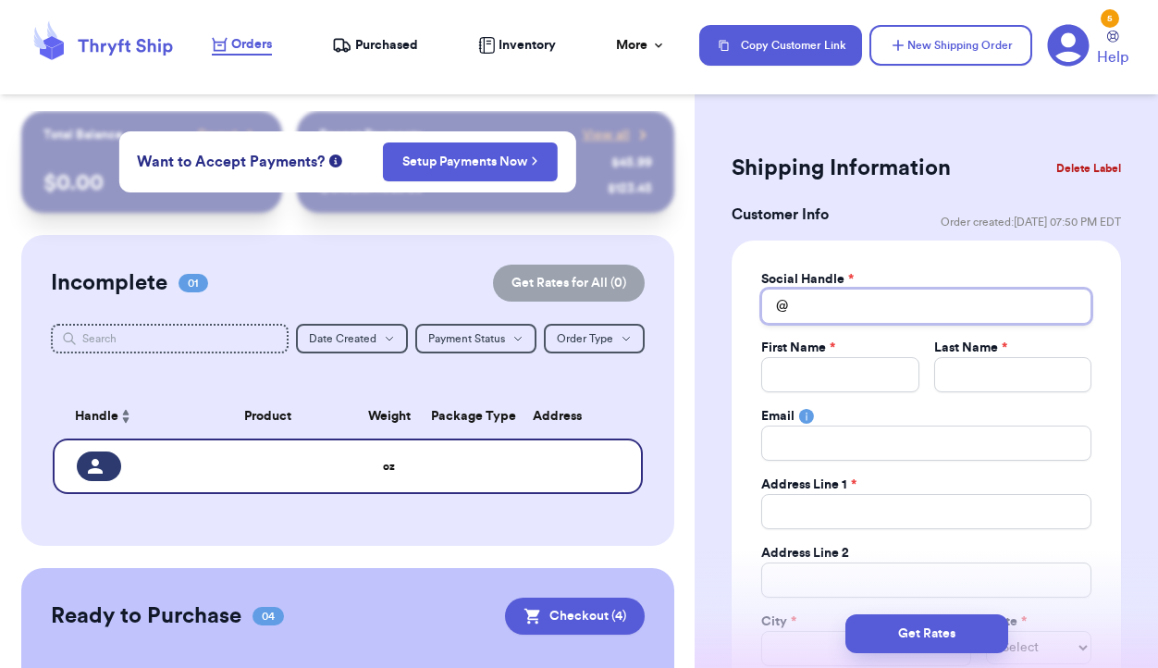
click at [867, 309] on input "Total Amount Paid" at bounding box center [926, 306] width 330 height 35
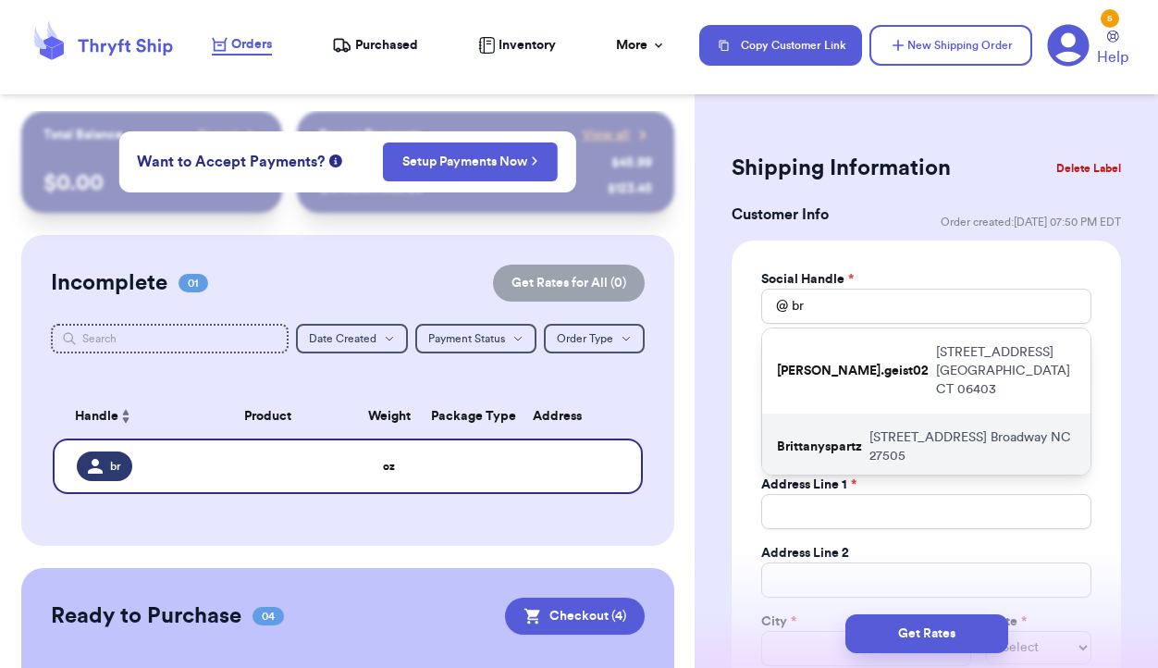
click at [849, 437] on p "Brittanyspartz" at bounding box center [819, 446] width 85 height 18
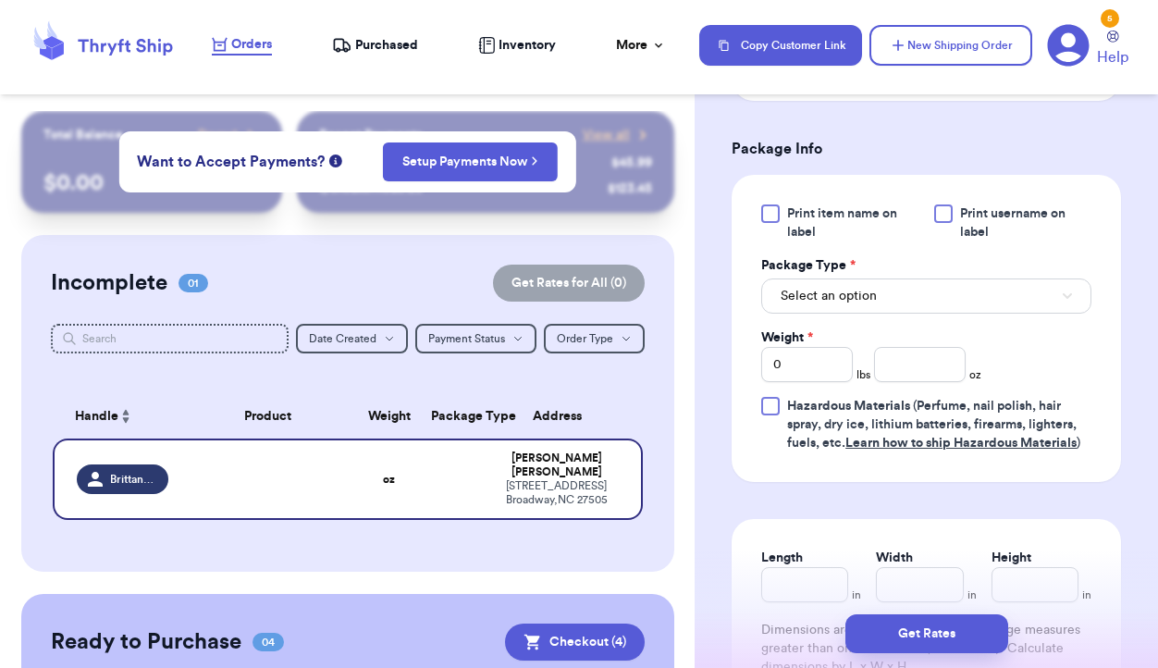
scroll to position [1089, 0]
click at [892, 288] on button "Select an option" at bounding box center [926, 294] width 330 height 35
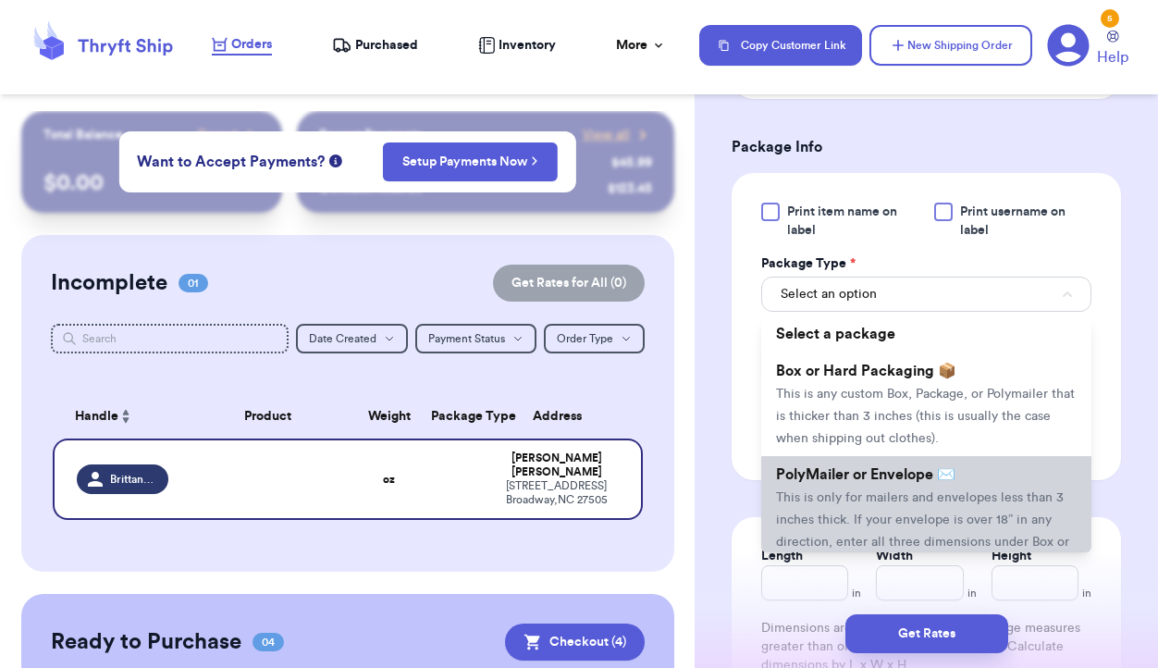
click at [877, 474] on span "PolyMailer or Envelope ✉️" at bounding box center [865, 474] width 179 height 15
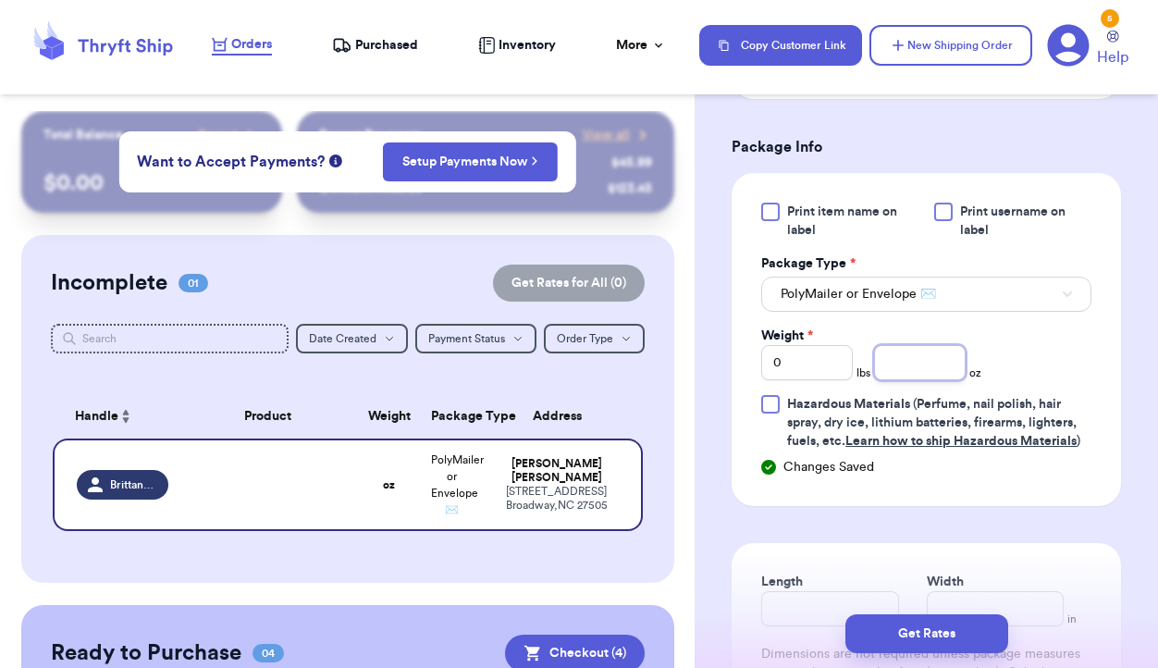
click at [911, 373] on input "number" at bounding box center [920, 362] width 92 height 35
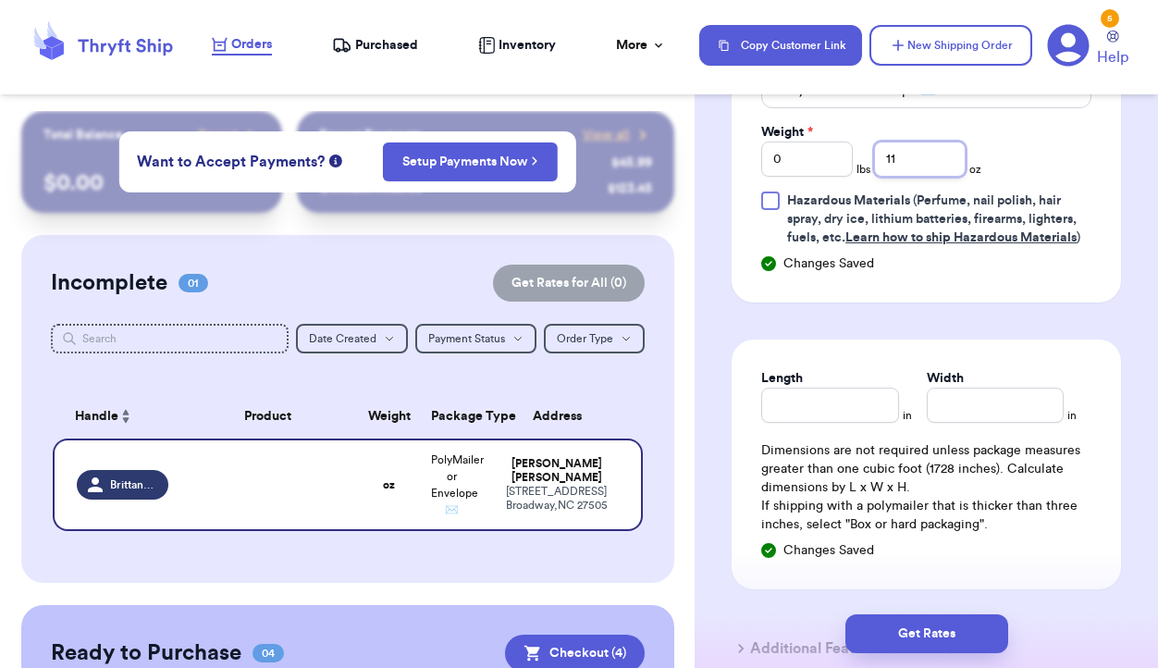
scroll to position [1297, 0]
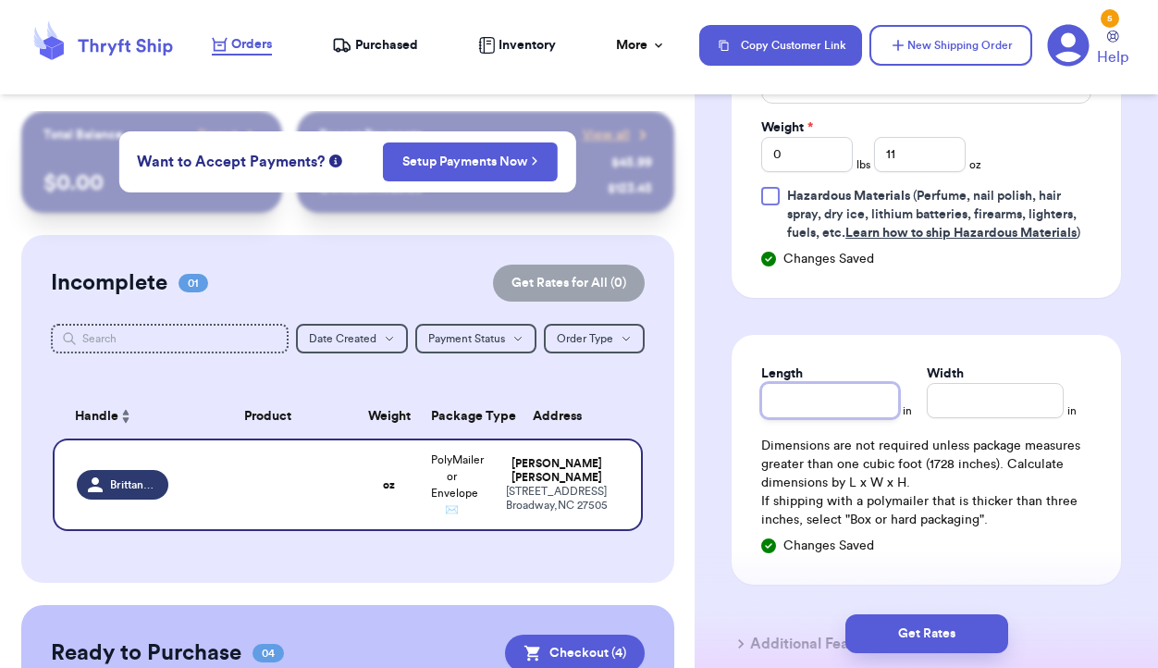
click at [854, 409] on input "Length" at bounding box center [829, 400] width 137 height 35
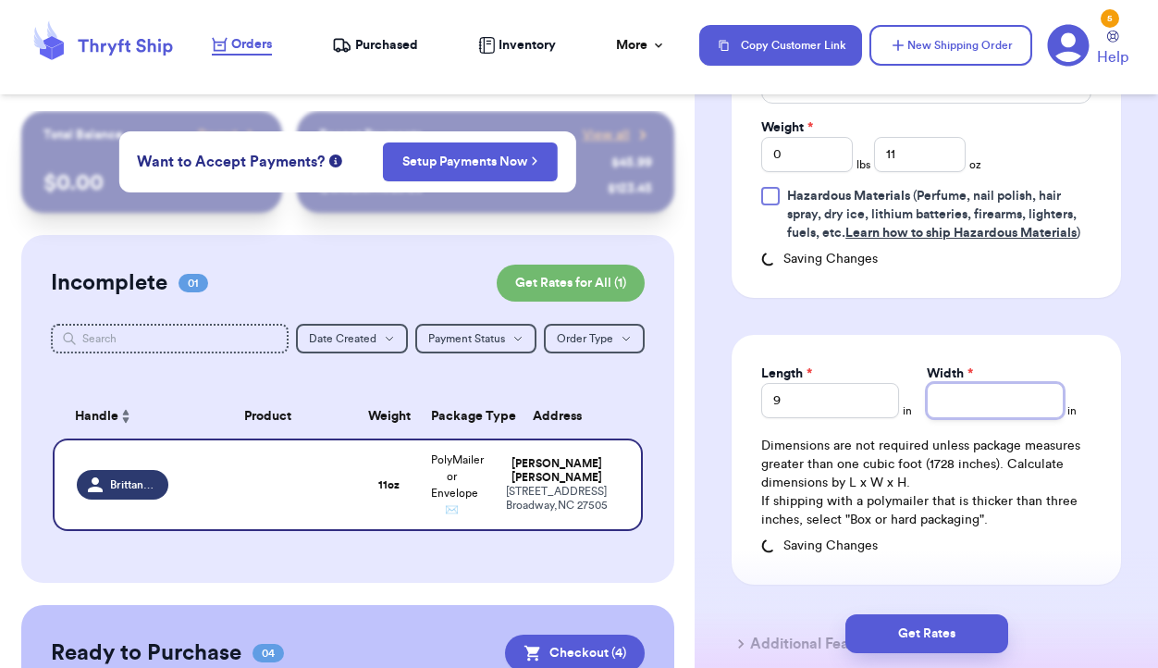
click at [985, 404] on input "Width *" at bounding box center [995, 400] width 137 height 35
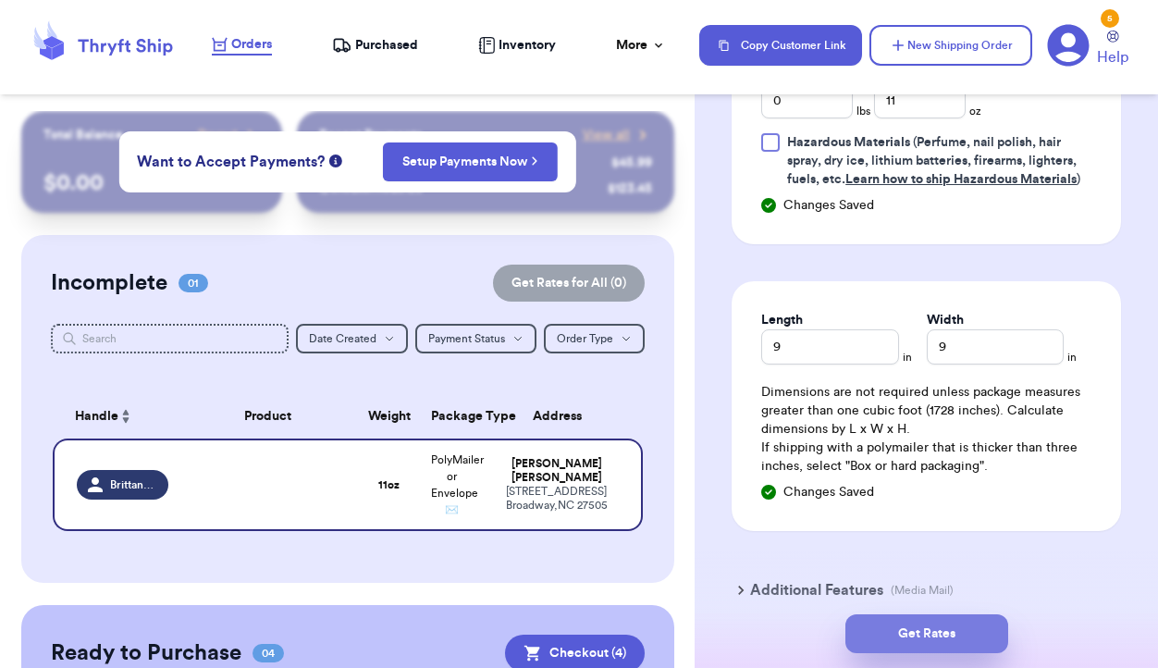
click at [952, 628] on button "Get Rates" at bounding box center [926, 633] width 163 height 39
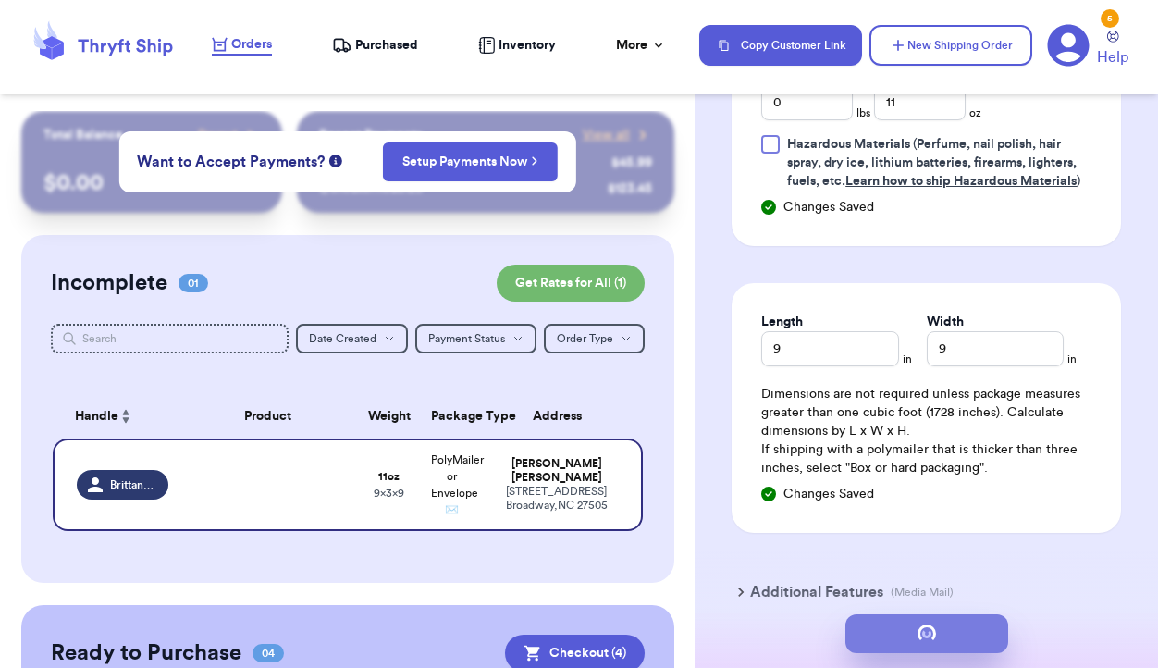
scroll to position [0, 0]
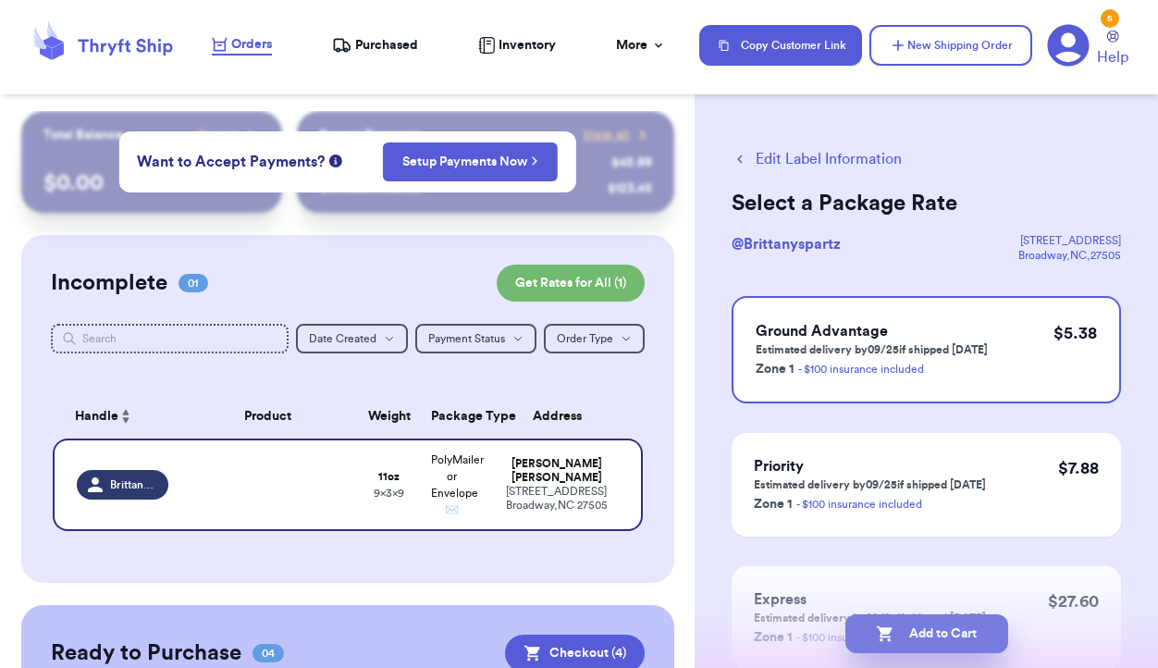
click at [941, 629] on button "Add to Cart" at bounding box center [926, 633] width 163 height 39
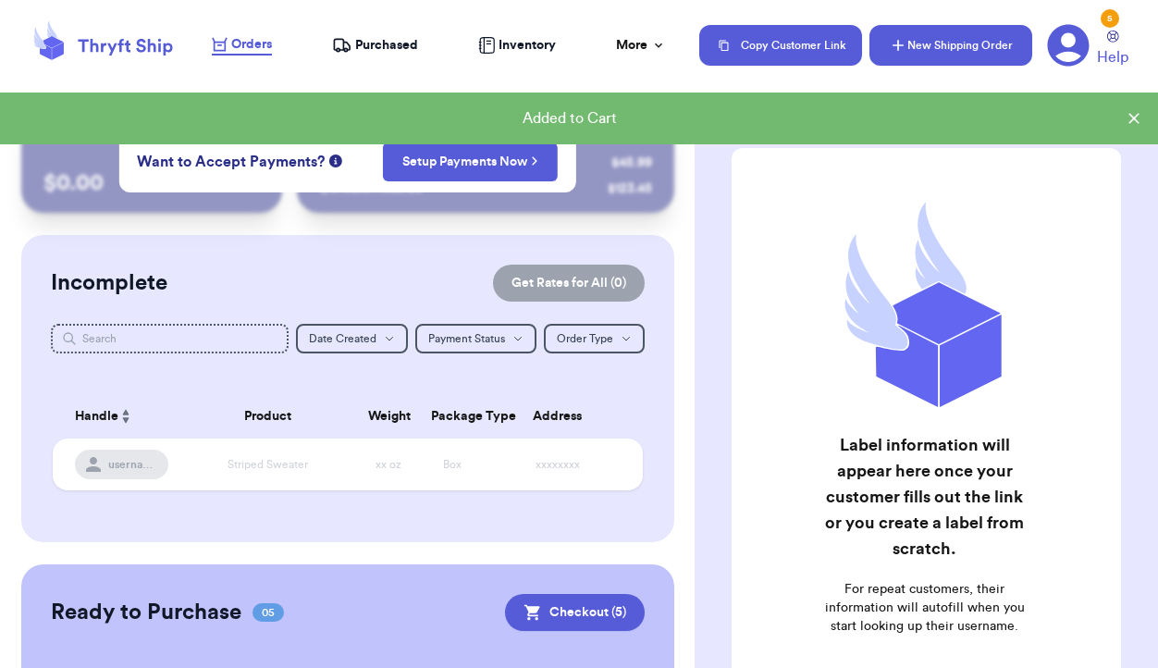
click at [959, 37] on button "New Shipping Order" at bounding box center [950, 45] width 163 height 41
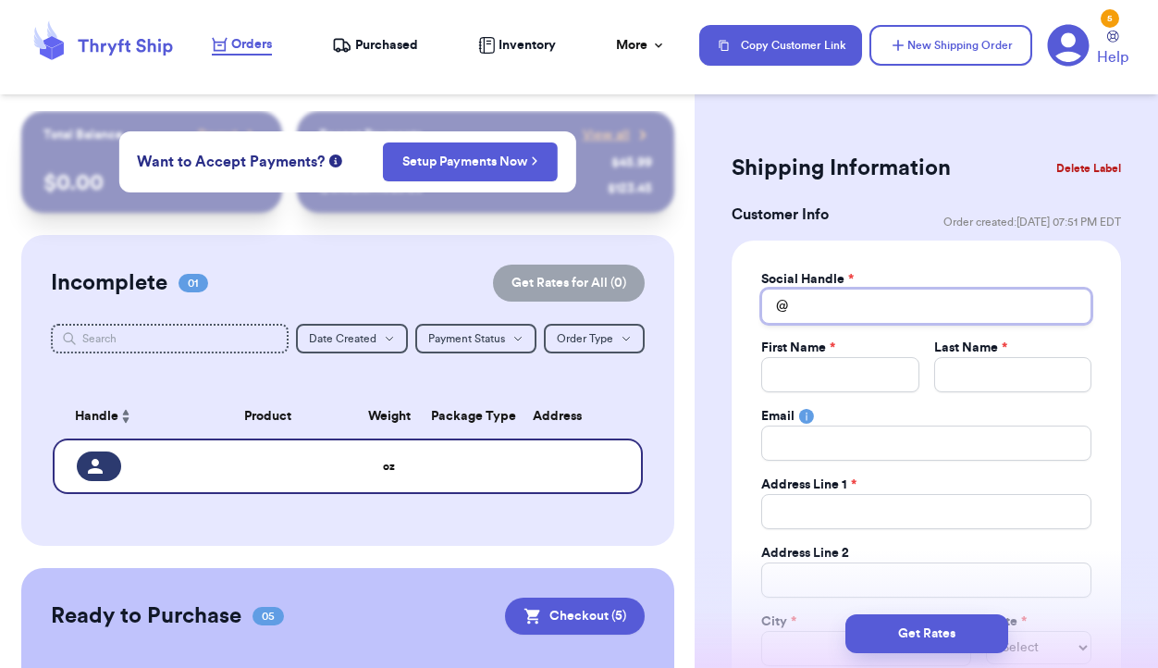
click at [824, 306] on input "Total Amount Paid" at bounding box center [926, 306] width 330 height 35
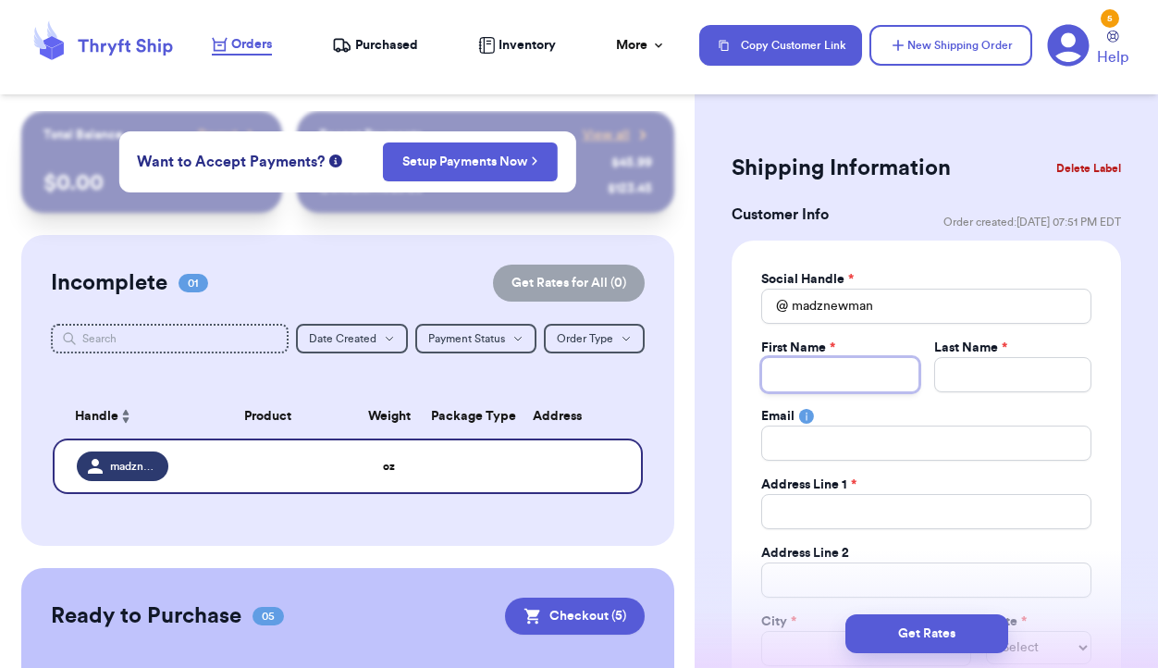
click at [804, 371] on input "Total Amount Paid" at bounding box center [839, 374] width 157 height 35
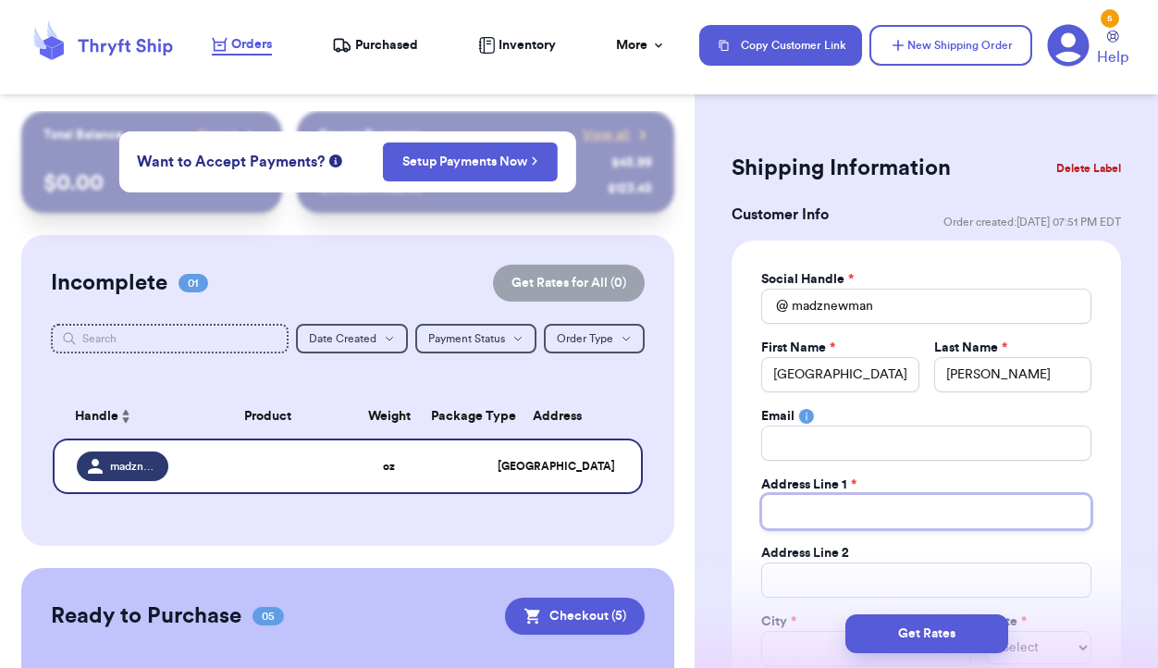
click at [796, 513] on input "Total Amount Paid" at bounding box center [926, 511] width 330 height 35
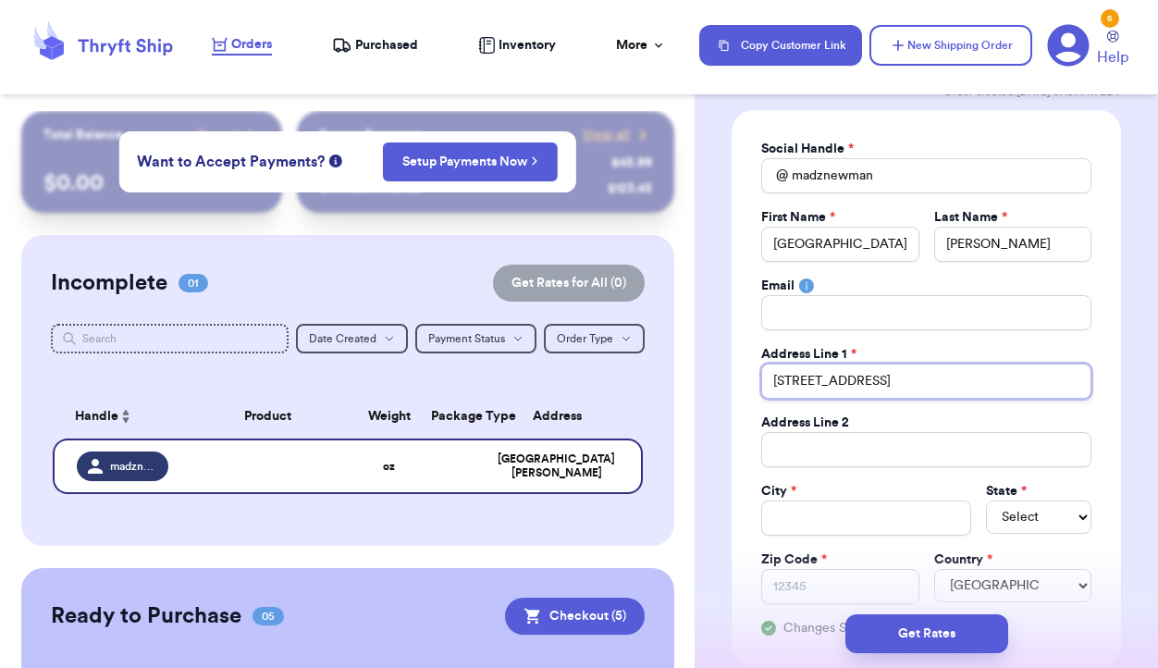
scroll to position [166, 0]
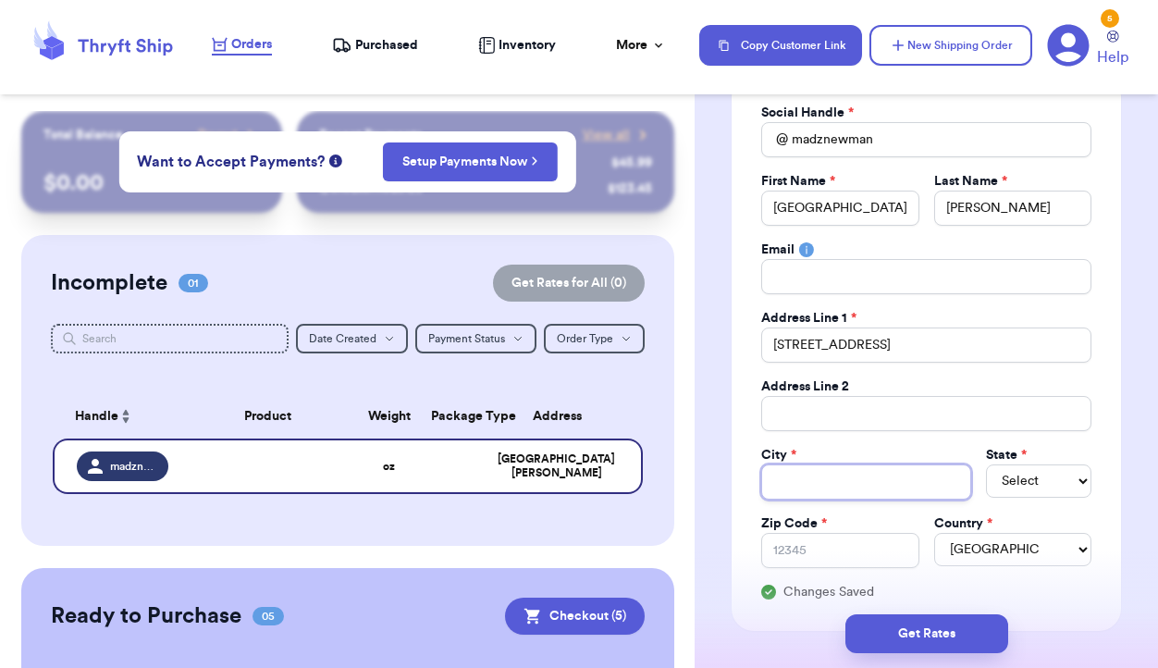
click at [821, 475] on input "Total Amount Paid" at bounding box center [866, 481] width 210 height 35
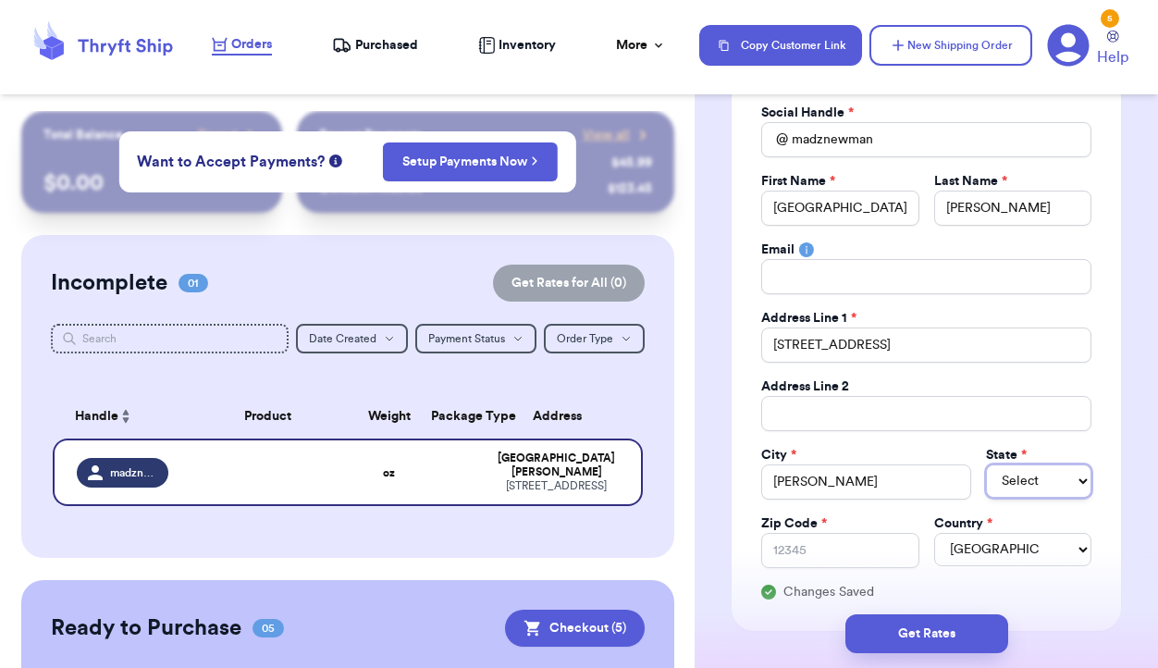
click at [1022, 483] on select "Select AL AK AZ AR CA CO [GEOGRAPHIC_DATA] DE DC [GEOGRAPHIC_DATA] [GEOGRAPHIC_…" at bounding box center [1038, 480] width 105 height 33
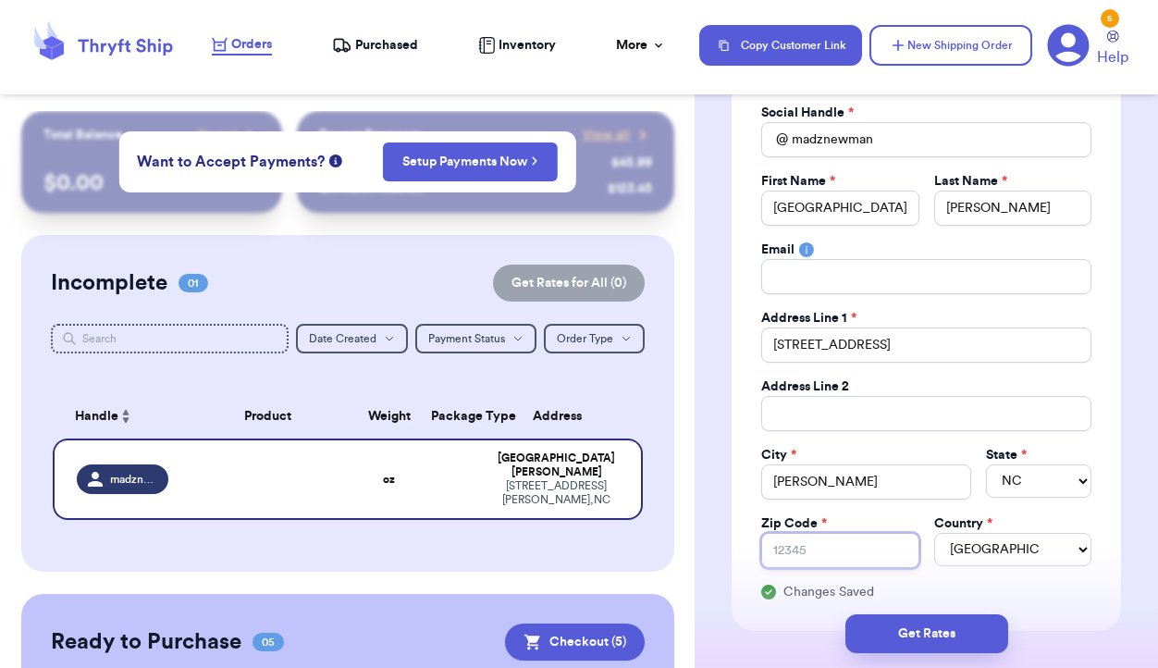
click at [862, 555] on input "Zip Code *" at bounding box center [839, 550] width 157 height 35
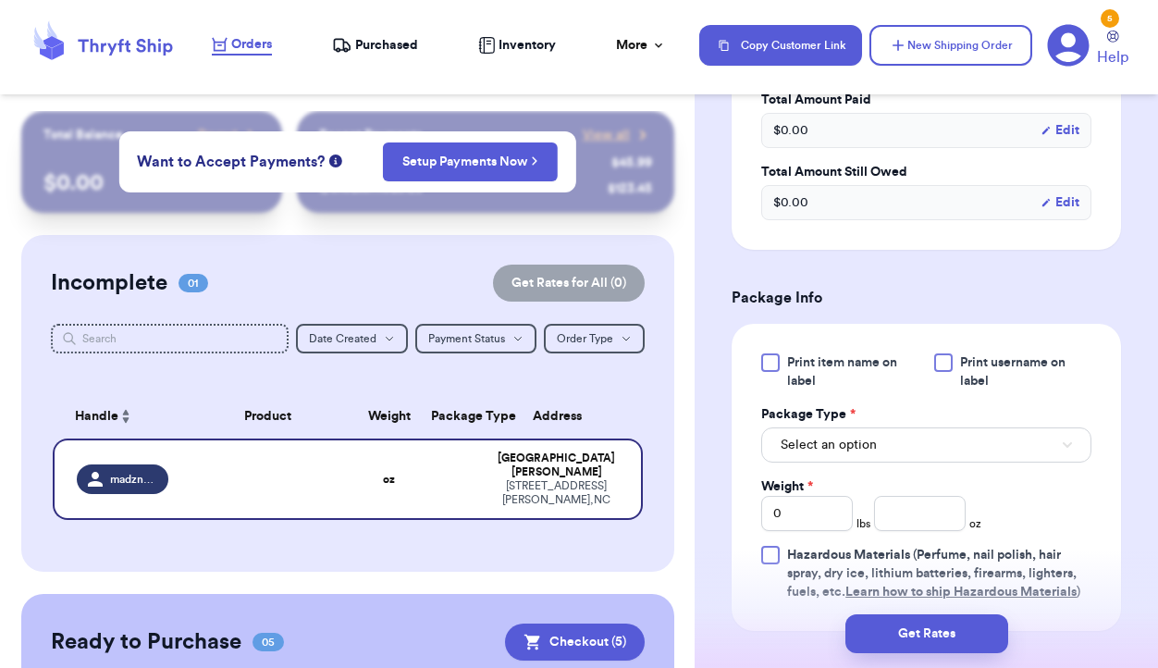
scroll to position [950, 0]
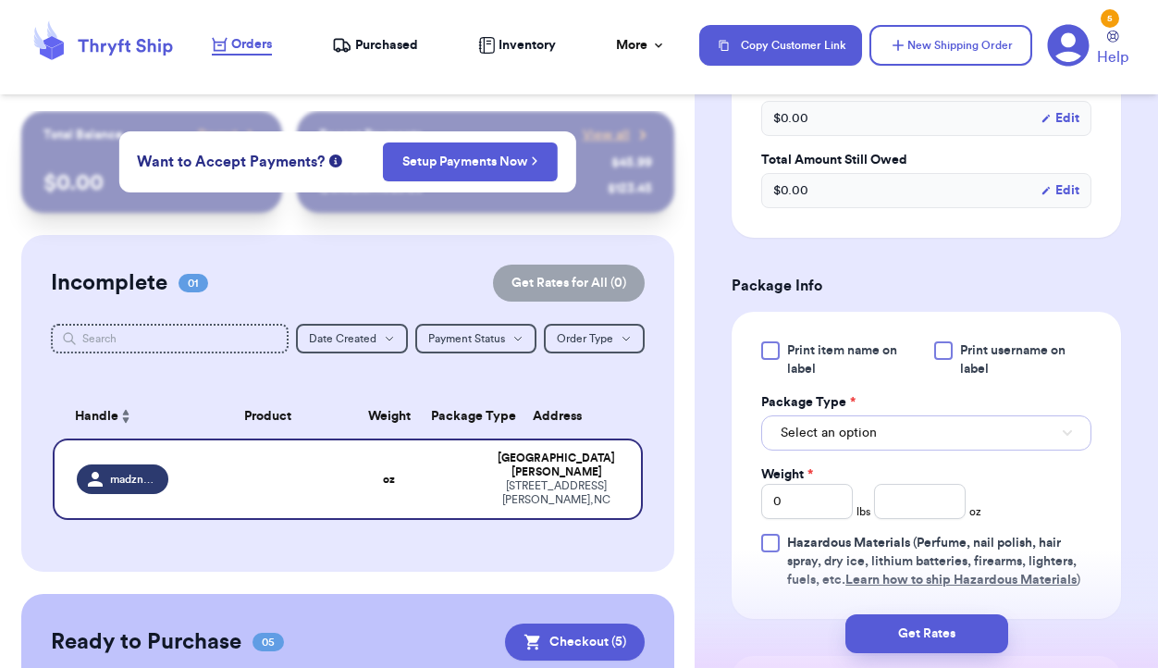
click at [894, 428] on button "Select an option" at bounding box center [926, 432] width 330 height 35
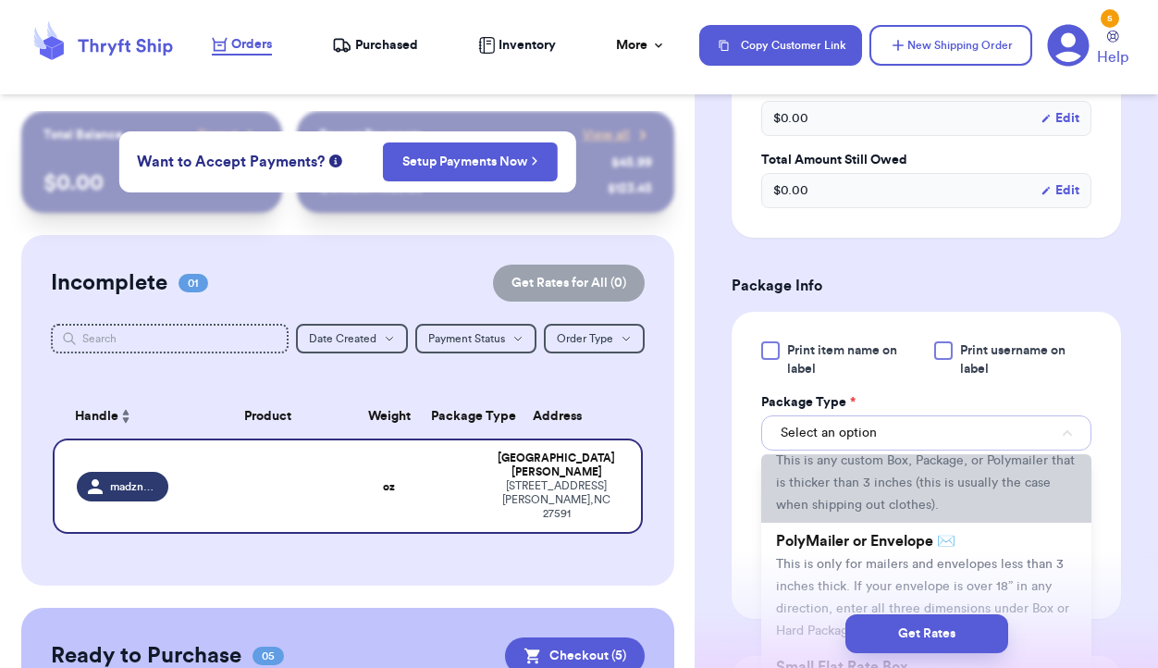
scroll to position [84, 0]
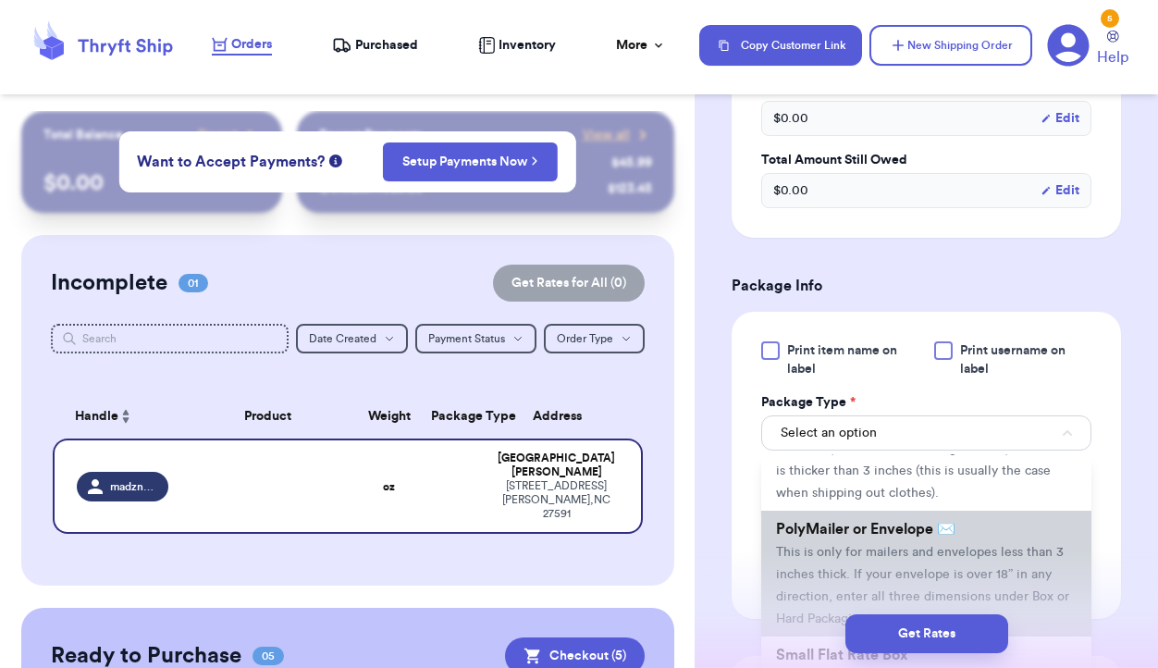
click at [880, 554] on span "This is only for mailers and envelopes less than 3 inches thick. If your envelo…" at bounding box center [922, 586] width 293 height 80
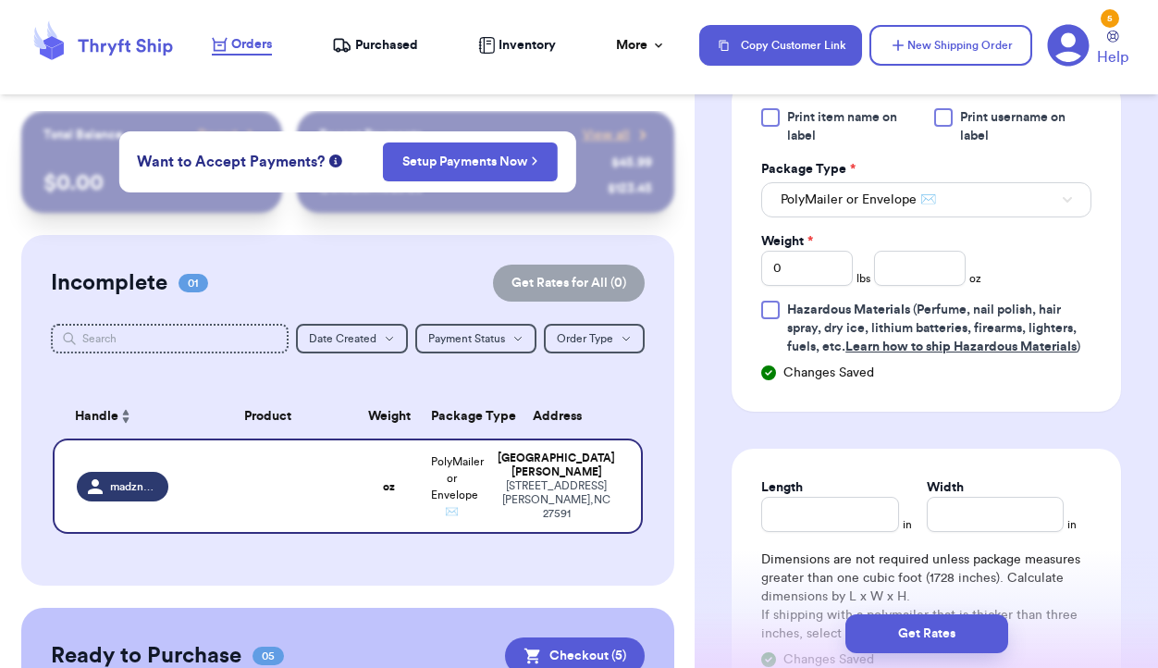
scroll to position [1186, 0]
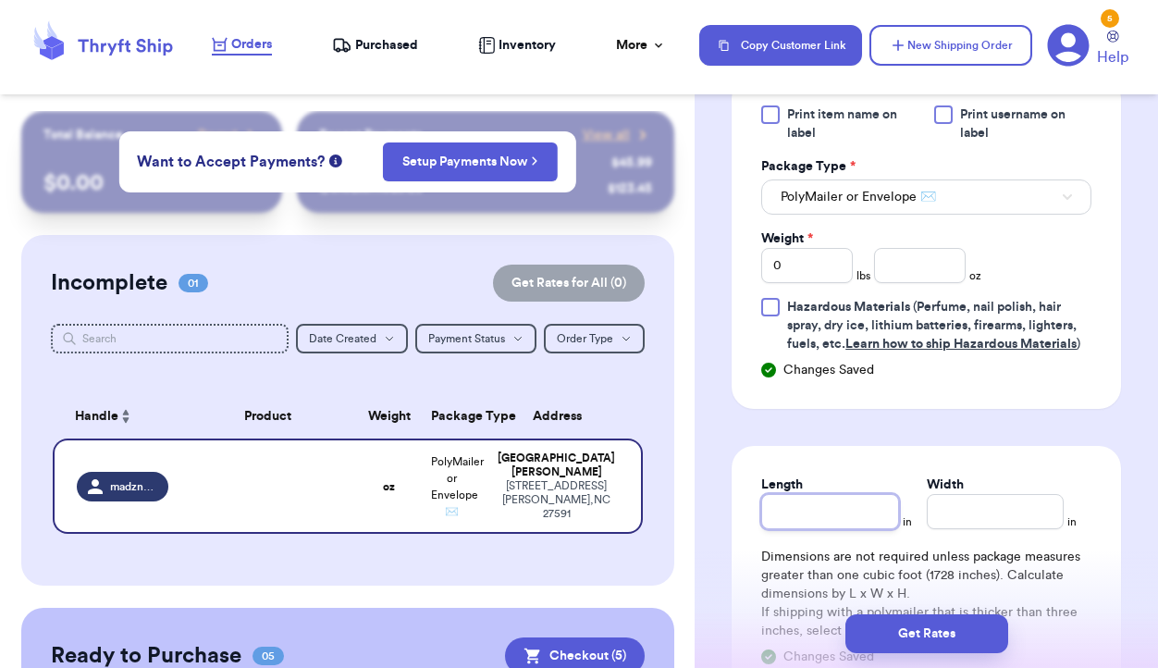
click at [849, 515] on input "Length" at bounding box center [829, 511] width 137 height 35
click at [982, 512] on input "Width *" at bounding box center [995, 511] width 137 height 35
click at [929, 263] on input "number" at bounding box center [920, 265] width 92 height 35
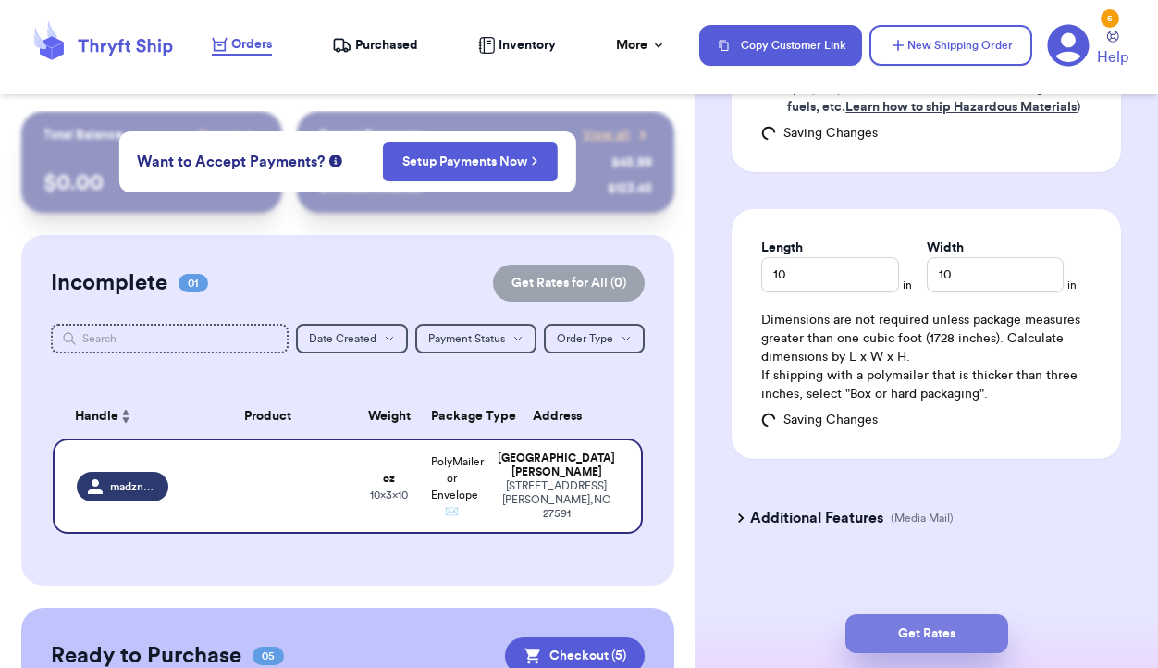
click at [917, 635] on button "Get Rates" at bounding box center [926, 633] width 163 height 39
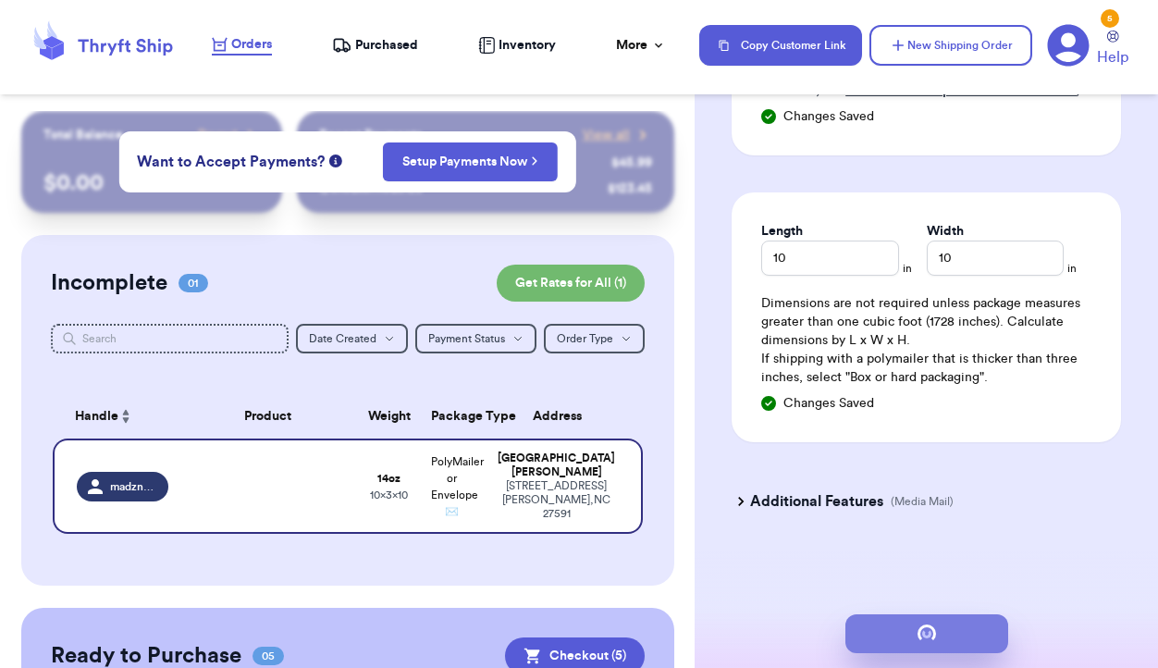
scroll to position [0, 0]
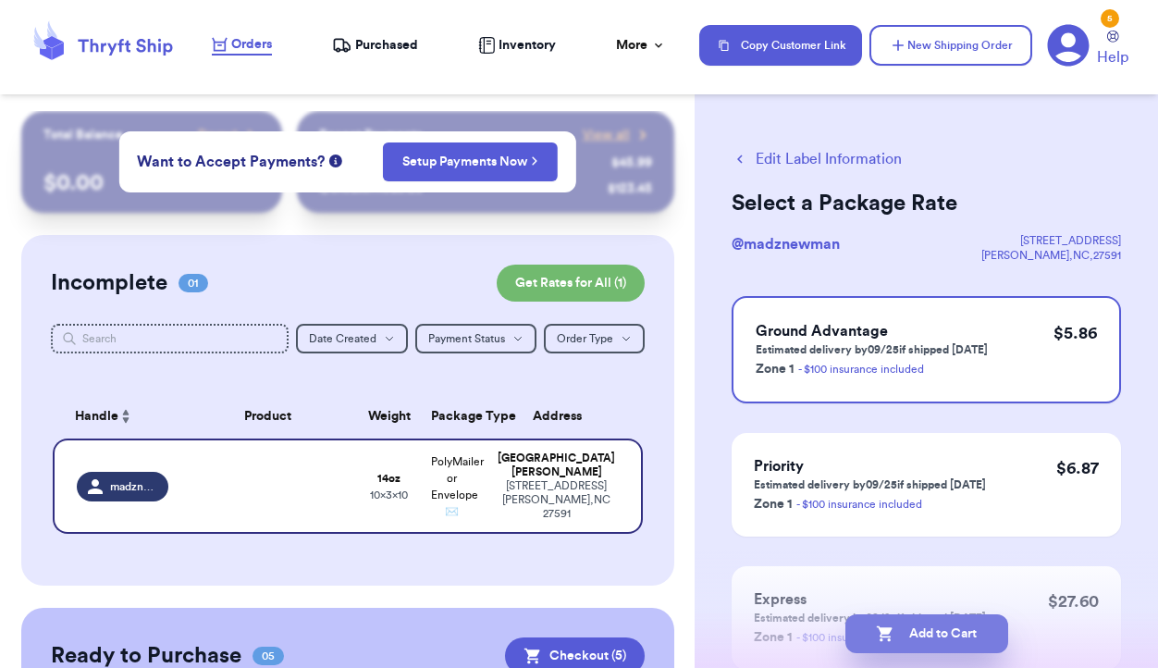
click at [929, 629] on button "Add to Cart" at bounding box center [926, 633] width 163 height 39
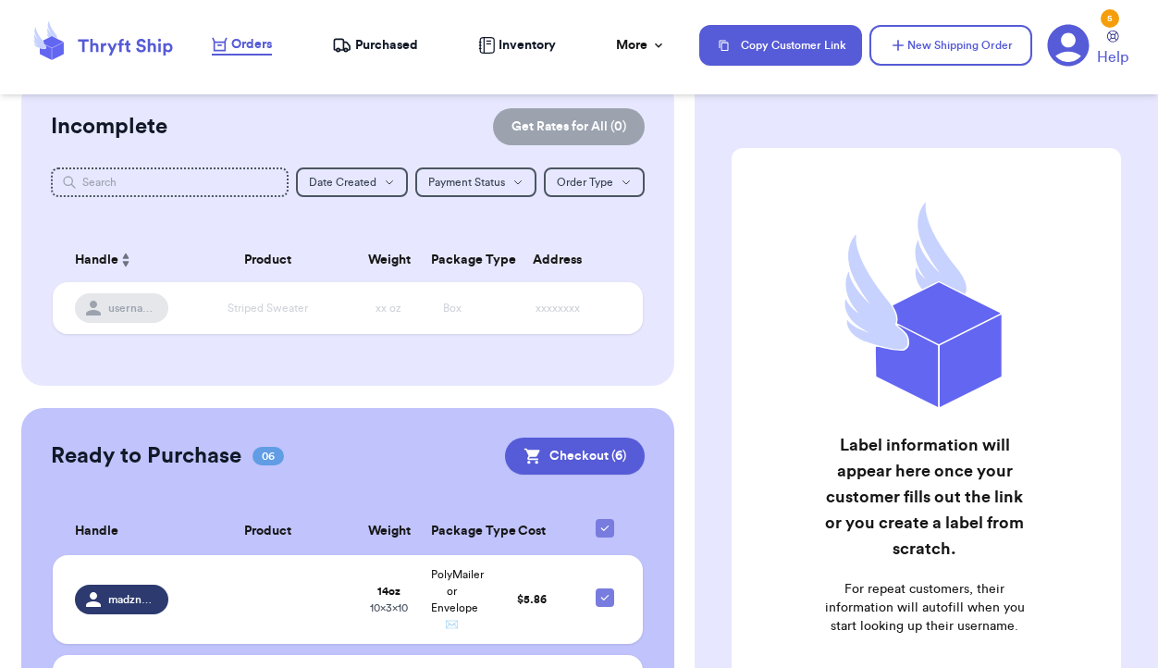
scroll to position [212, 0]
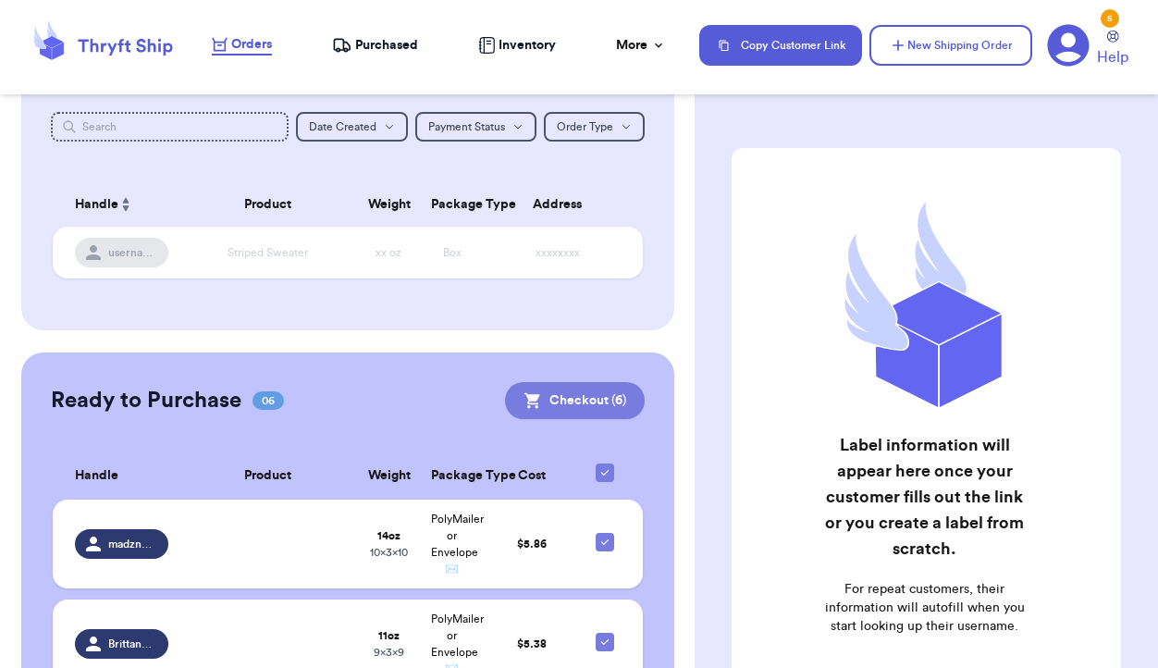
click at [596, 411] on button "Checkout ( 6 )" at bounding box center [575, 400] width 140 height 37
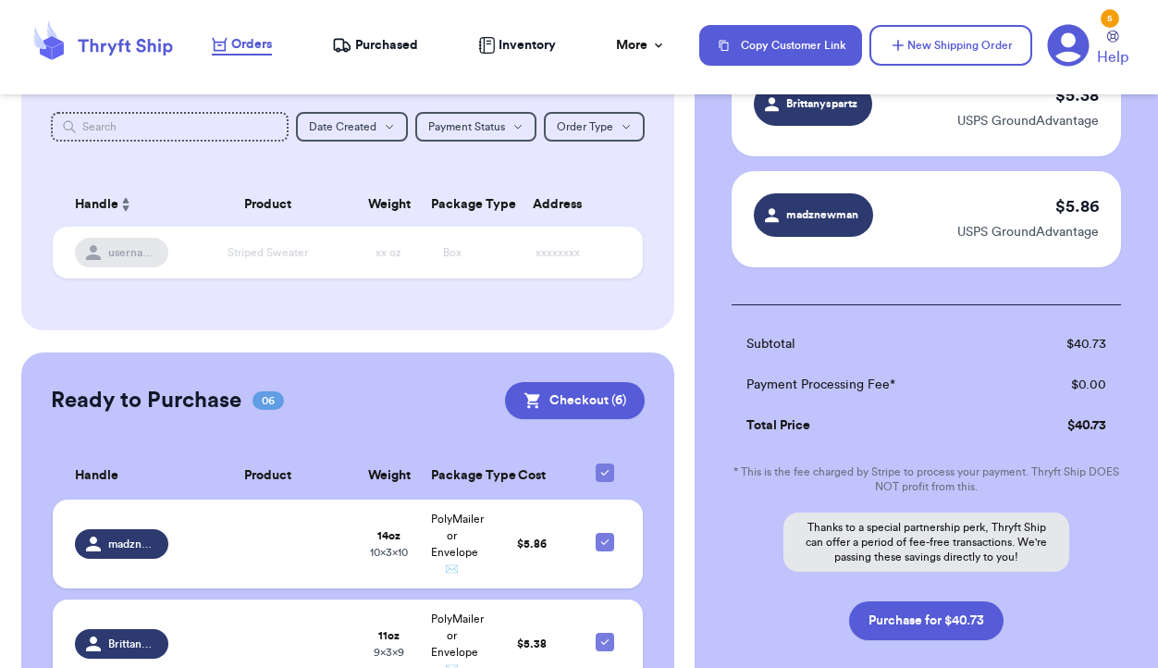
scroll to position [656, 0]
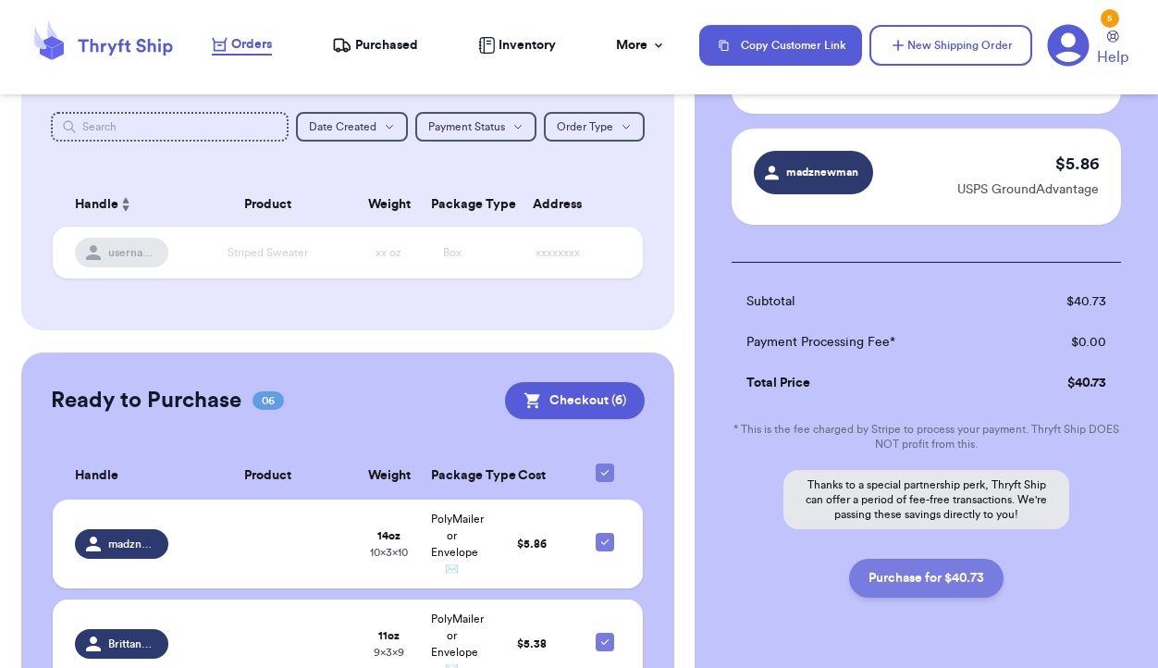
click at [913, 578] on button "Purchase for $40.73" at bounding box center [926, 578] width 154 height 39
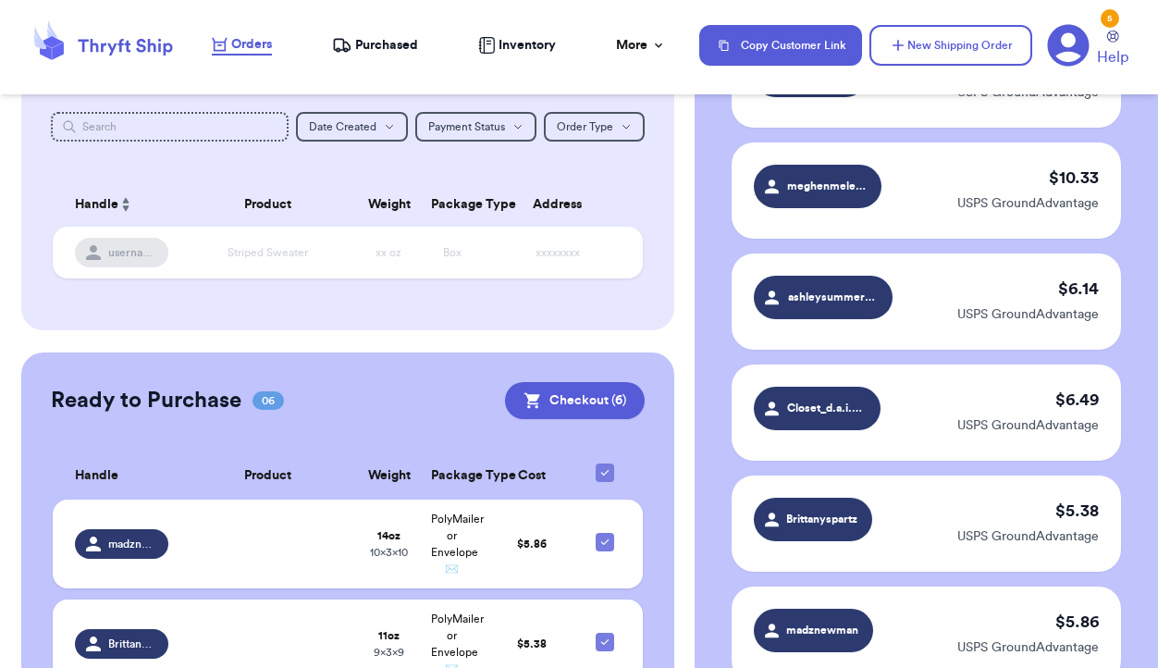
scroll to position [167, 0]
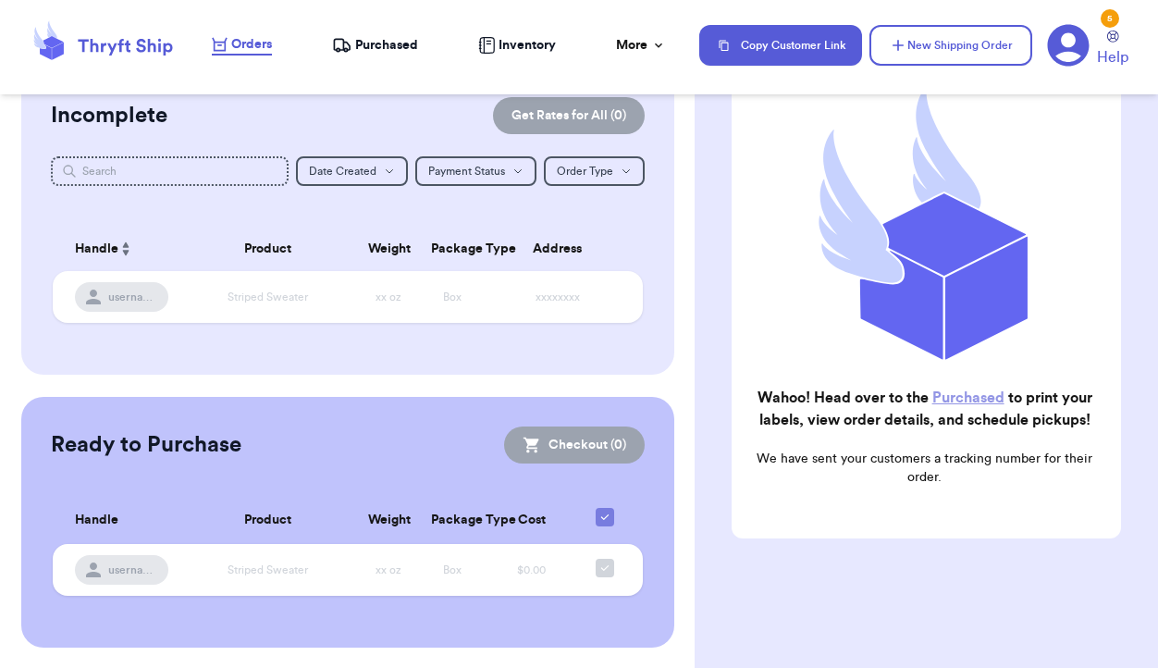
click at [382, 51] on span "Purchased" at bounding box center [386, 45] width 63 height 18
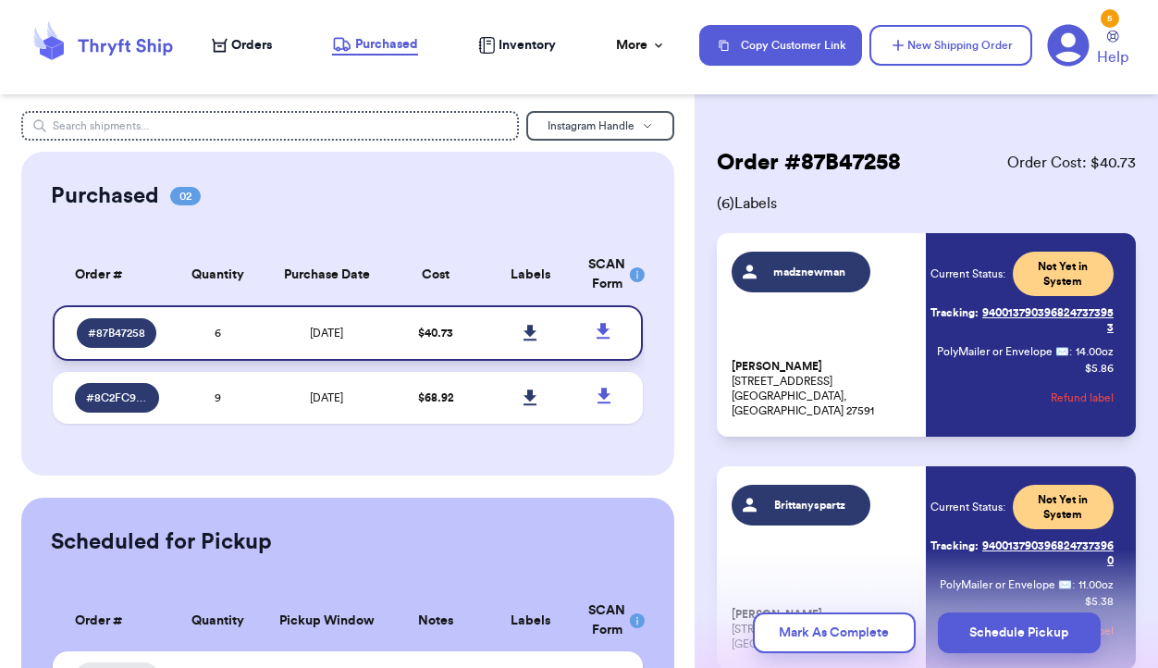
click at [531, 333] on icon at bounding box center [529, 333] width 13 height 16
